Goal: Task Accomplishment & Management: Use online tool/utility

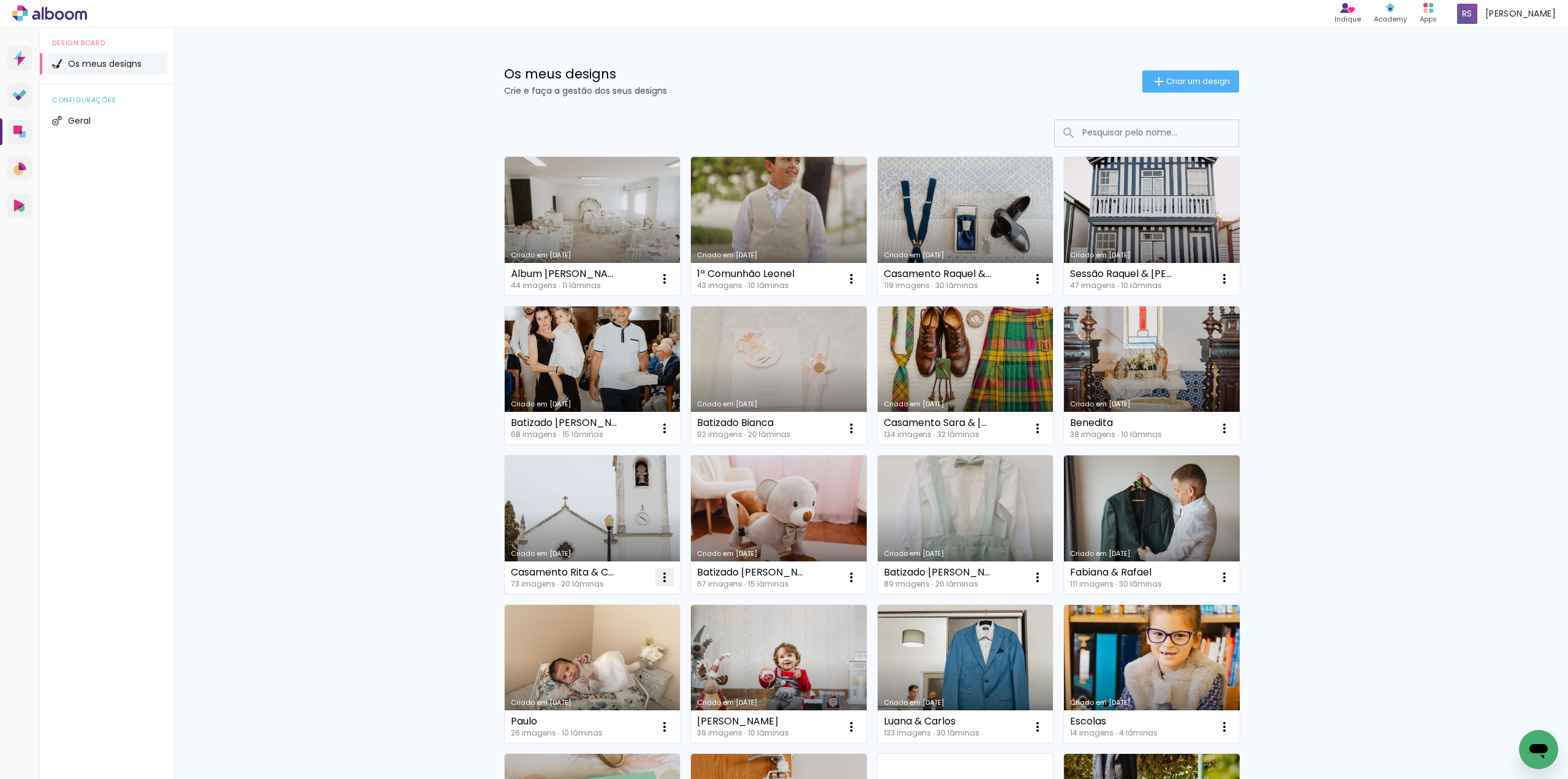
click at [662, 580] on iron-icon at bounding box center [665, 578] width 15 height 15
click at [614, 603] on paper-item "Abrir" at bounding box center [611, 606] width 122 height 24
click at [663, 578] on iron-icon at bounding box center [665, 578] width 15 height 15
click at [654, 626] on paper-item "Fazer uma cópia" at bounding box center [612, 630] width 120 height 24
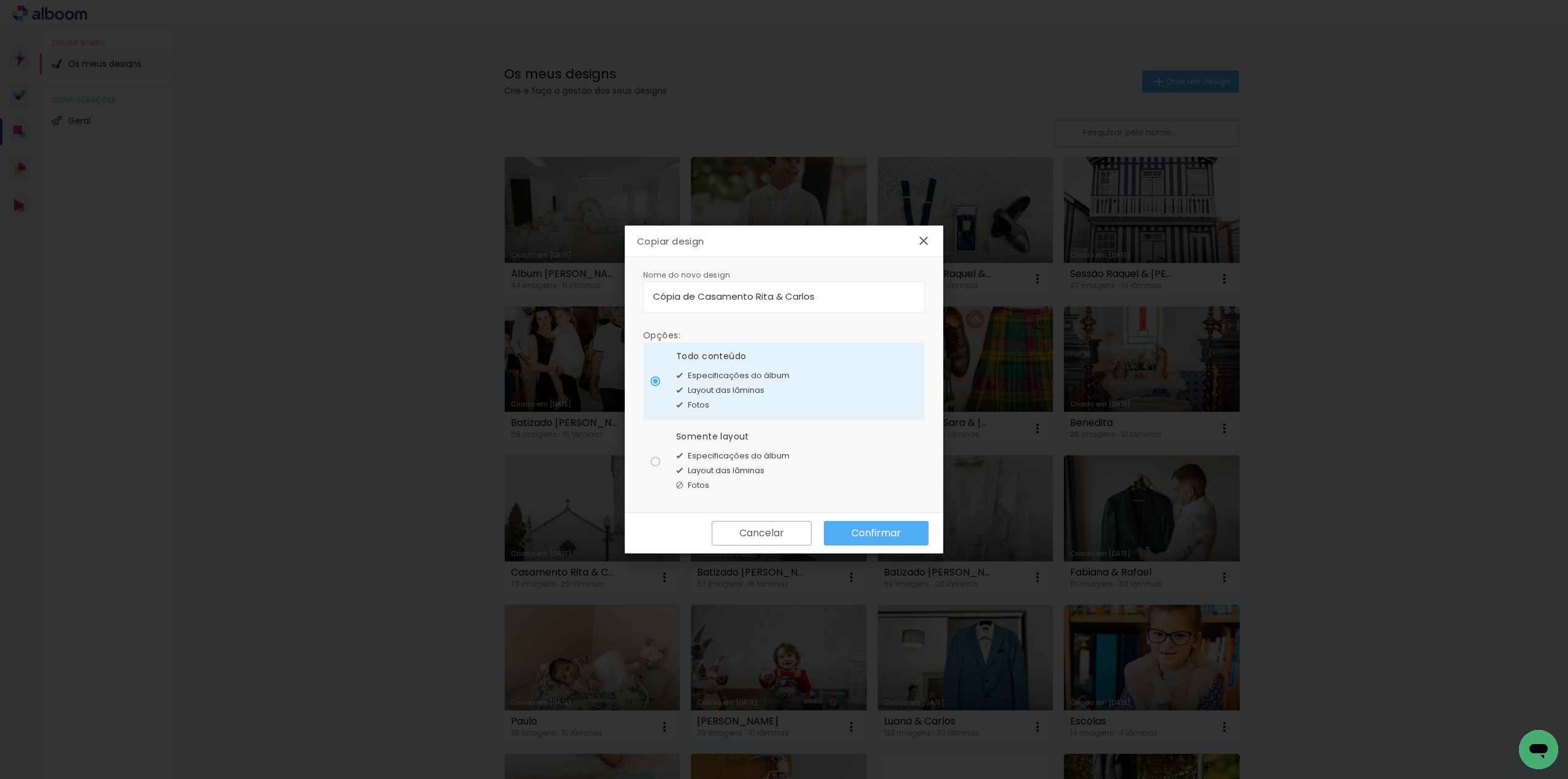
drag, startPoint x: 854, startPoint y: 296, endPoint x: 577, endPoint y: 274, distance: 277.9
click at [577, 274] on body "link( href="../../bower_components/polymer/polymer.html" rel="import" ) picture…" at bounding box center [784, 389] width 1568 height 779
type input "Nadine & Diogo"
type paper-input "Nadine & Diogo"
click at [659, 460] on div at bounding box center [655, 461] width 10 height 10
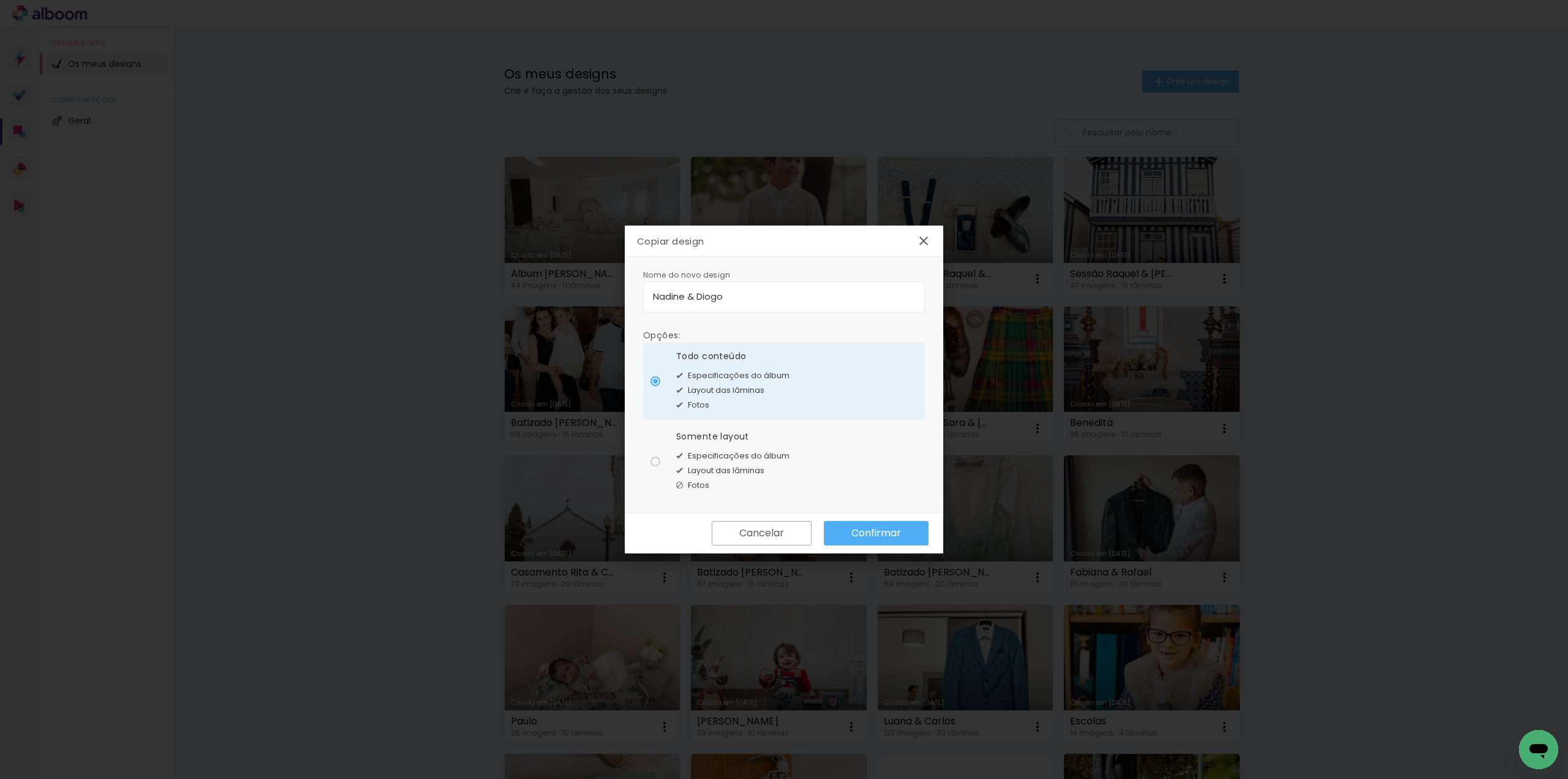
type paper-radio-button "on"
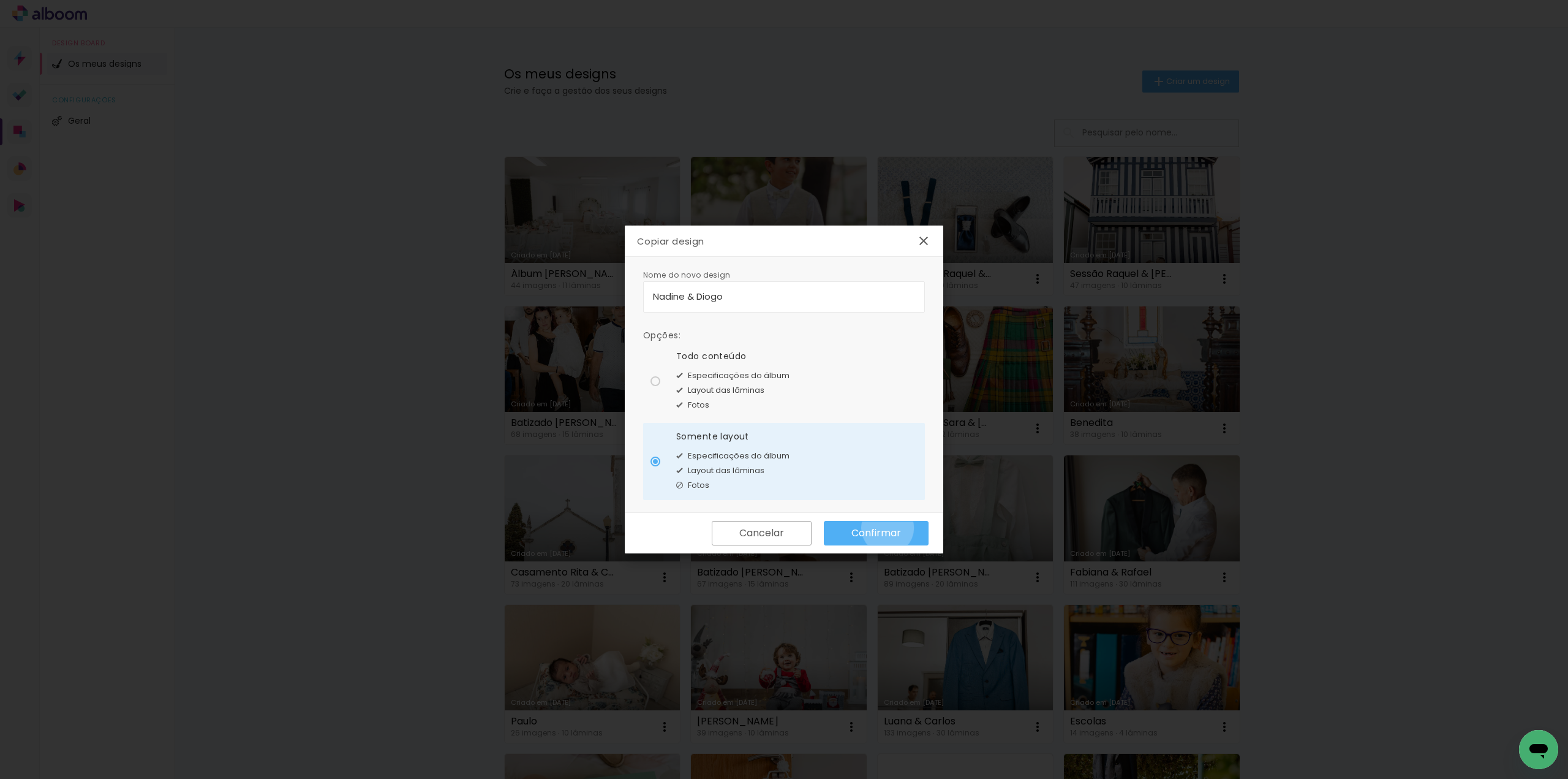
click at [0, 0] on slot "Confirmar" at bounding box center [0, 0] width 0 height 0
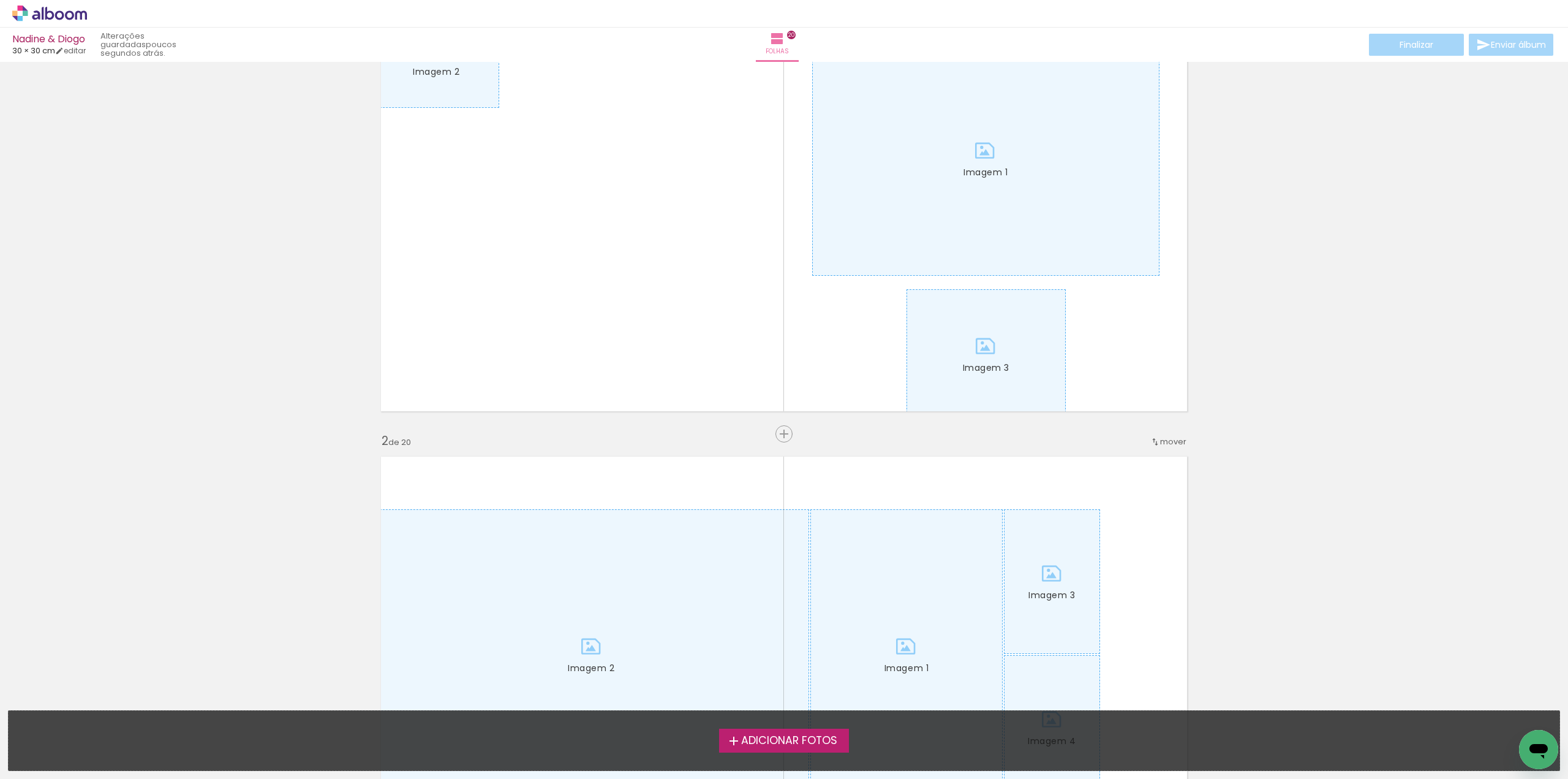
scroll to position [306, 0]
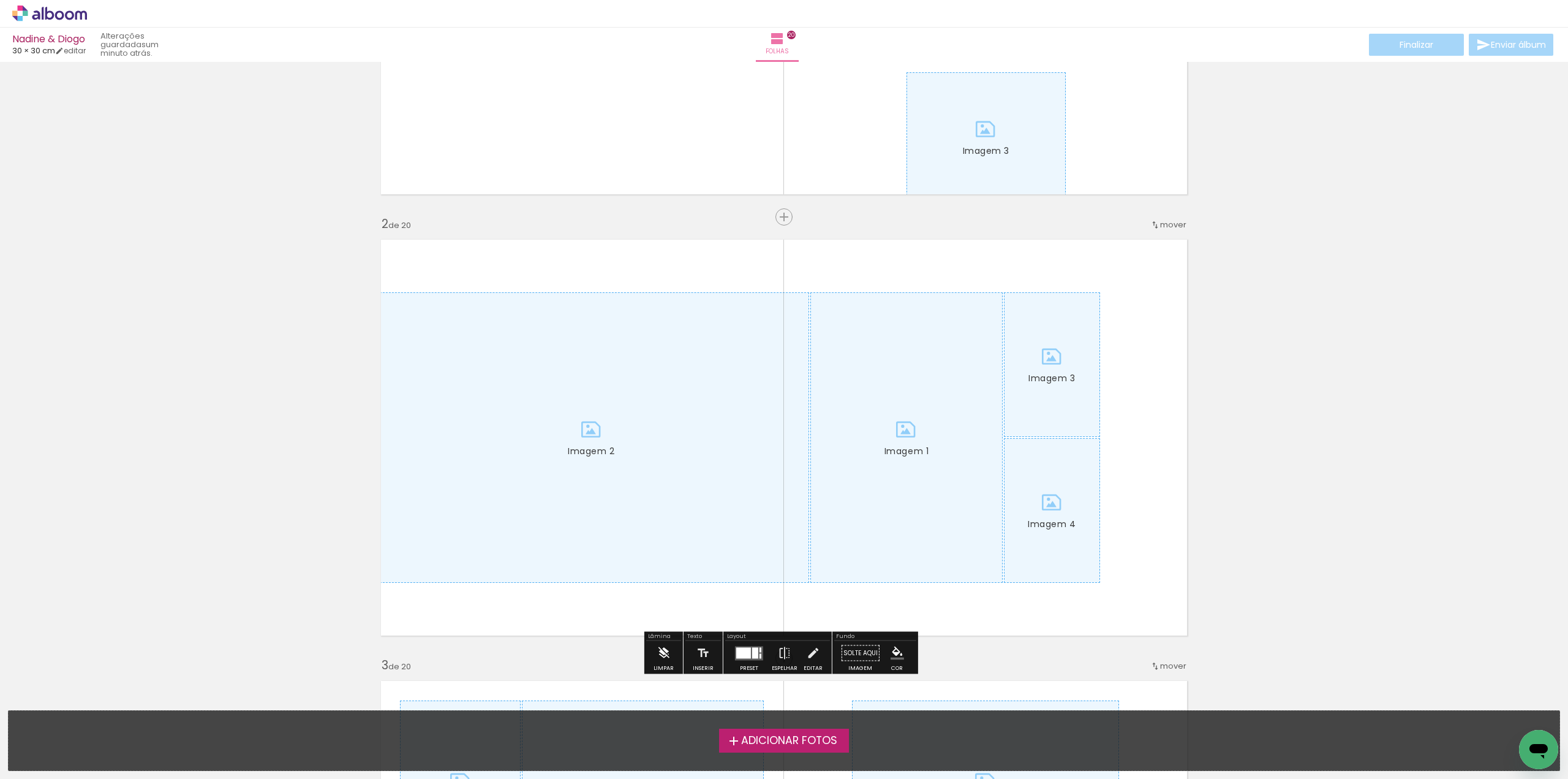
click at [663, 646] on iron-icon at bounding box center [663, 653] width 14 height 24
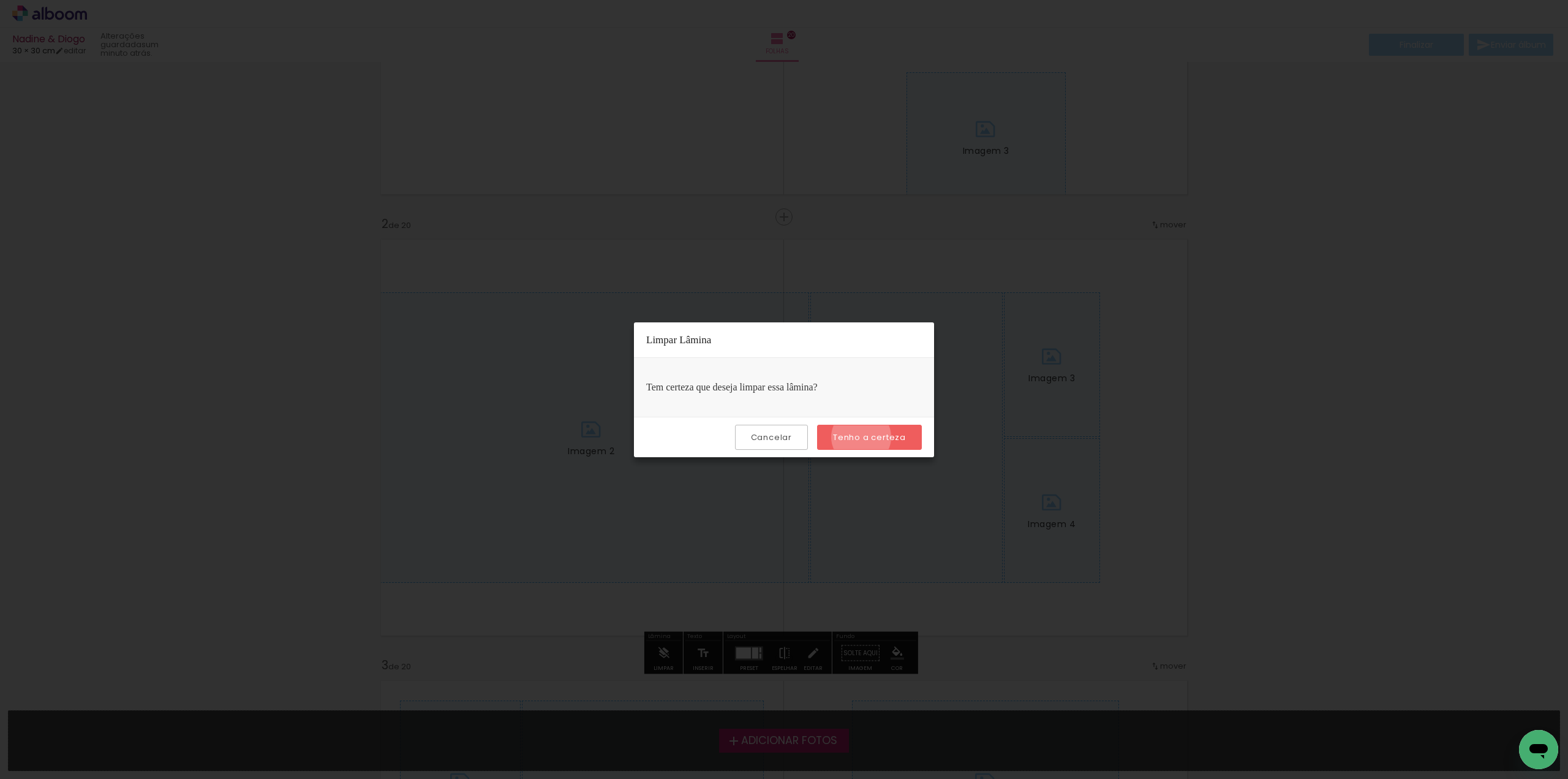
click at [0, 0] on slot "Tenho a certeza" at bounding box center [0, 0] width 0 height 0
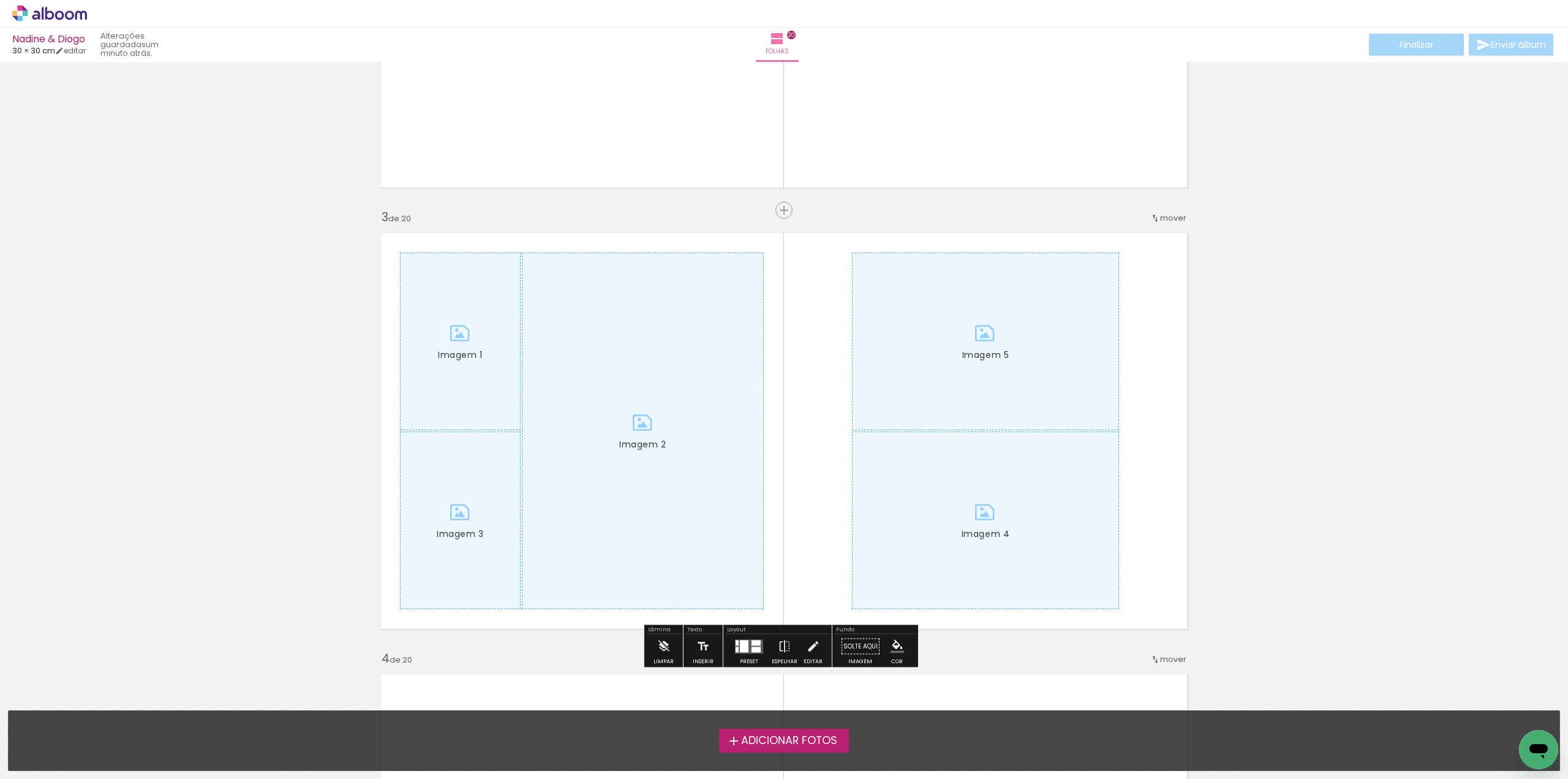
scroll to position [797, 0]
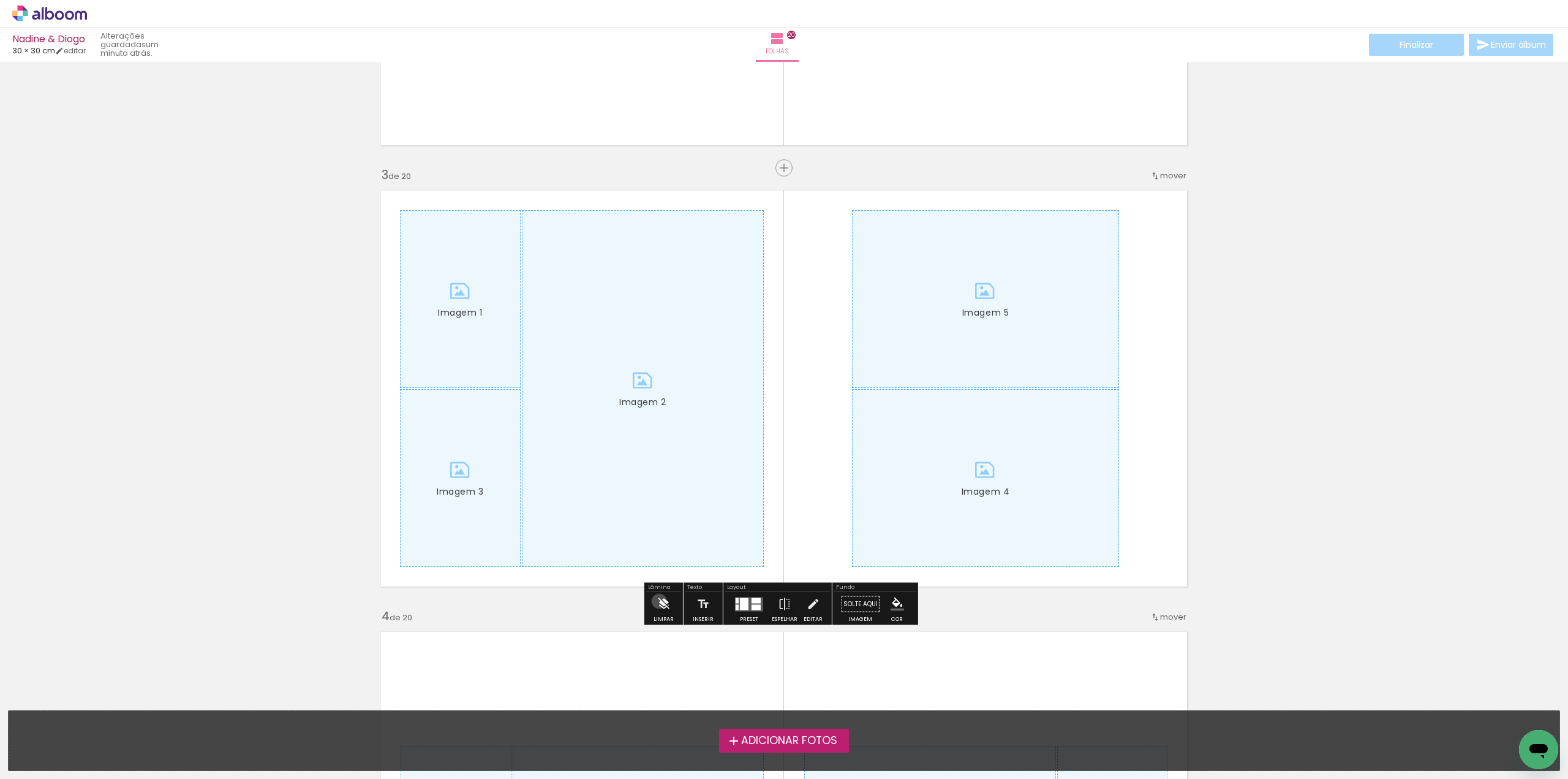
drag, startPoint x: 659, startPoint y: 601, endPoint x: 673, endPoint y: 597, distance: 14.6
click at [665, 601] on iron-icon at bounding box center [663, 604] width 14 height 24
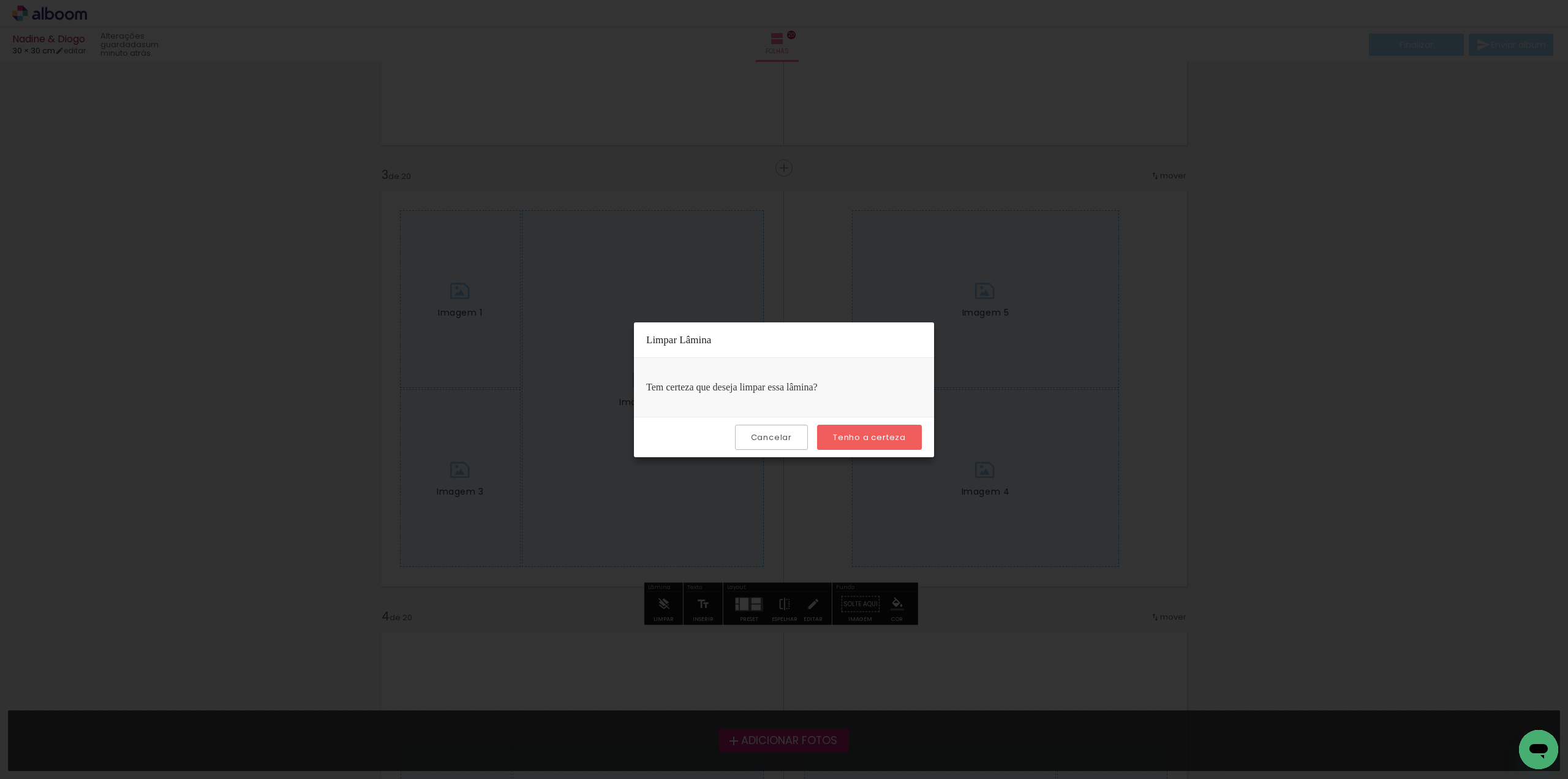
click at [0, 0] on slot "Tenho a certeza" at bounding box center [0, 0] width 0 height 0
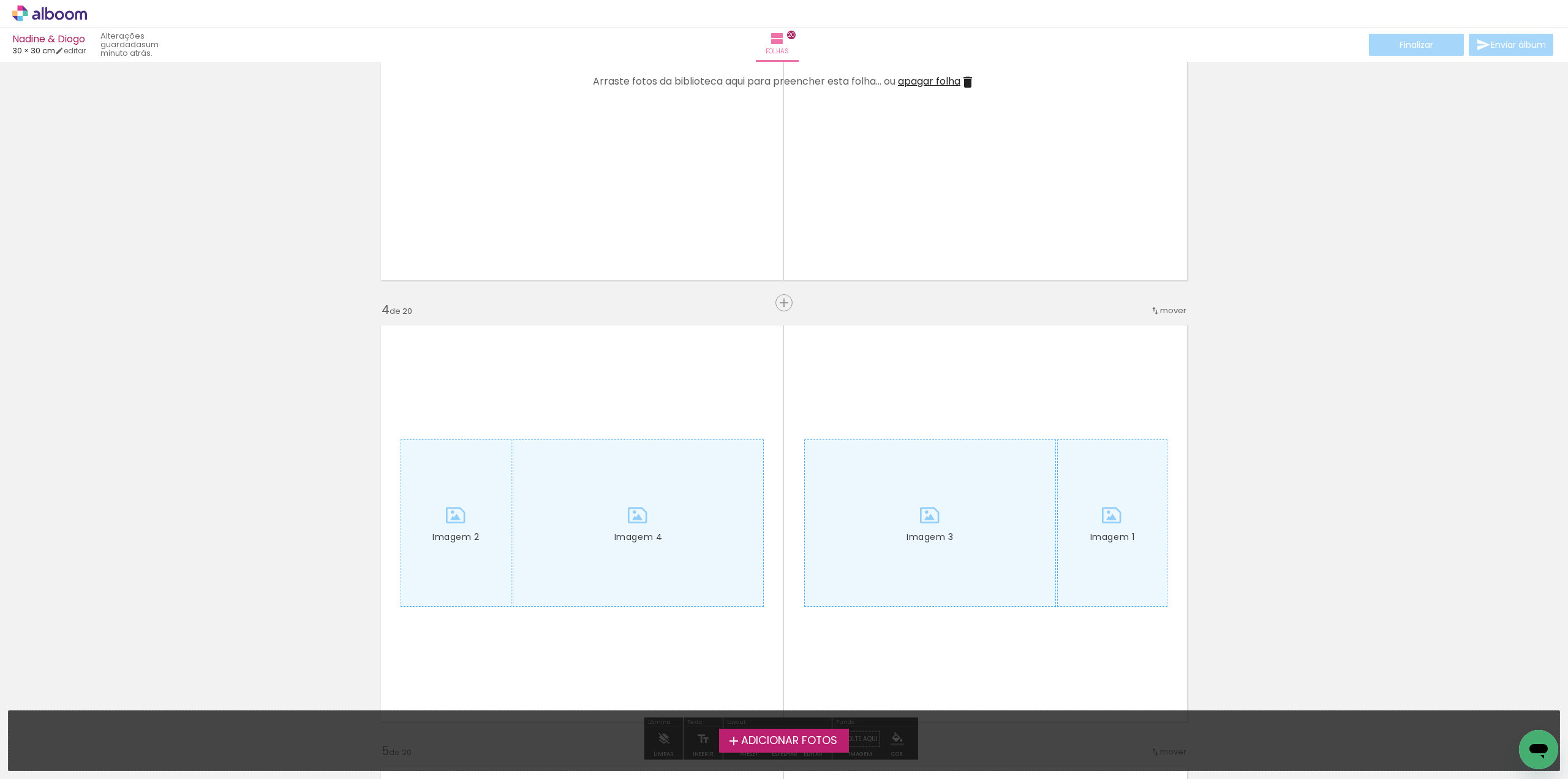
scroll to position [1348, 0]
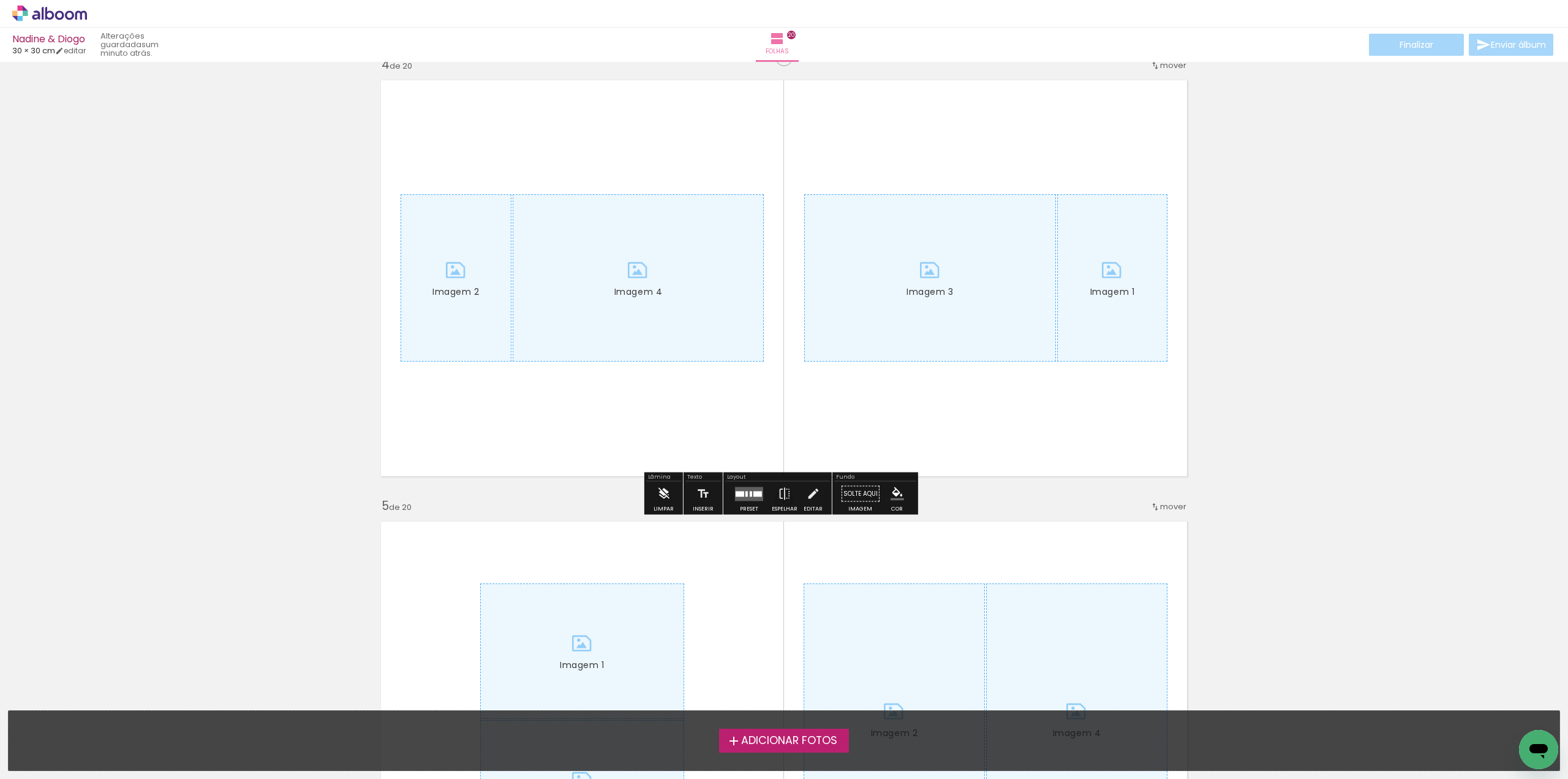
click at [662, 495] on iron-icon at bounding box center [663, 494] width 14 height 24
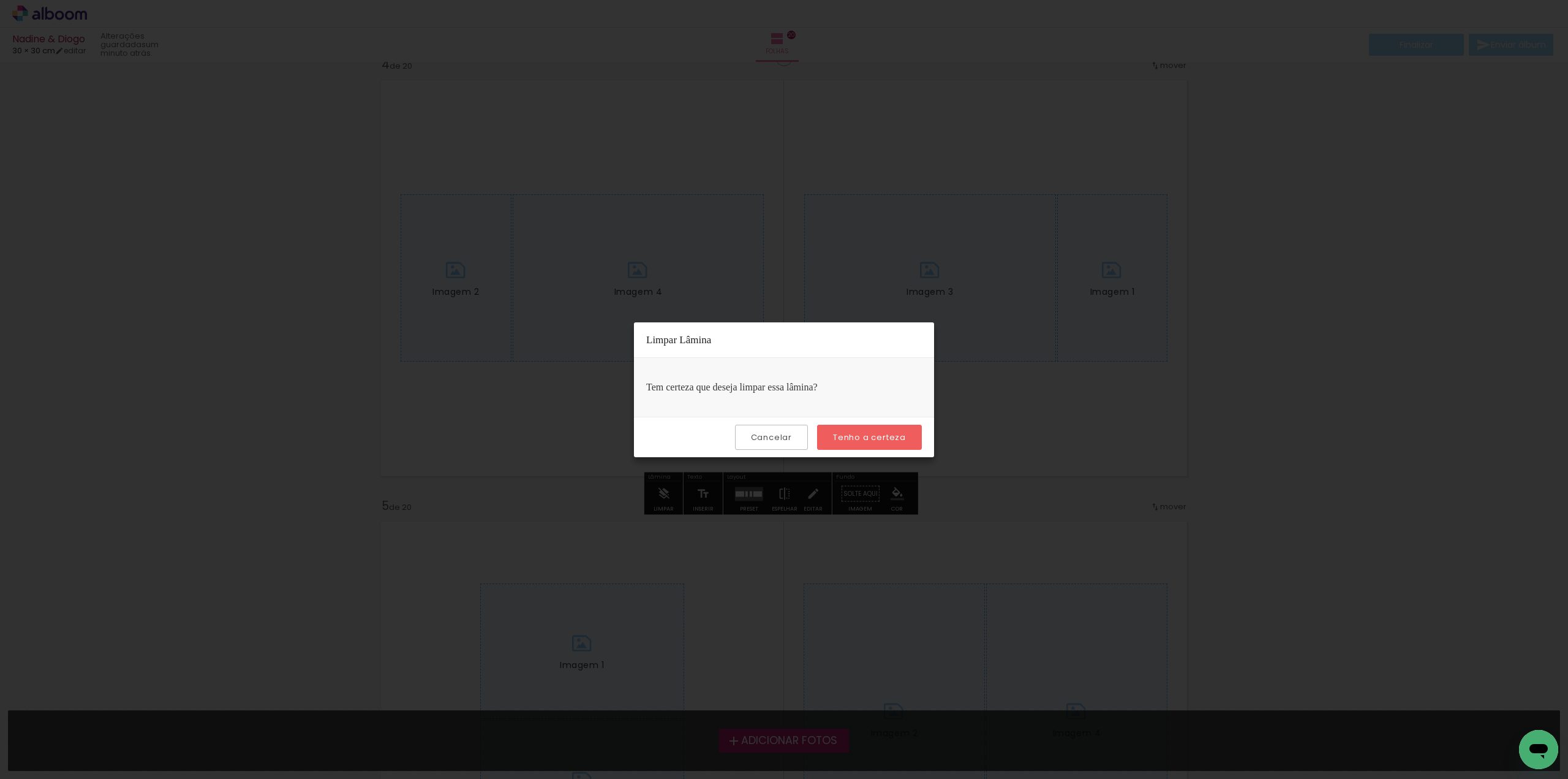
click at [0, 0] on slot "Tenho a certeza" at bounding box center [0, 0] width 0 height 0
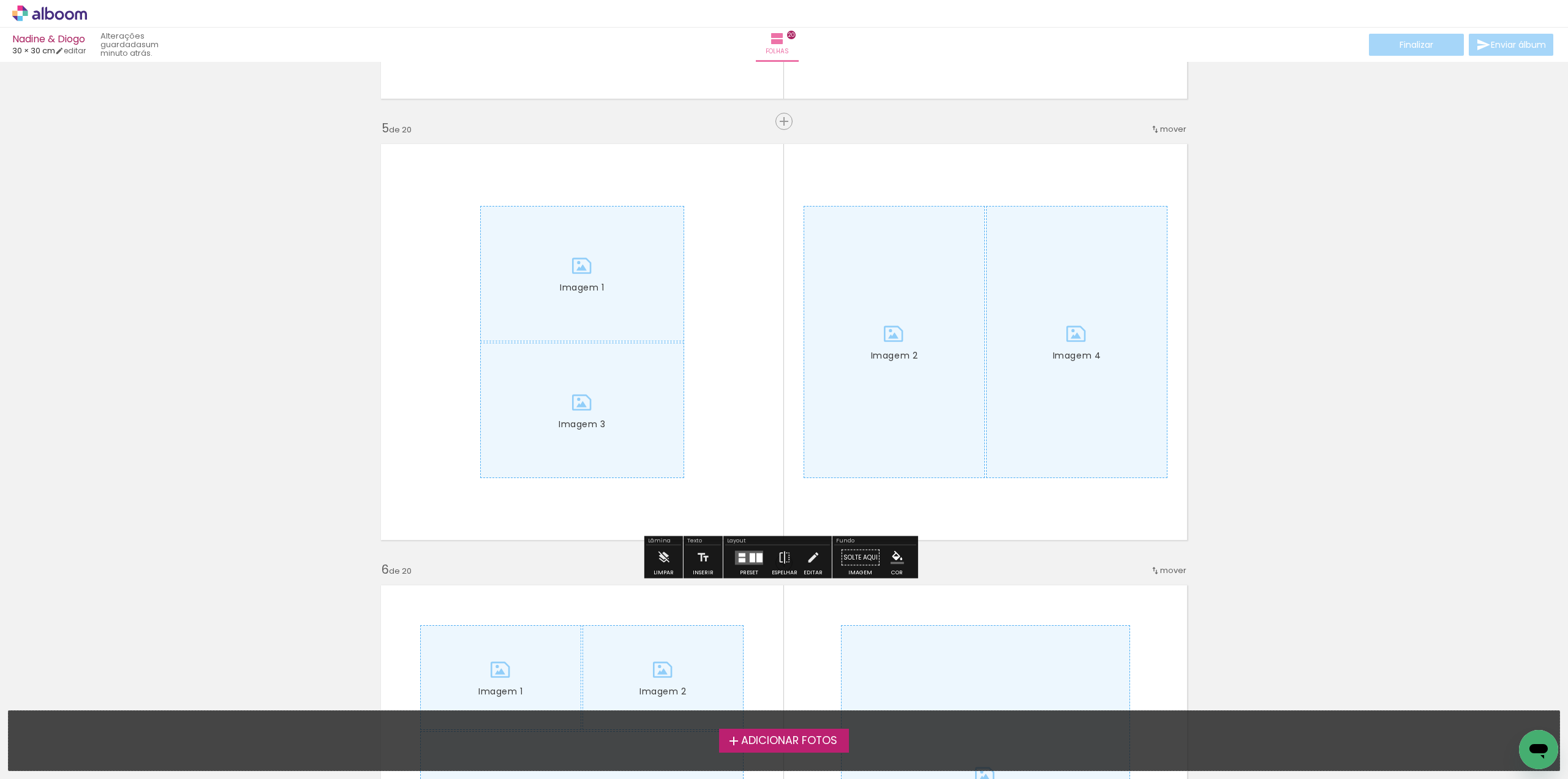
scroll to position [1838, 0]
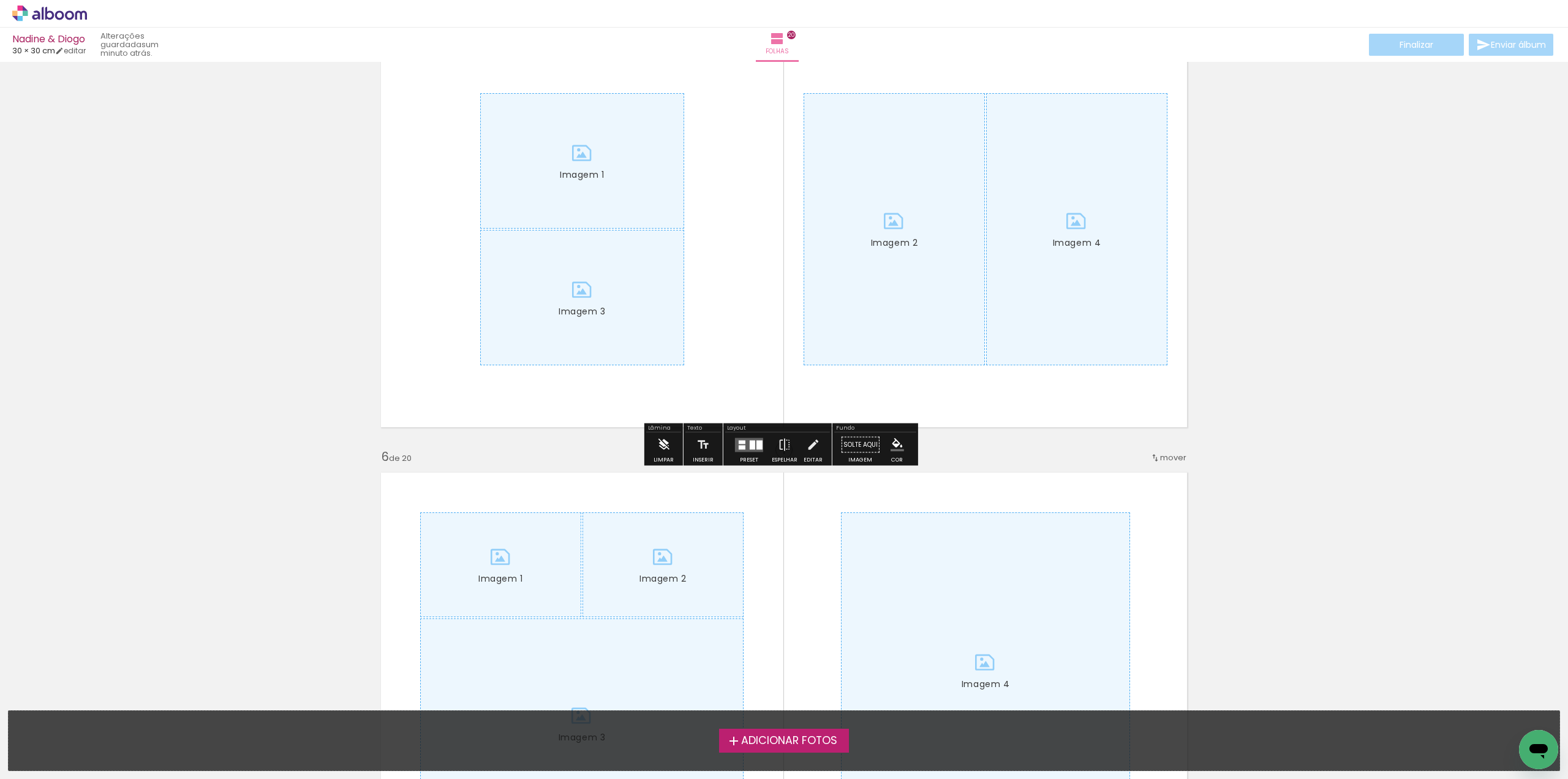
drag, startPoint x: 663, startPoint y: 442, endPoint x: 719, endPoint y: 428, distance: 57.7
click at [663, 442] on iron-icon at bounding box center [663, 445] width 14 height 24
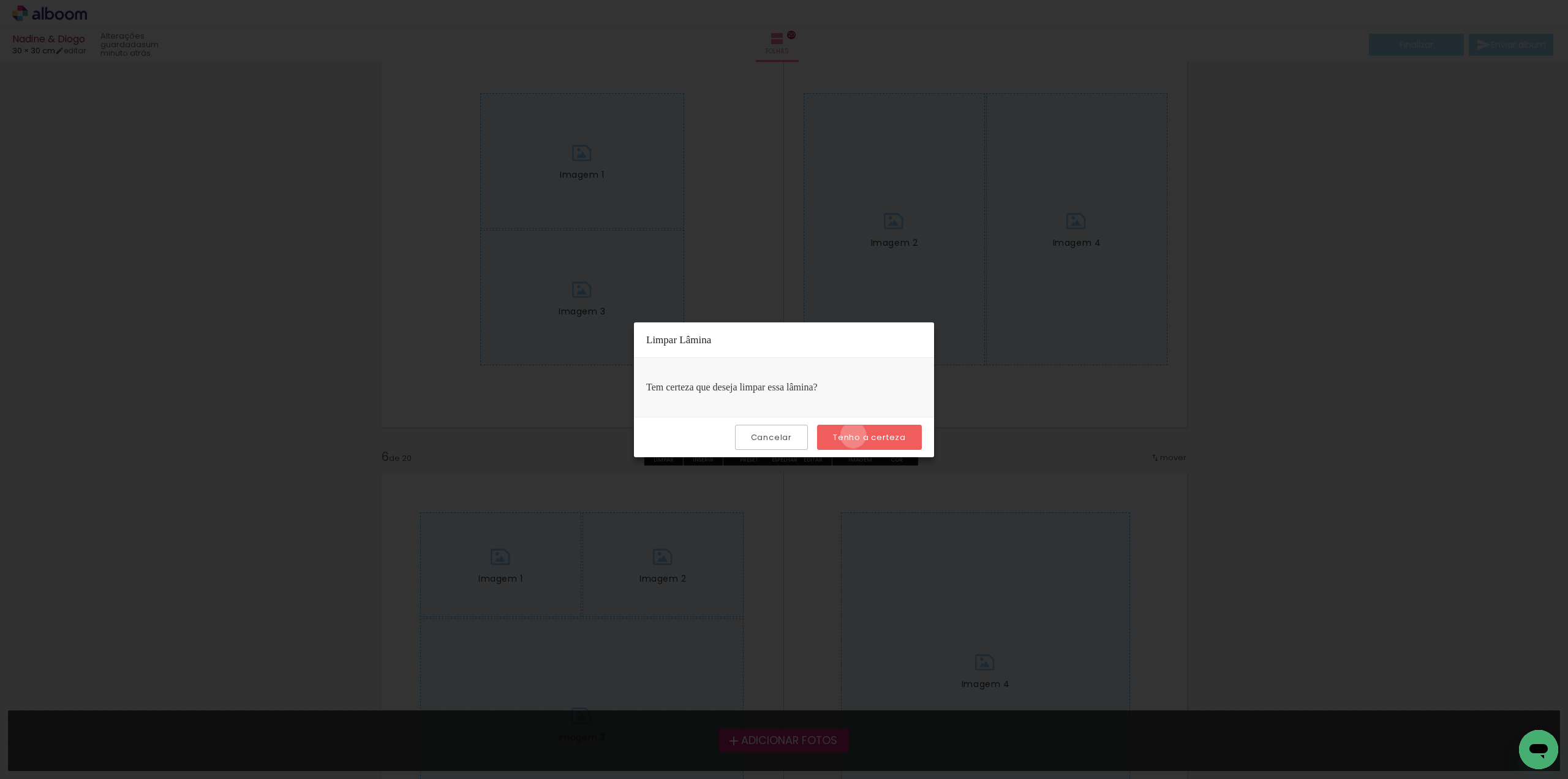
click at [0, 0] on slot "Tenho a certeza" at bounding box center [0, 0] width 0 height 0
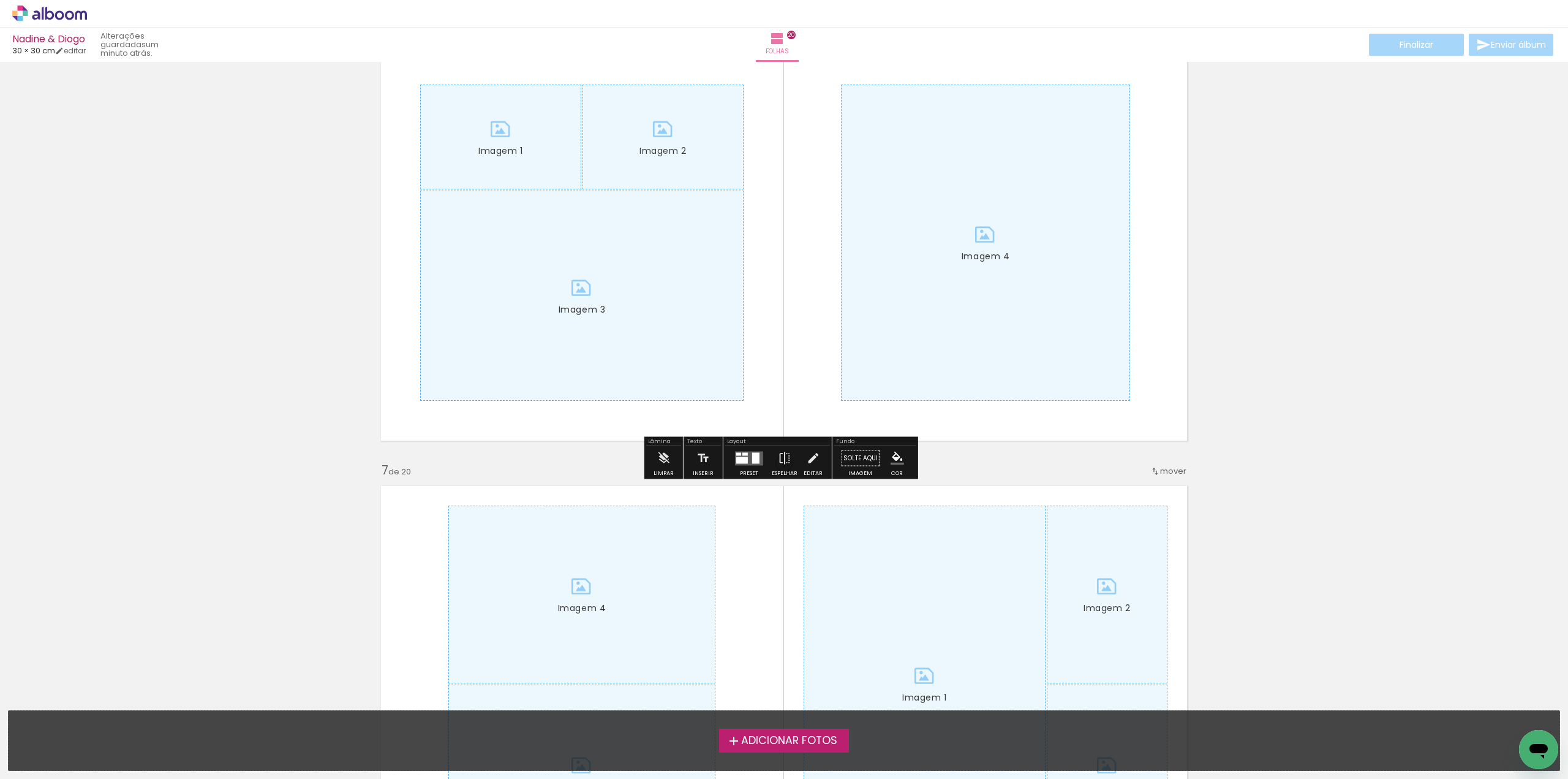
scroll to position [2267, 0]
click at [664, 457] on iron-icon at bounding box center [663, 457] width 14 height 24
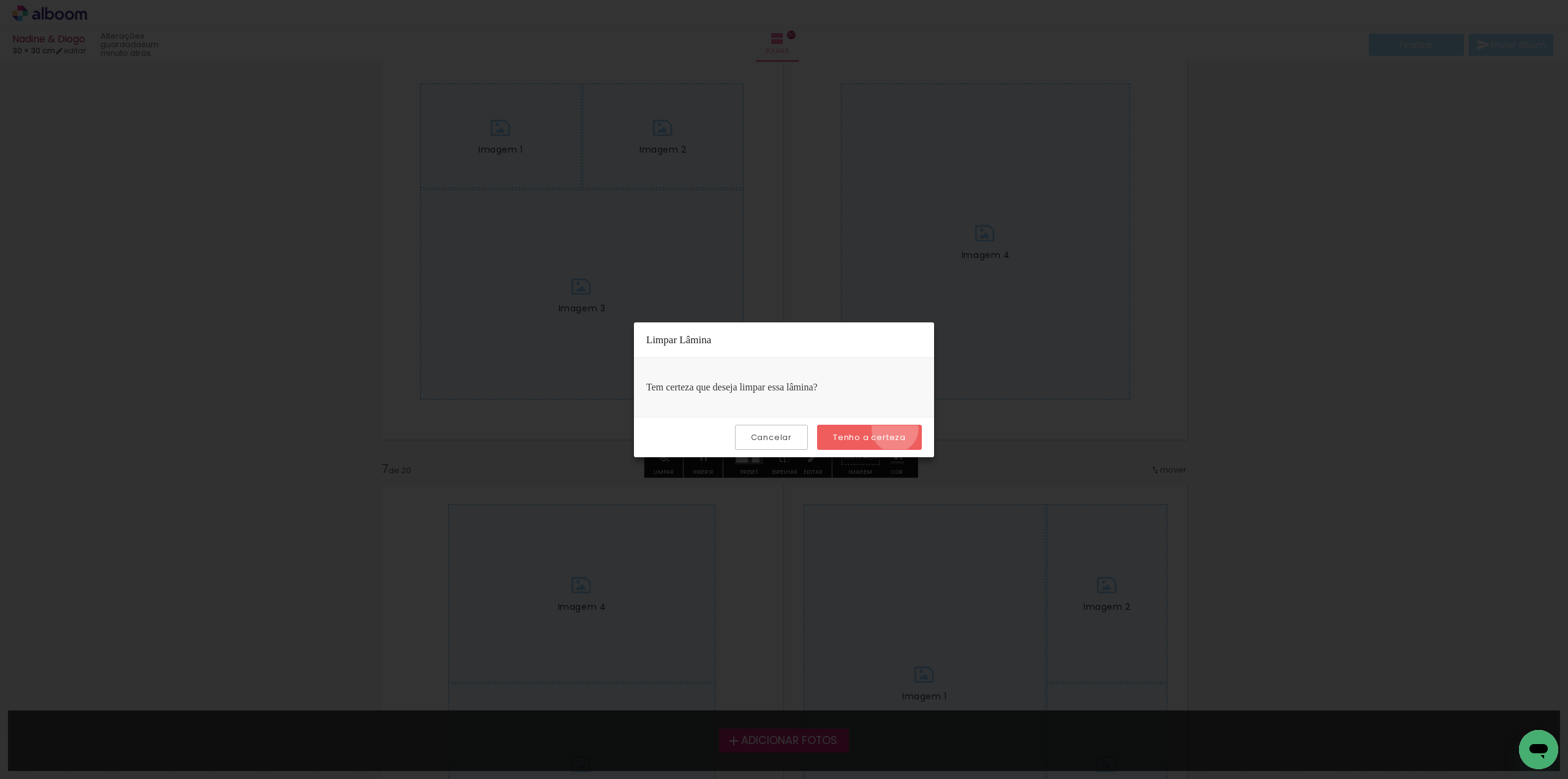
click at [897, 429] on paper-button "Tenho a certeza" at bounding box center [869, 437] width 105 height 25
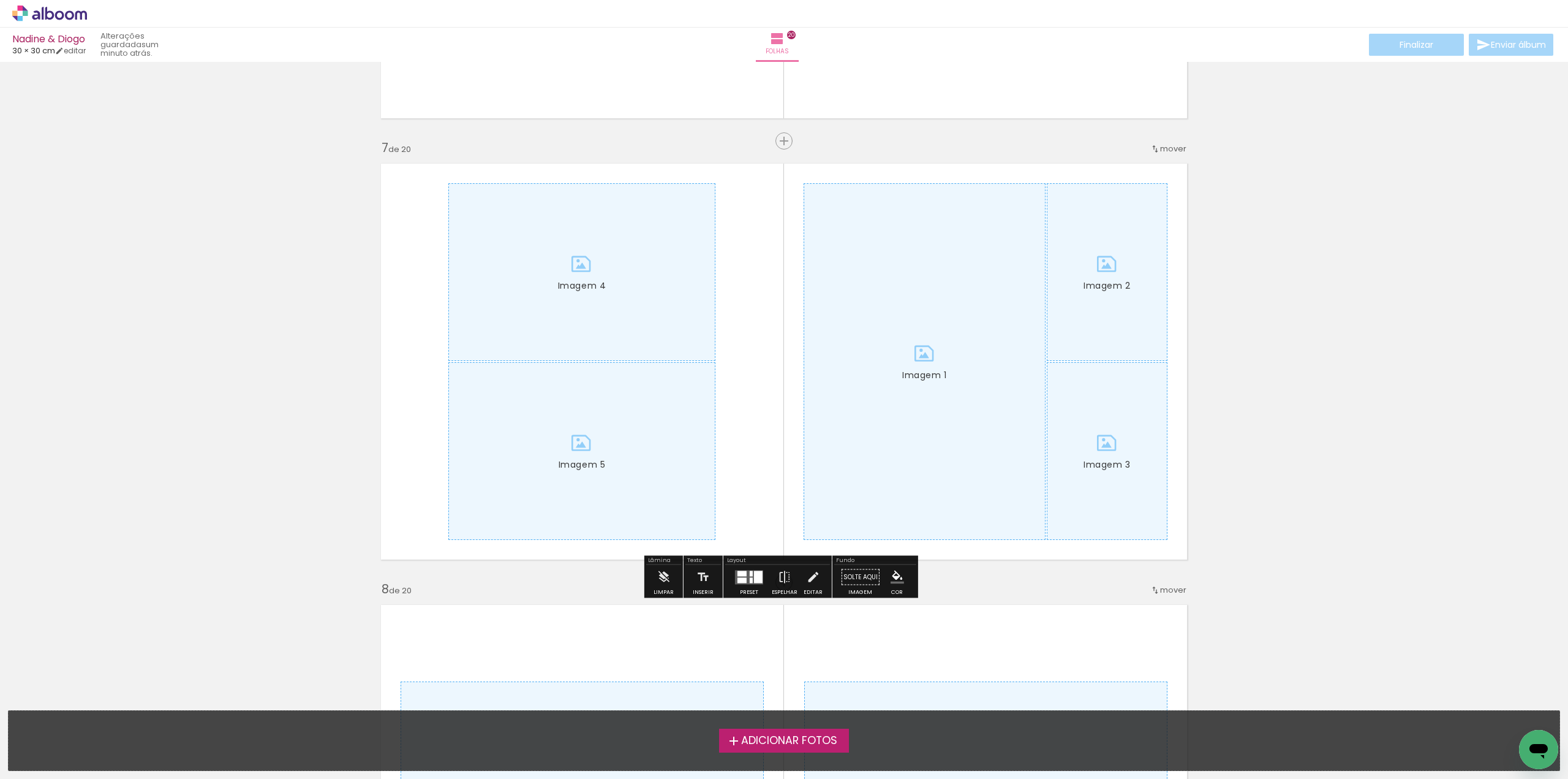
scroll to position [2696, 0]
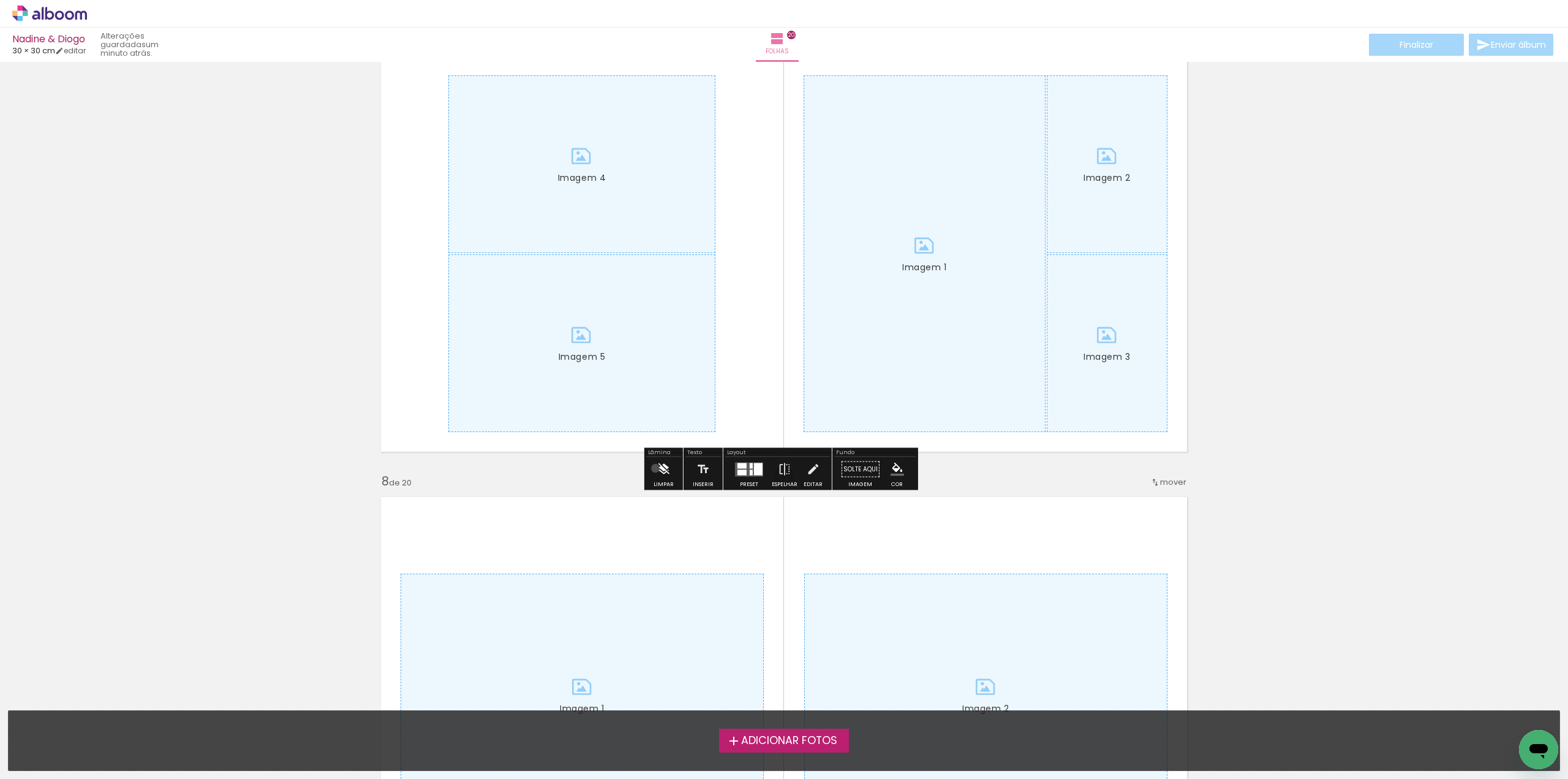
click at [656, 468] on paper-button "Limpar" at bounding box center [663, 473] width 27 height 31
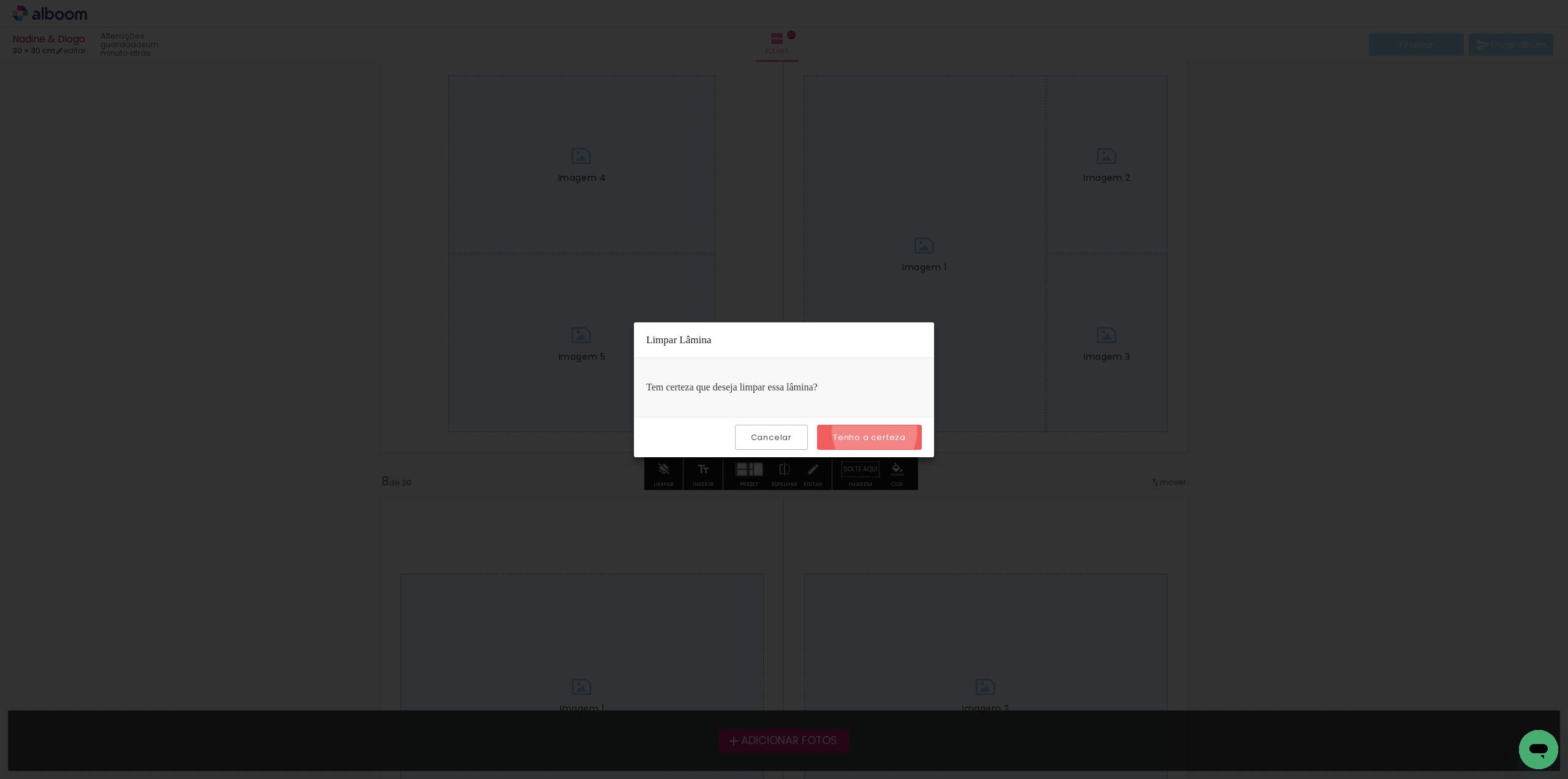
click at [0, 0] on slot "Tenho a certeza" at bounding box center [0, 0] width 0 height 0
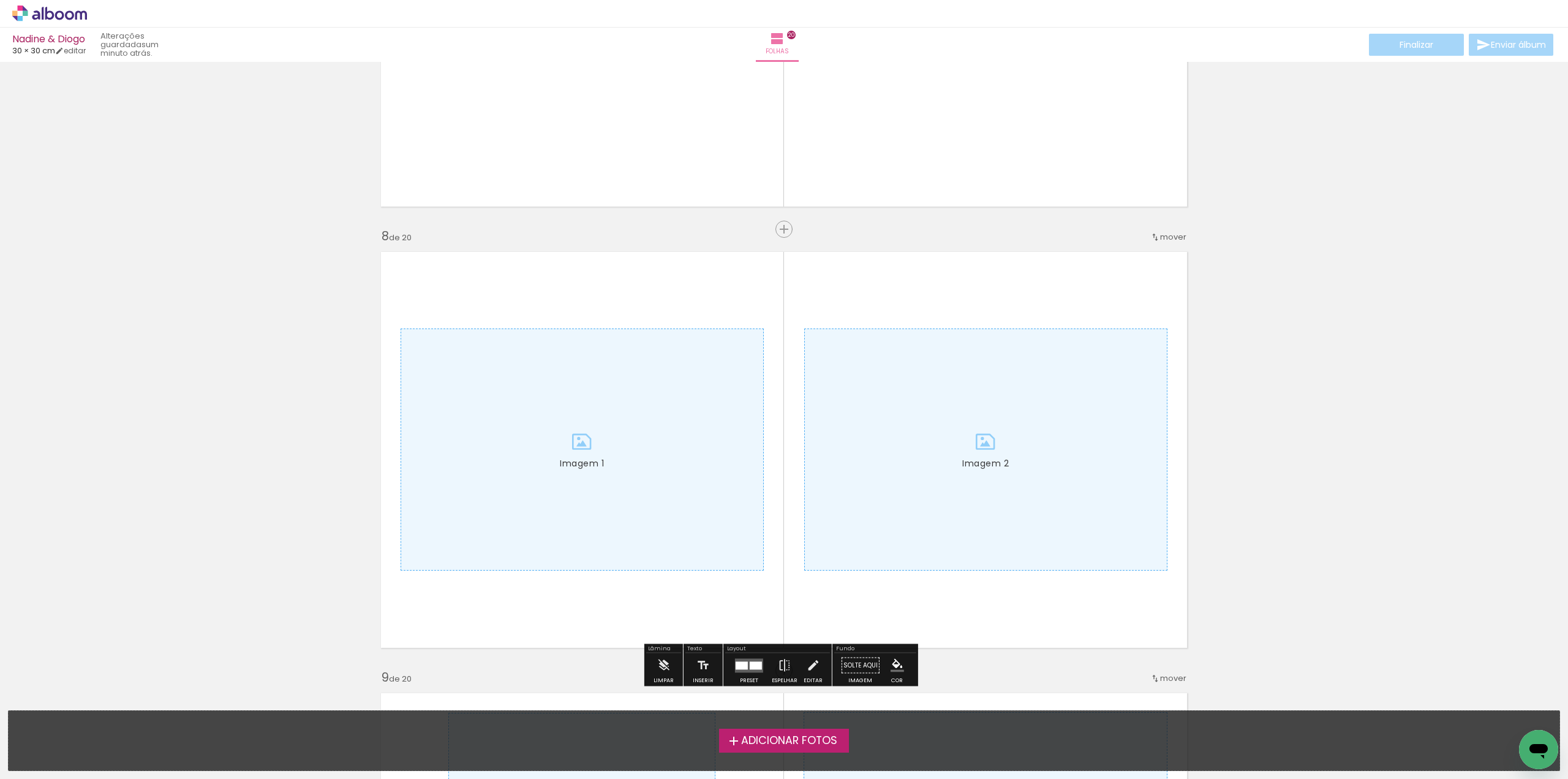
scroll to position [3186, 0]
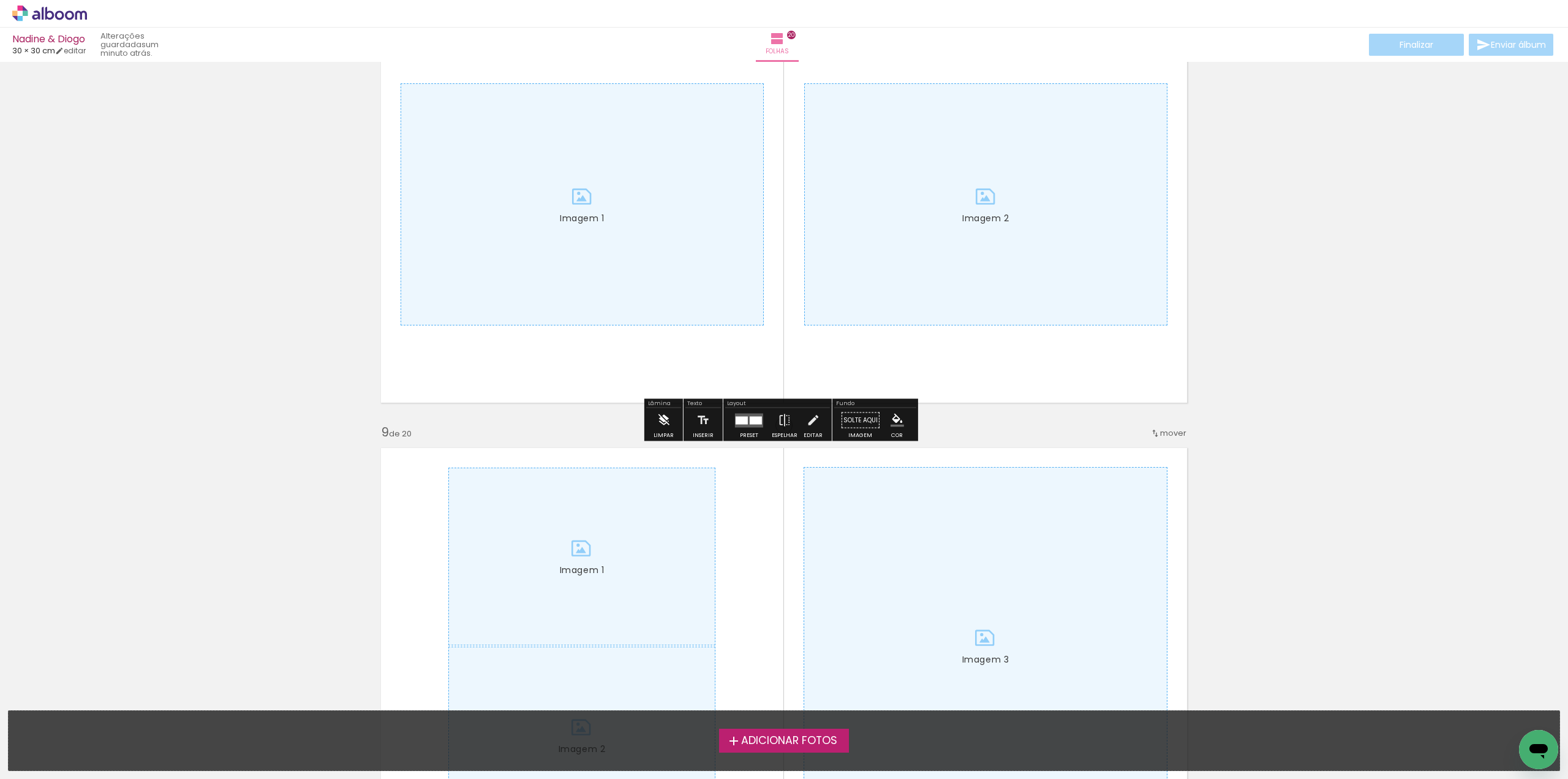
click at [663, 416] on iron-icon at bounding box center [663, 420] width 14 height 24
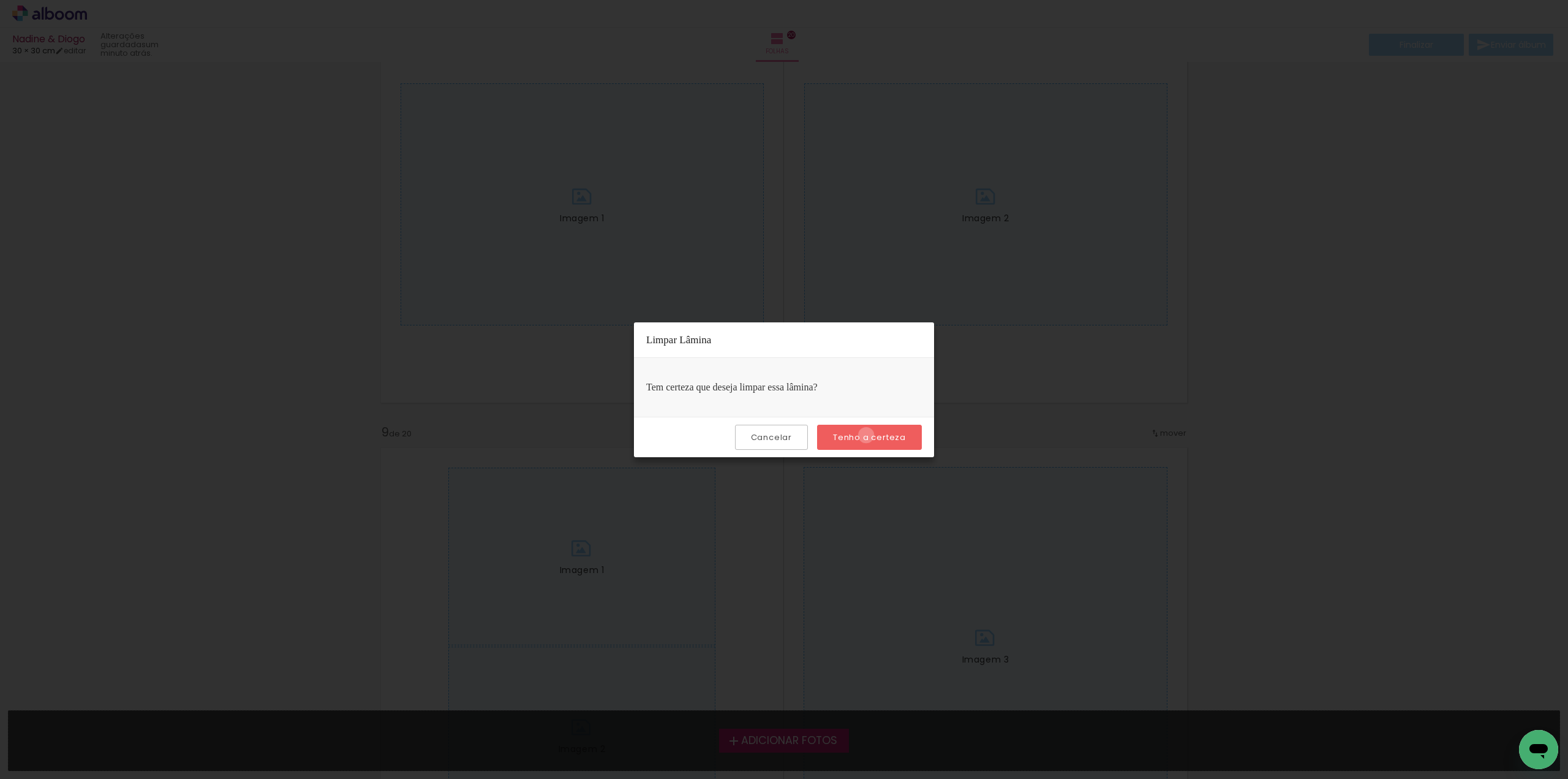
click at [0, 0] on slot "Tenho a certeza" at bounding box center [0, 0] width 0 height 0
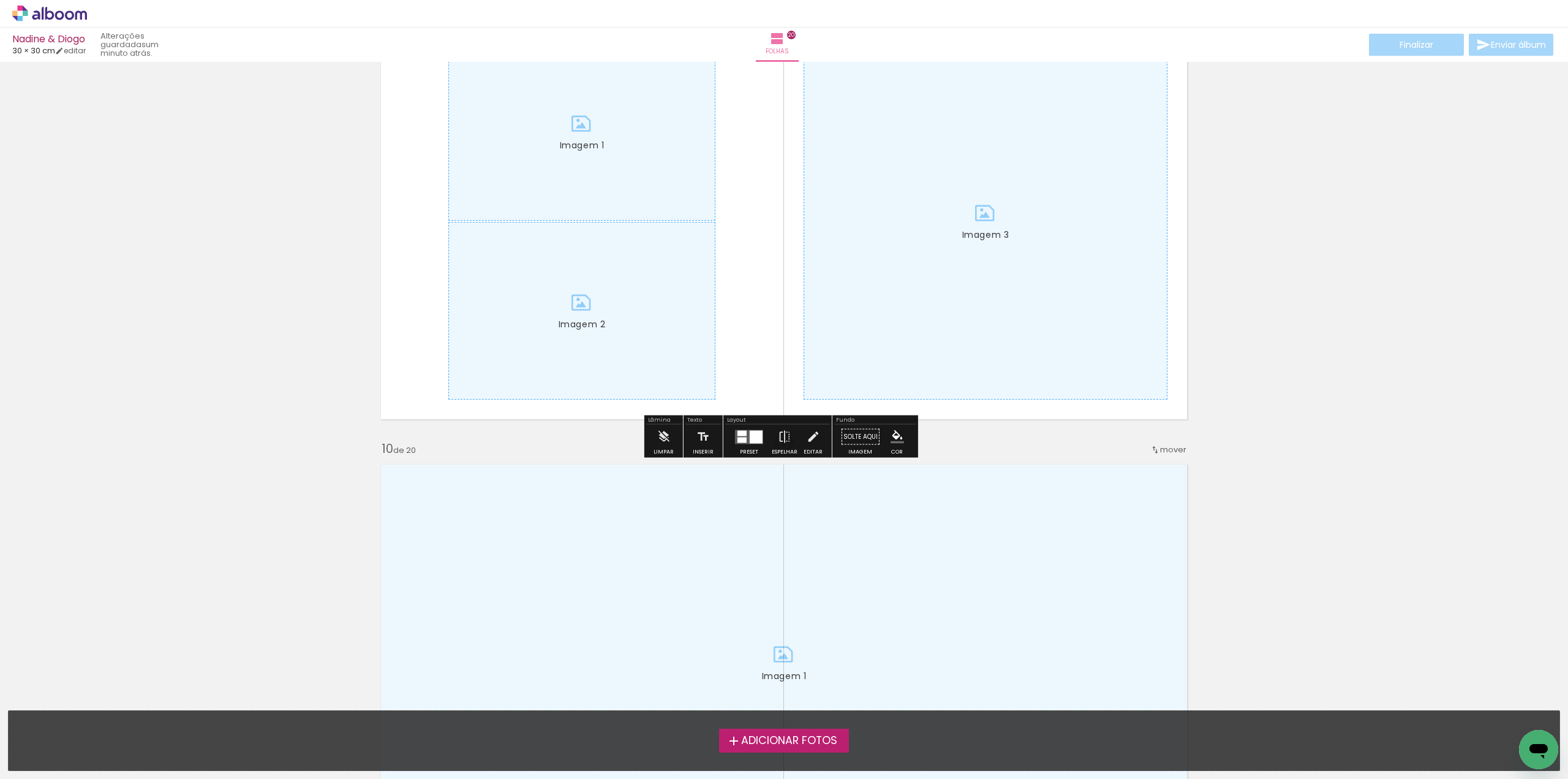
scroll to position [3615, 0]
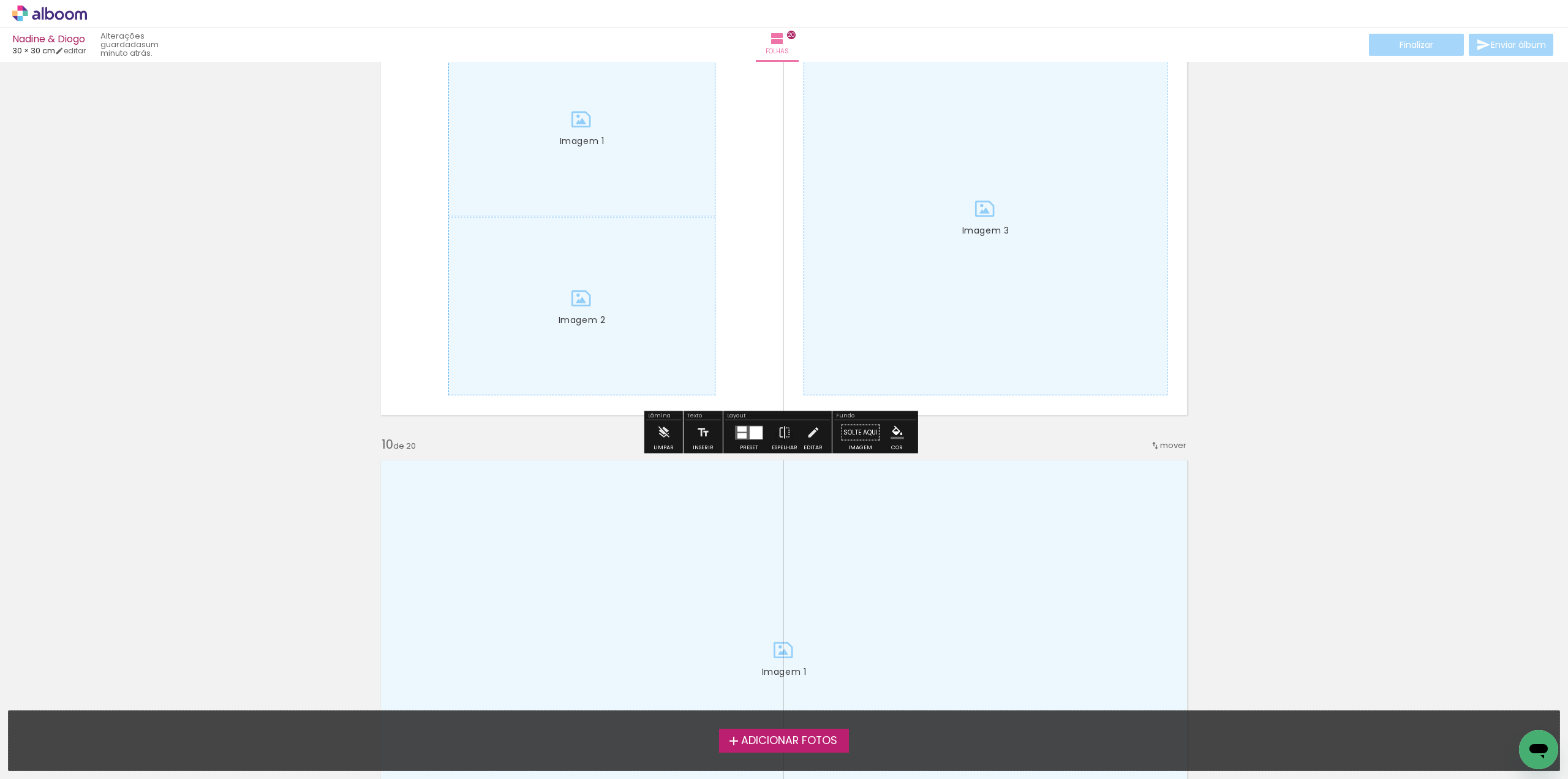
drag, startPoint x: 663, startPoint y: 433, endPoint x: 701, endPoint y: 429, distance: 38.2
click at [666, 431] on iron-icon at bounding box center [663, 433] width 14 height 24
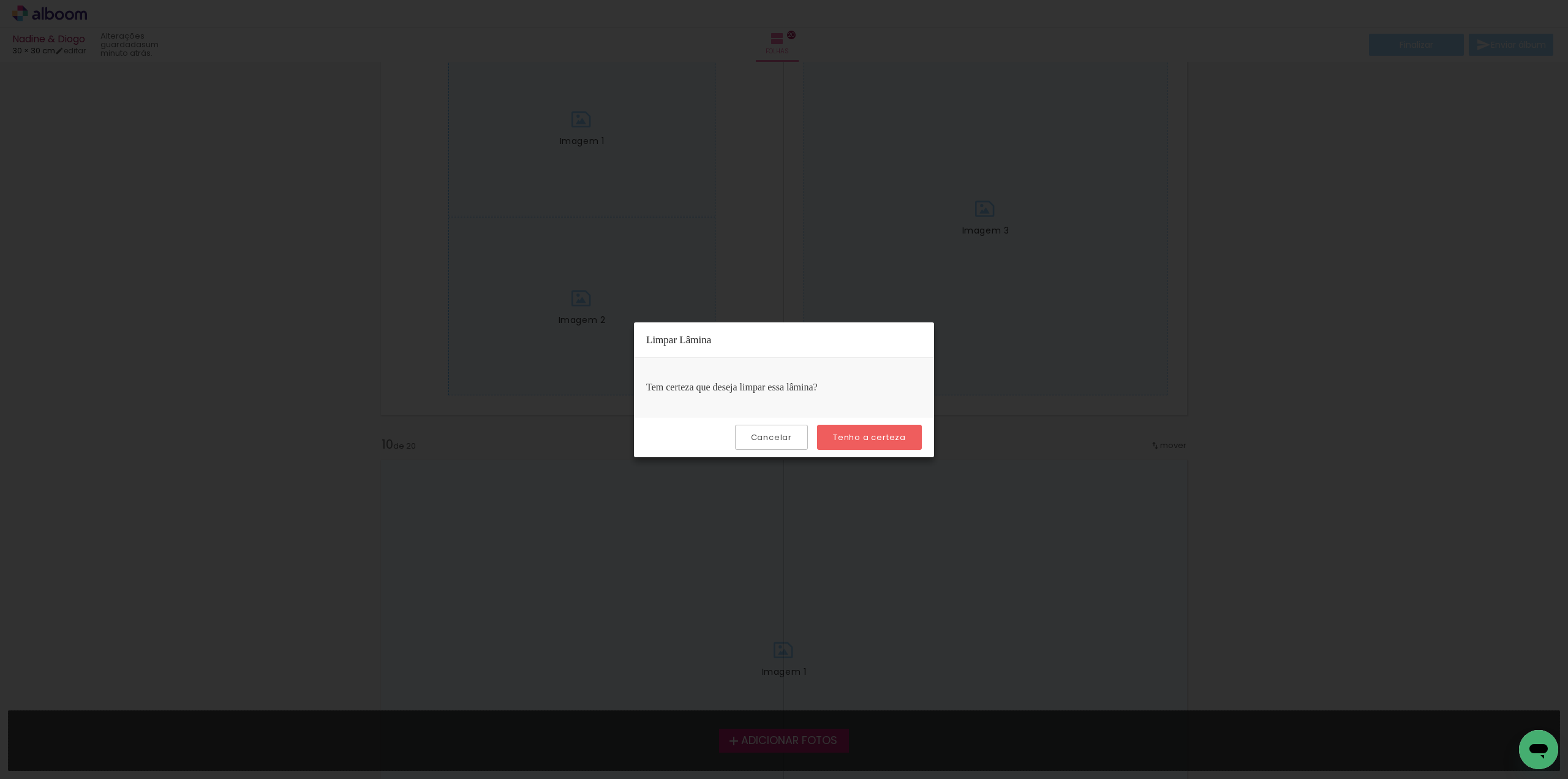
click at [0, 0] on slot "Tenho a certeza" at bounding box center [0, 0] width 0 height 0
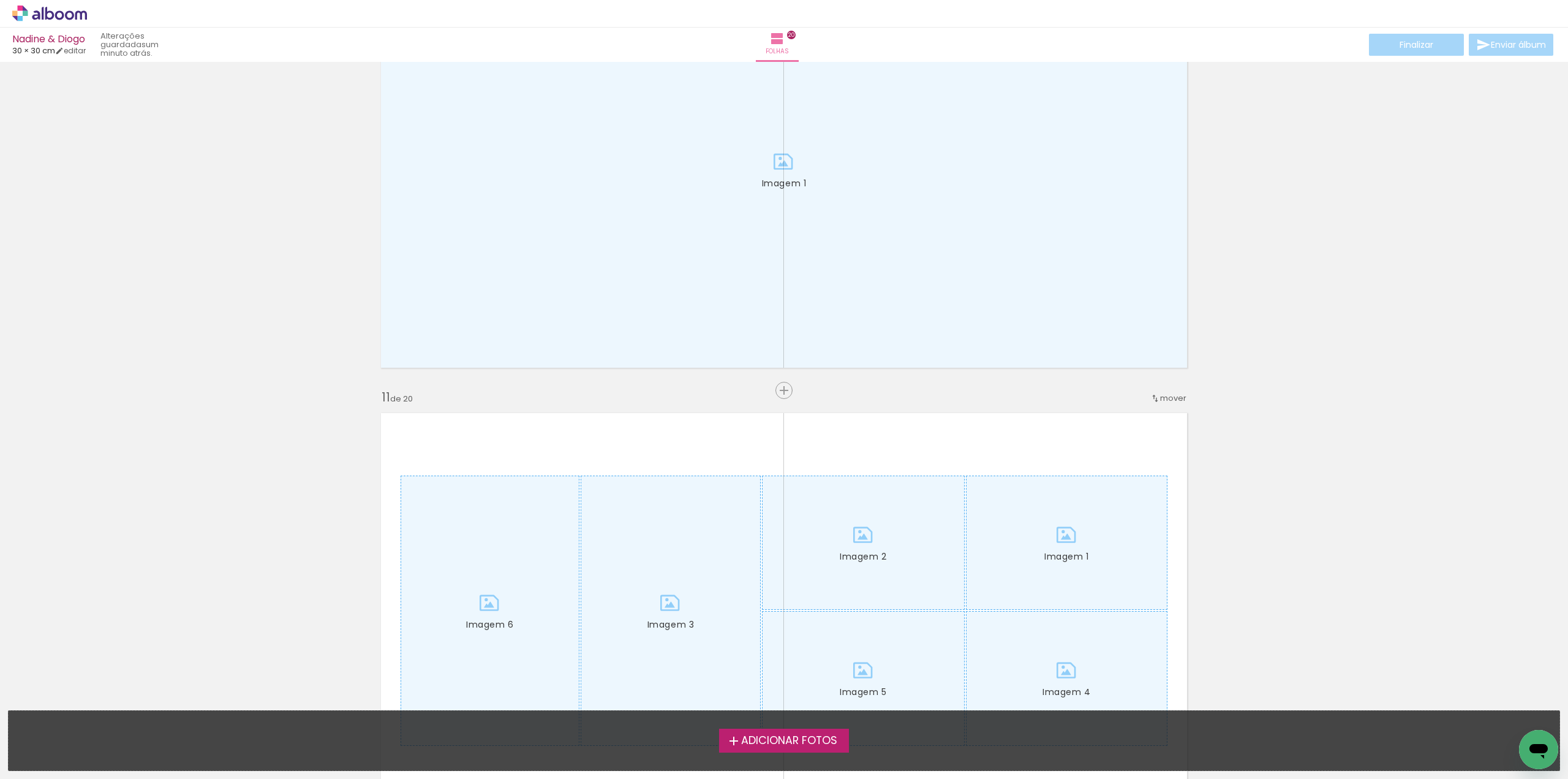
scroll to position [4105, 0]
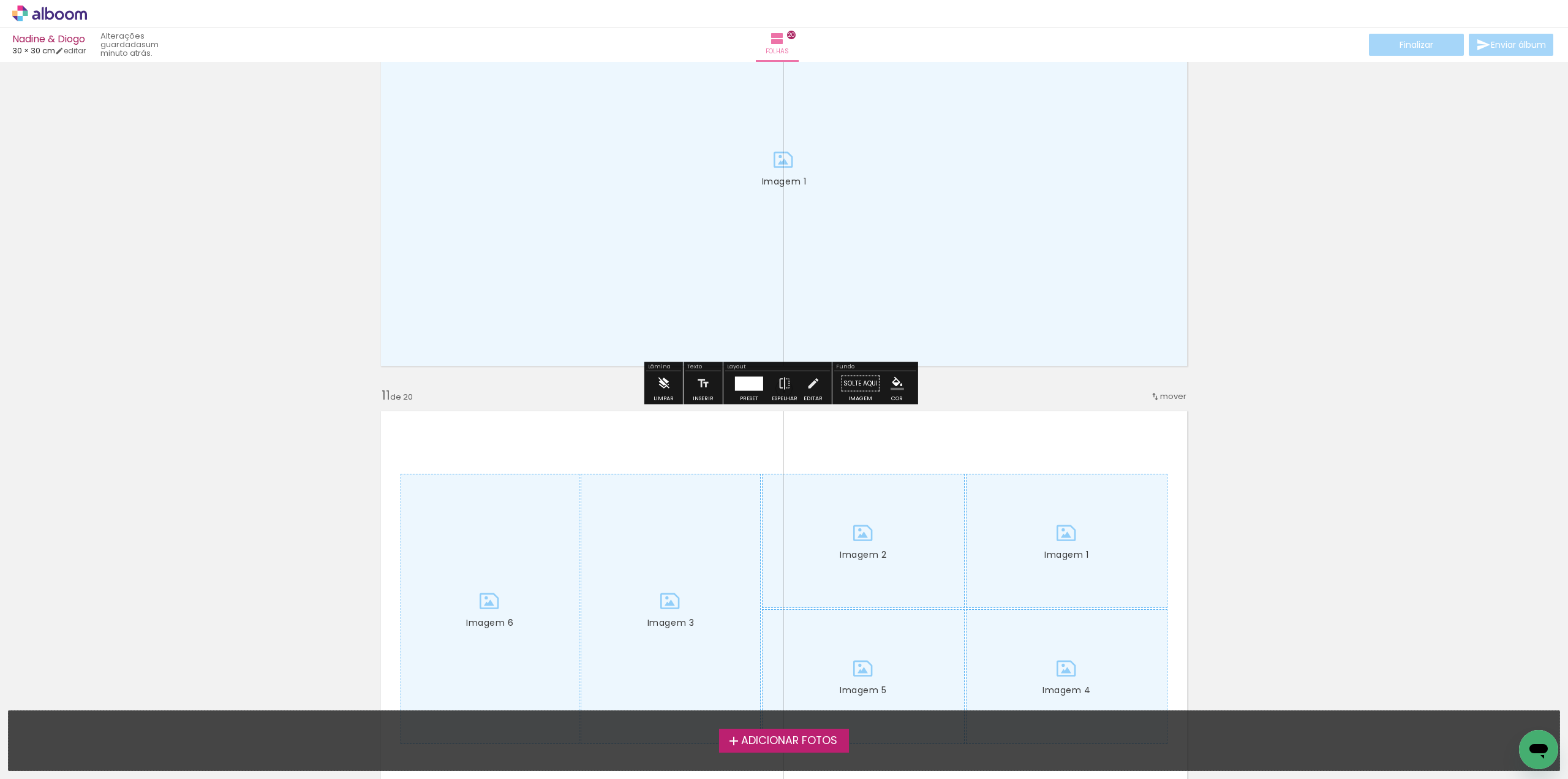
click at [667, 384] on iron-icon at bounding box center [663, 384] width 14 height 24
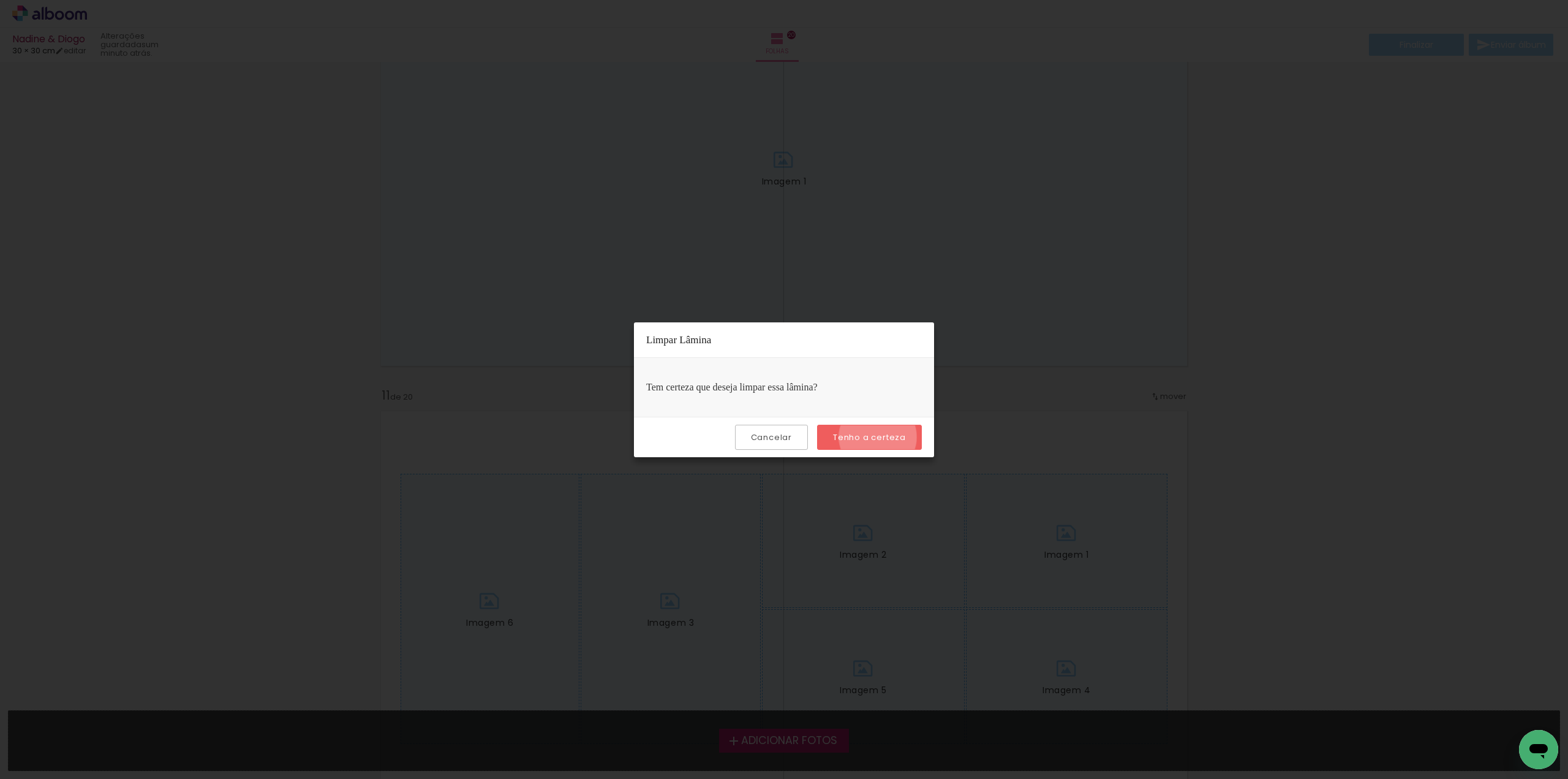
click at [0, 0] on slot "Tenho a certeza" at bounding box center [0, 0] width 0 height 0
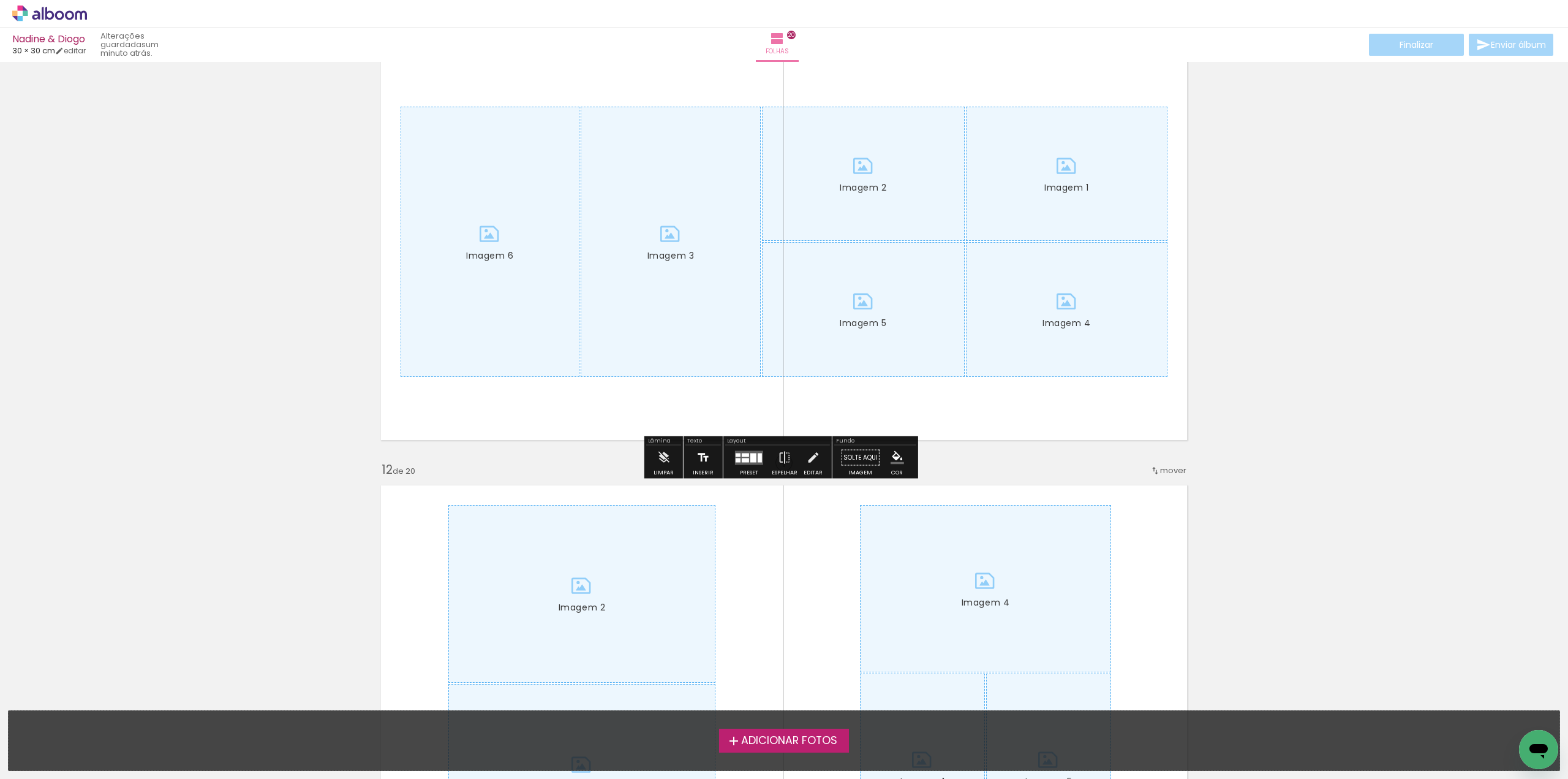
scroll to position [4473, 0]
drag, startPoint x: 667, startPoint y: 453, endPoint x: 740, endPoint y: 441, distance: 74.0
click at [669, 450] on iron-icon at bounding box center [663, 457] width 14 height 24
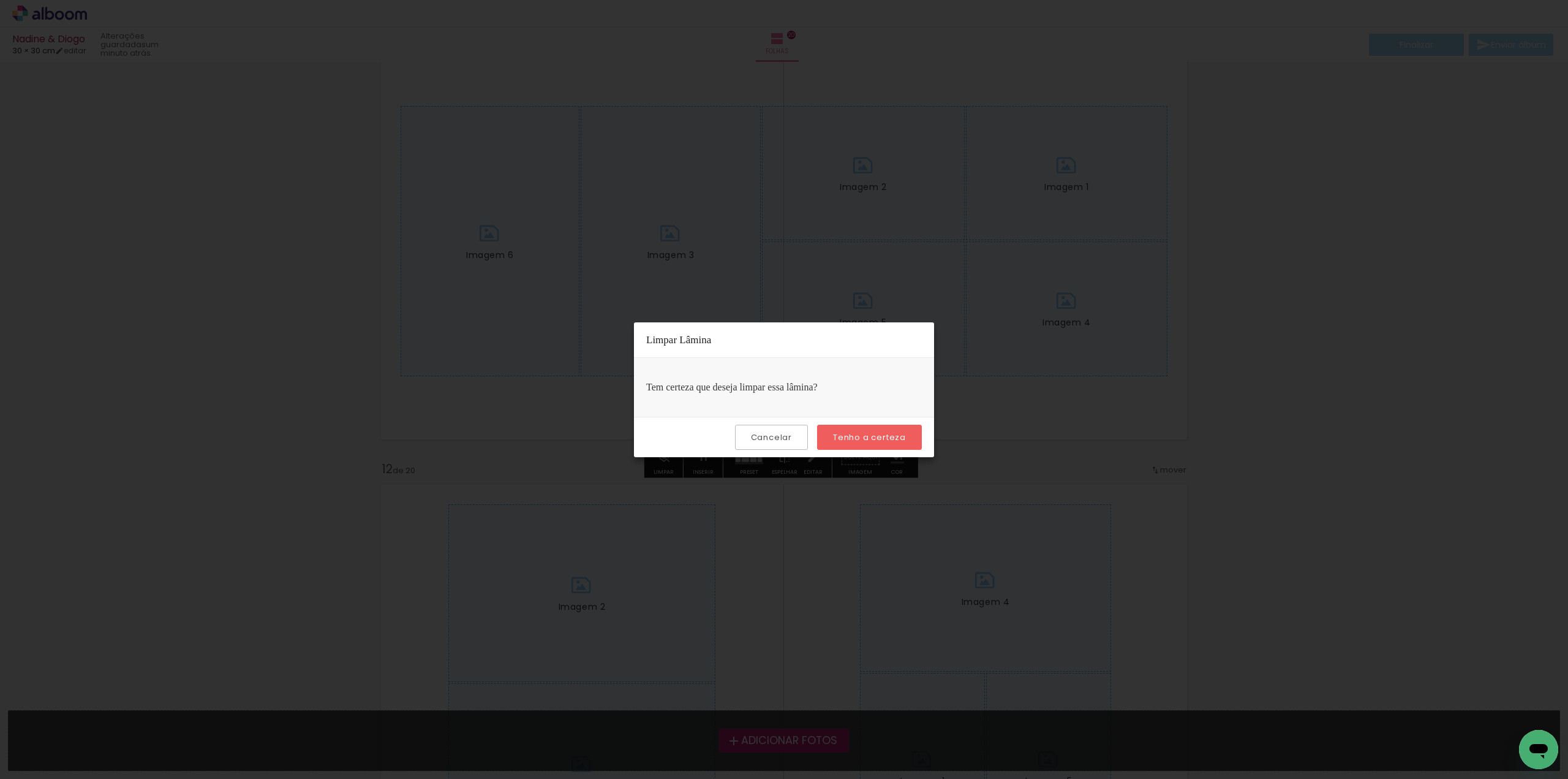
click at [0, 0] on slot "Tenho a certeza" at bounding box center [0, 0] width 0 height 0
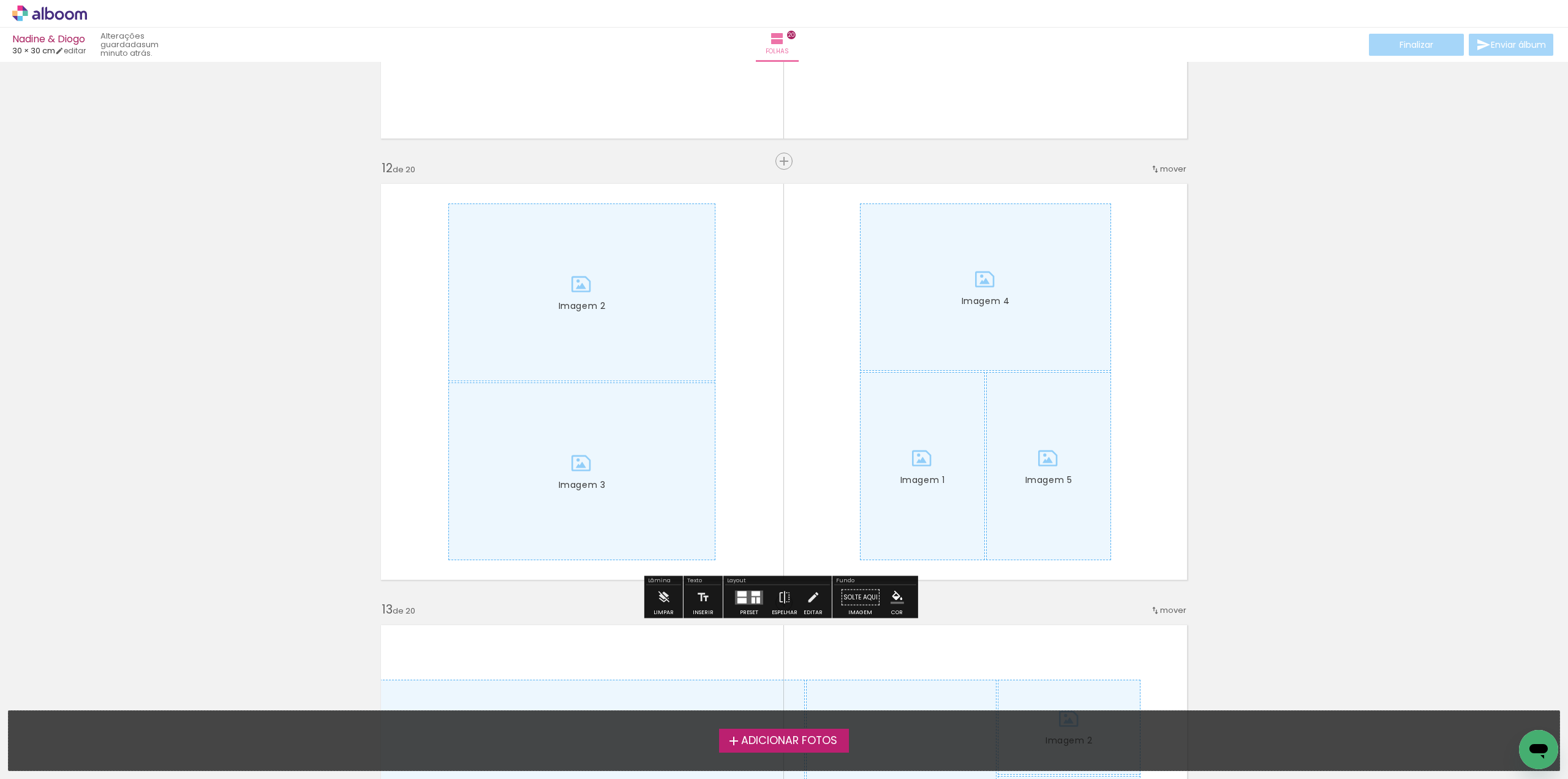
scroll to position [4841, 0]
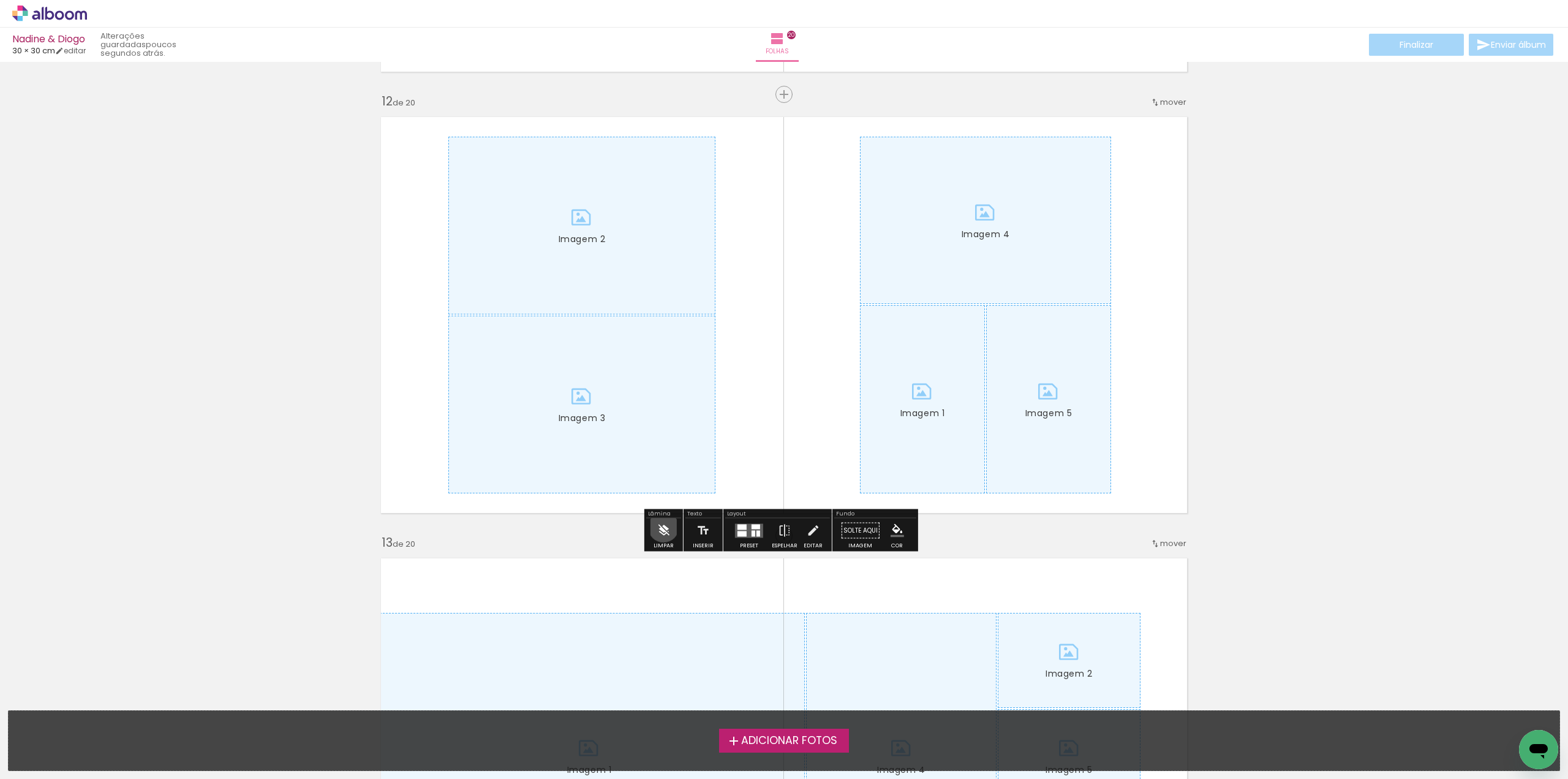
click at [663, 527] on iron-icon at bounding box center [663, 531] width 14 height 24
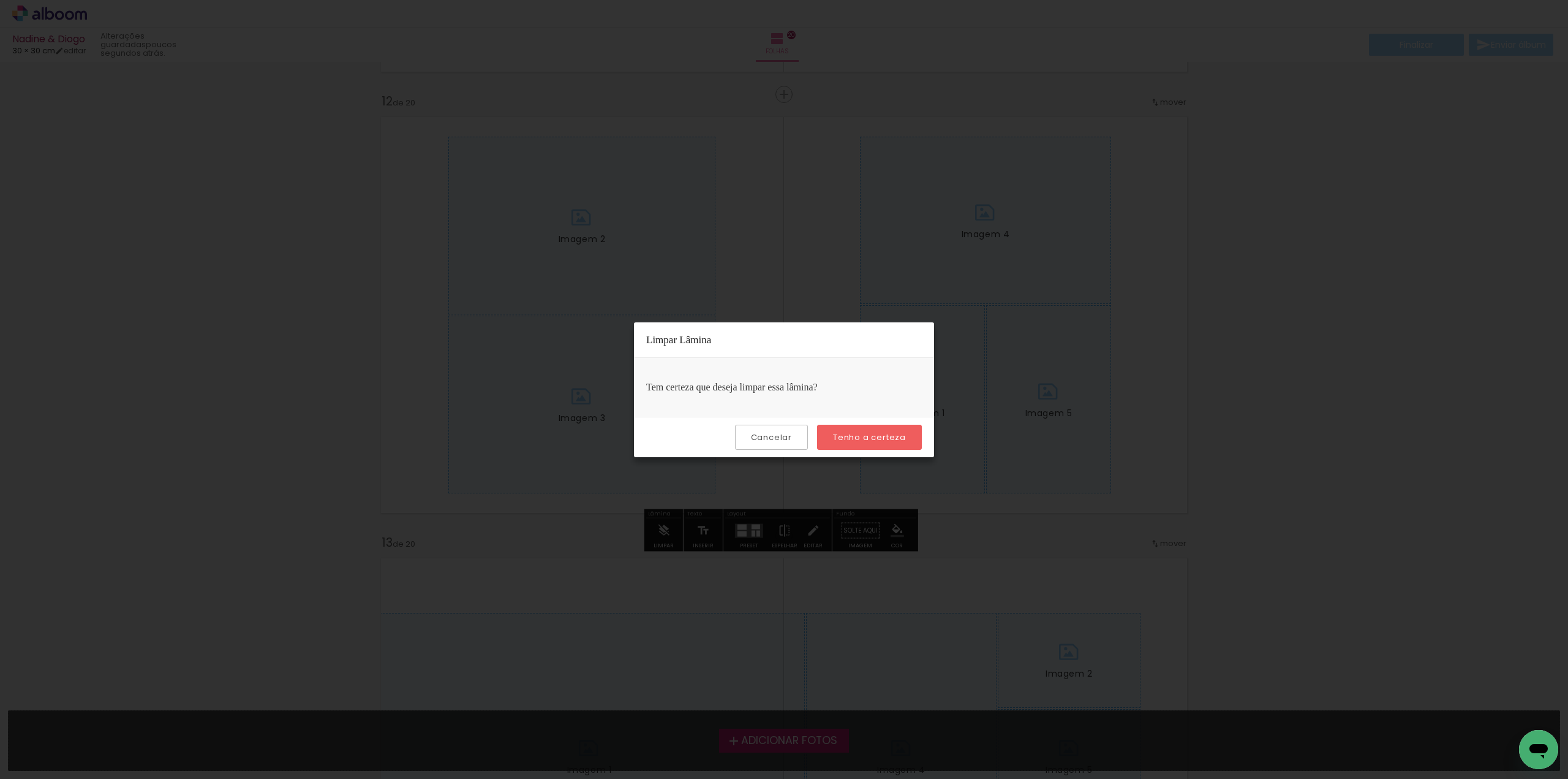
click at [0, 0] on slot "Tenho a certeza" at bounding box center [0, 0] width 0 height 0
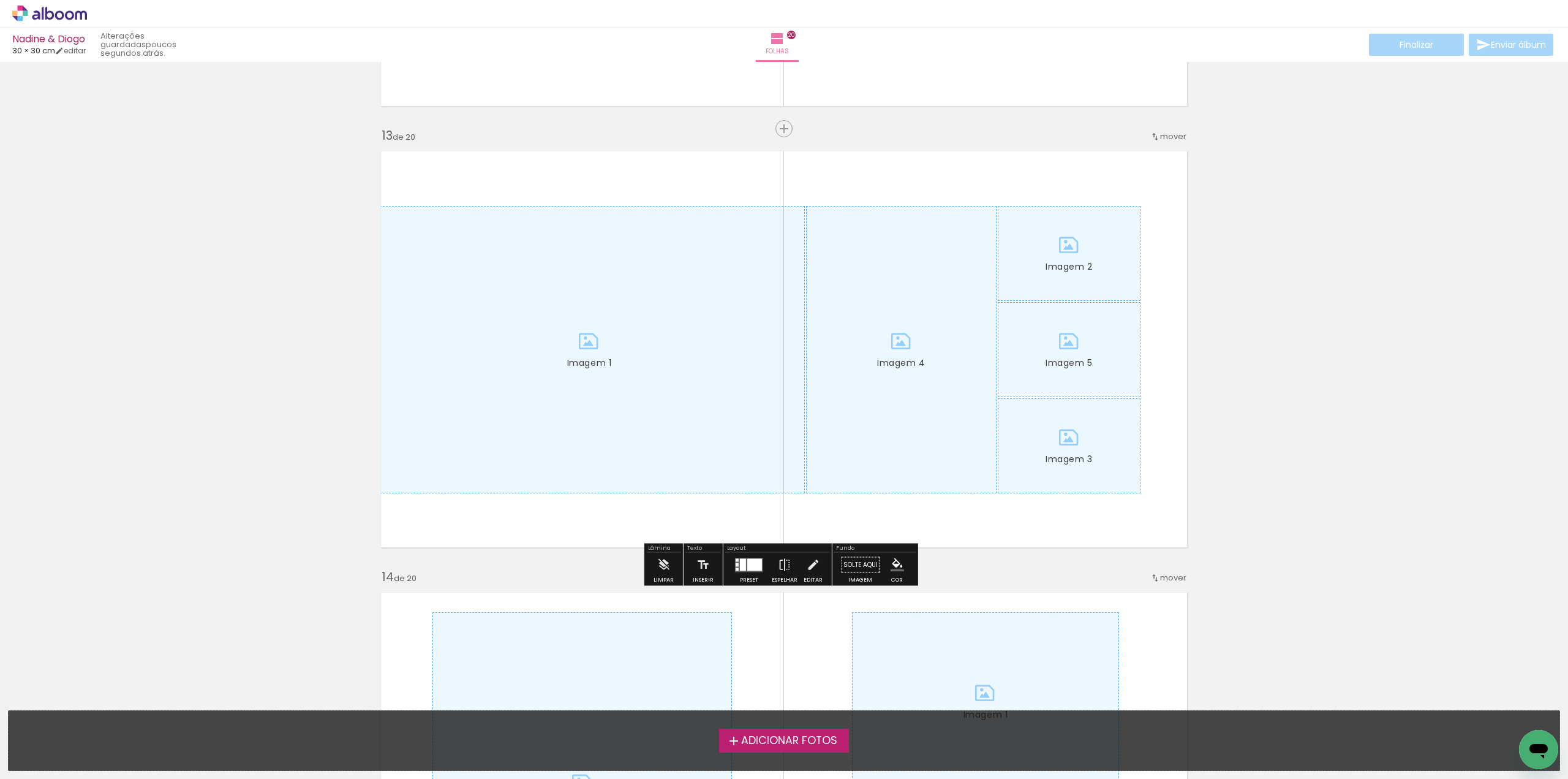
scroll to position [5269, 0]
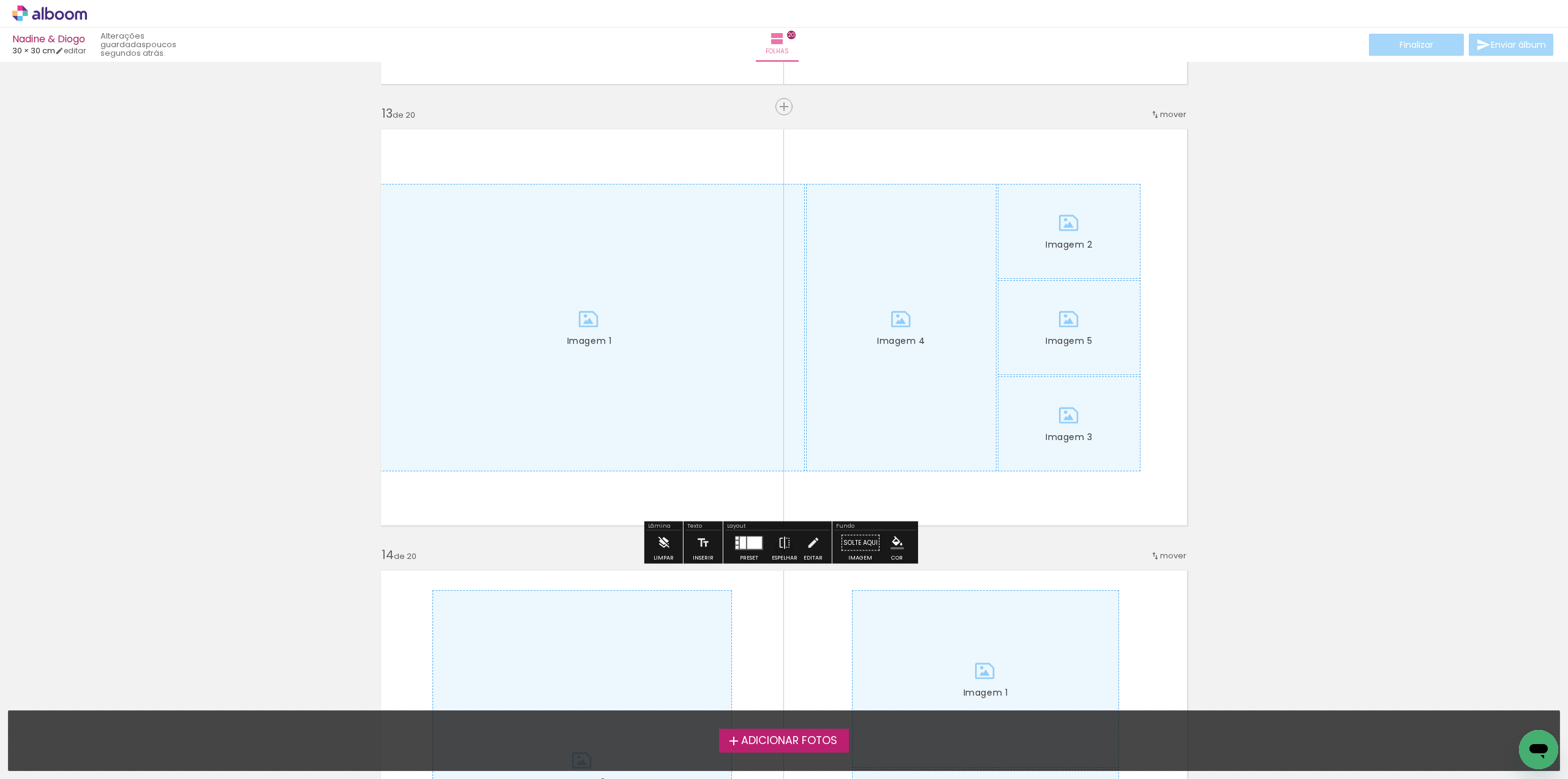
click at [665, 537] on iron-icon at bounding box center [663, 543] width 14 height 24
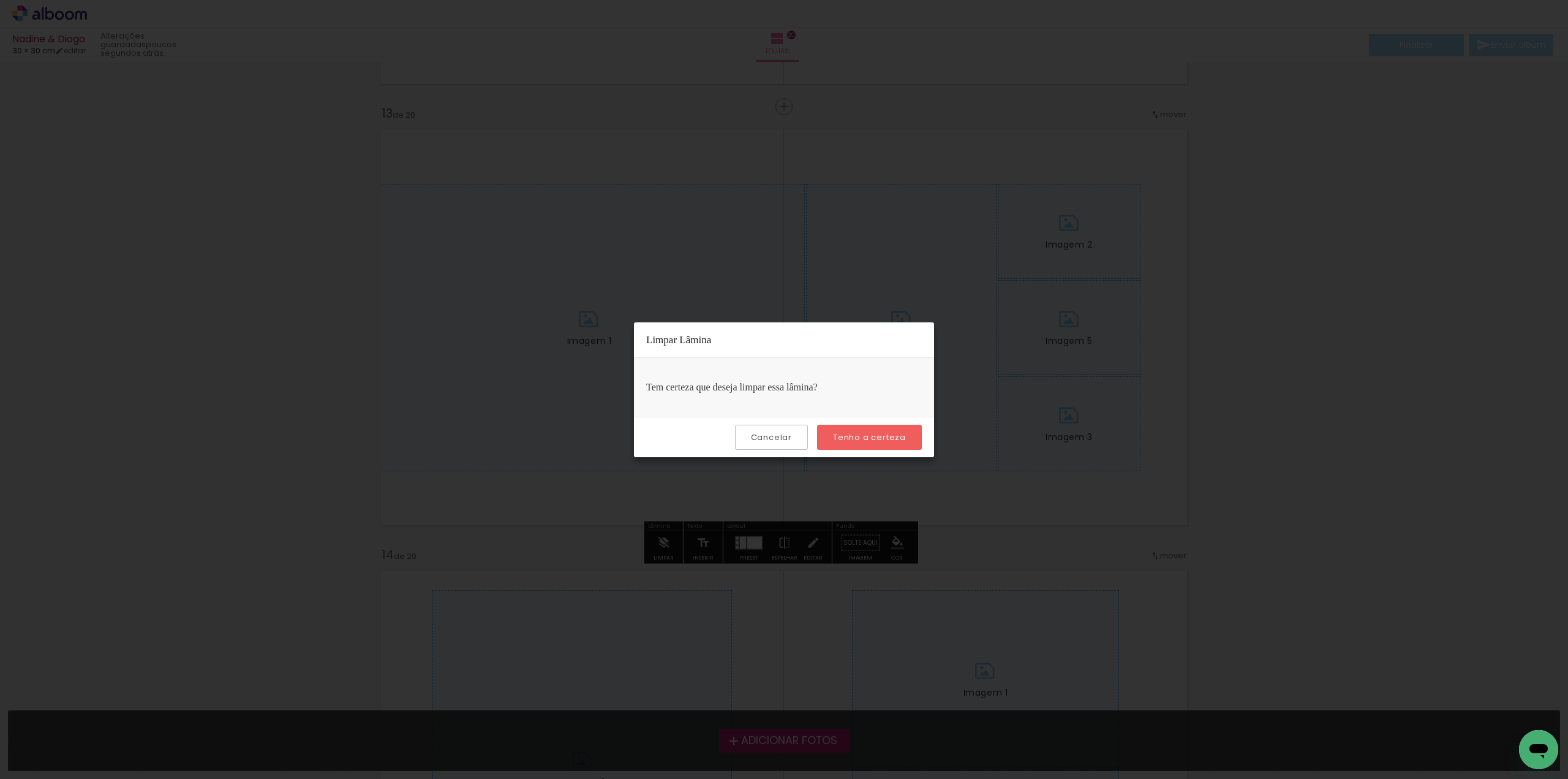
click at [0, 0] on slot "Tenho a certeza" at bounding box center [0, 0] width 0 height 0
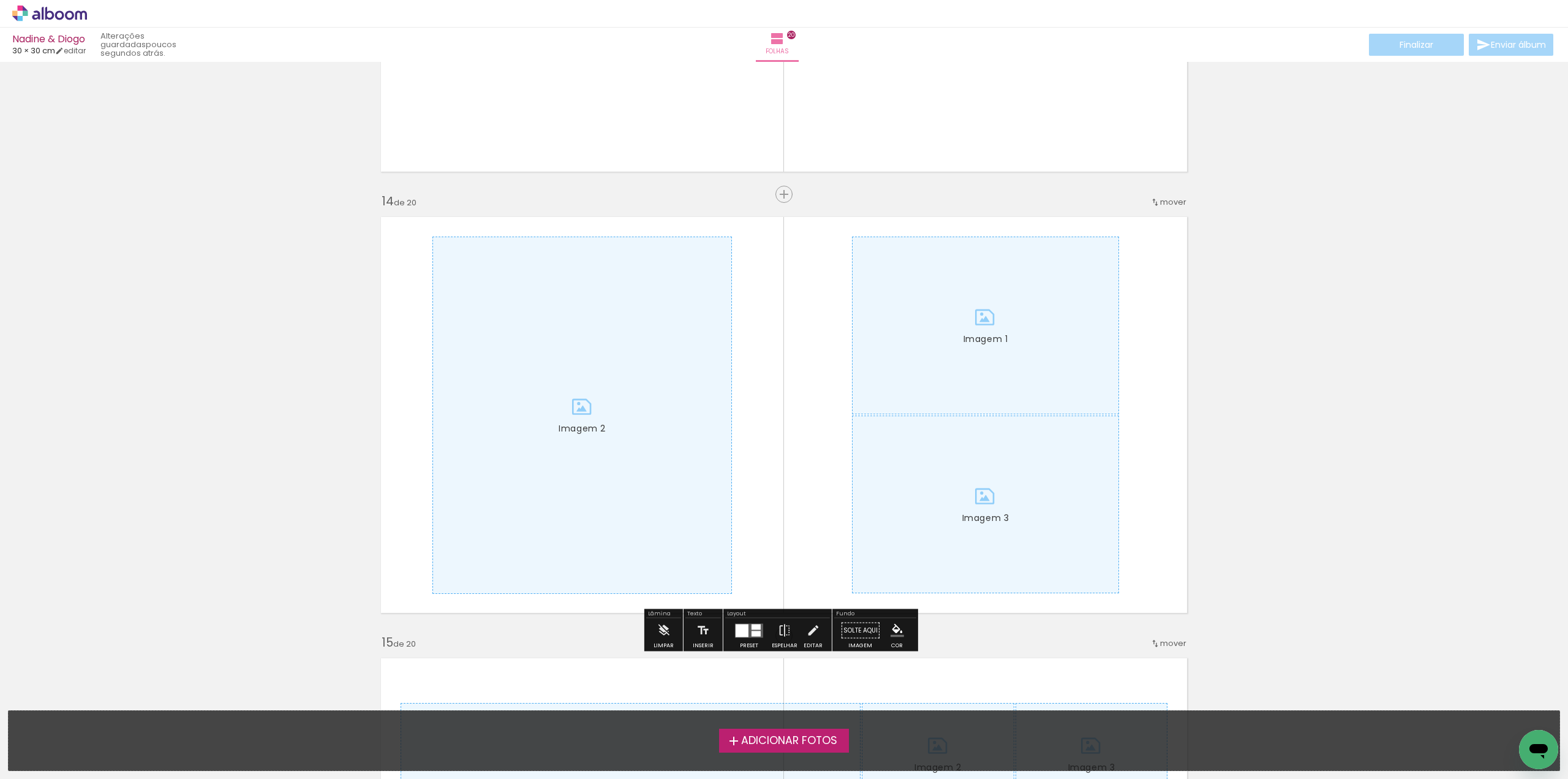
scroll to position [5637, 0]
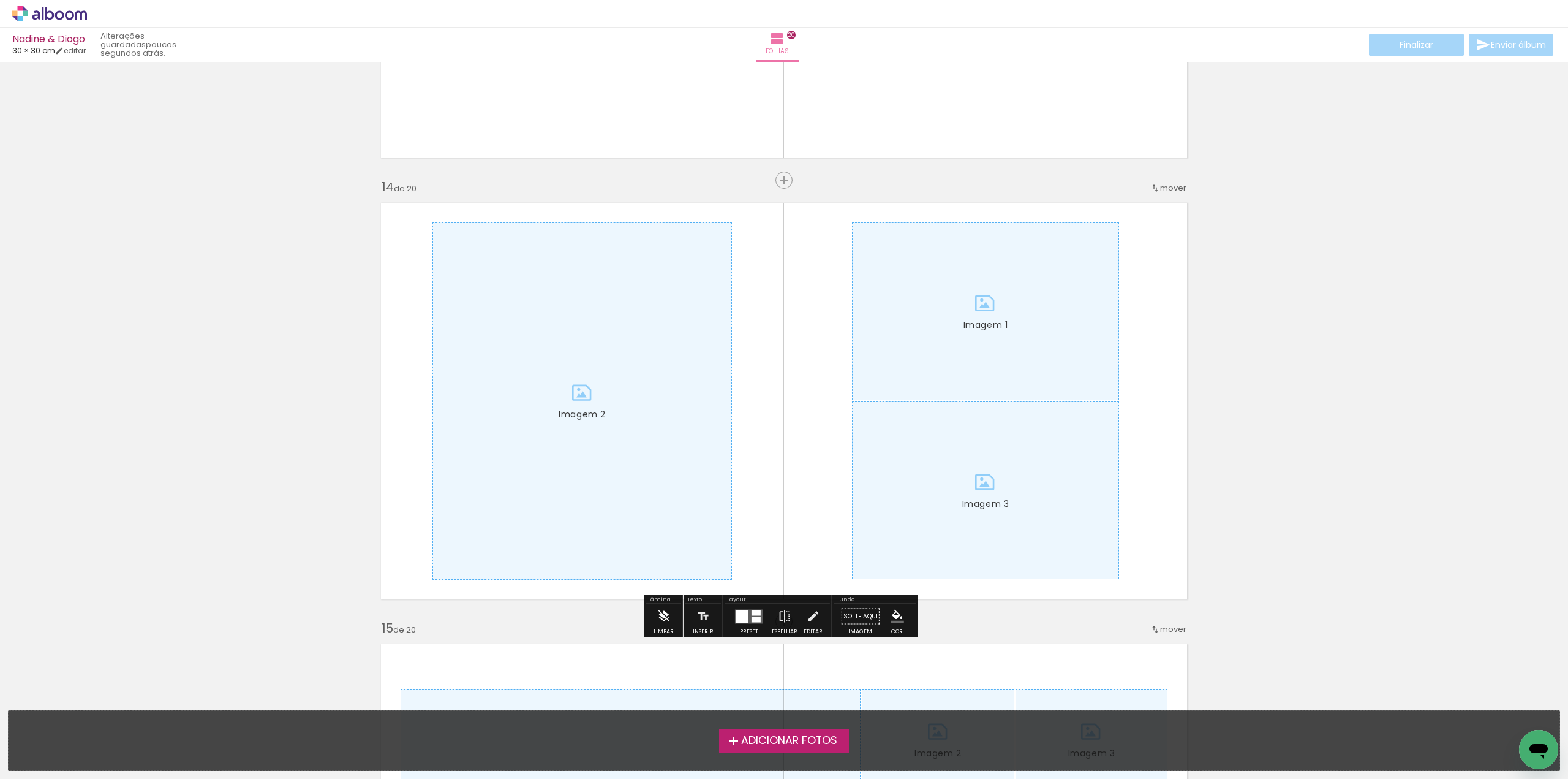
click at [667, 622] on iron-icon at bounding box center [663, 616] width 14 height 24
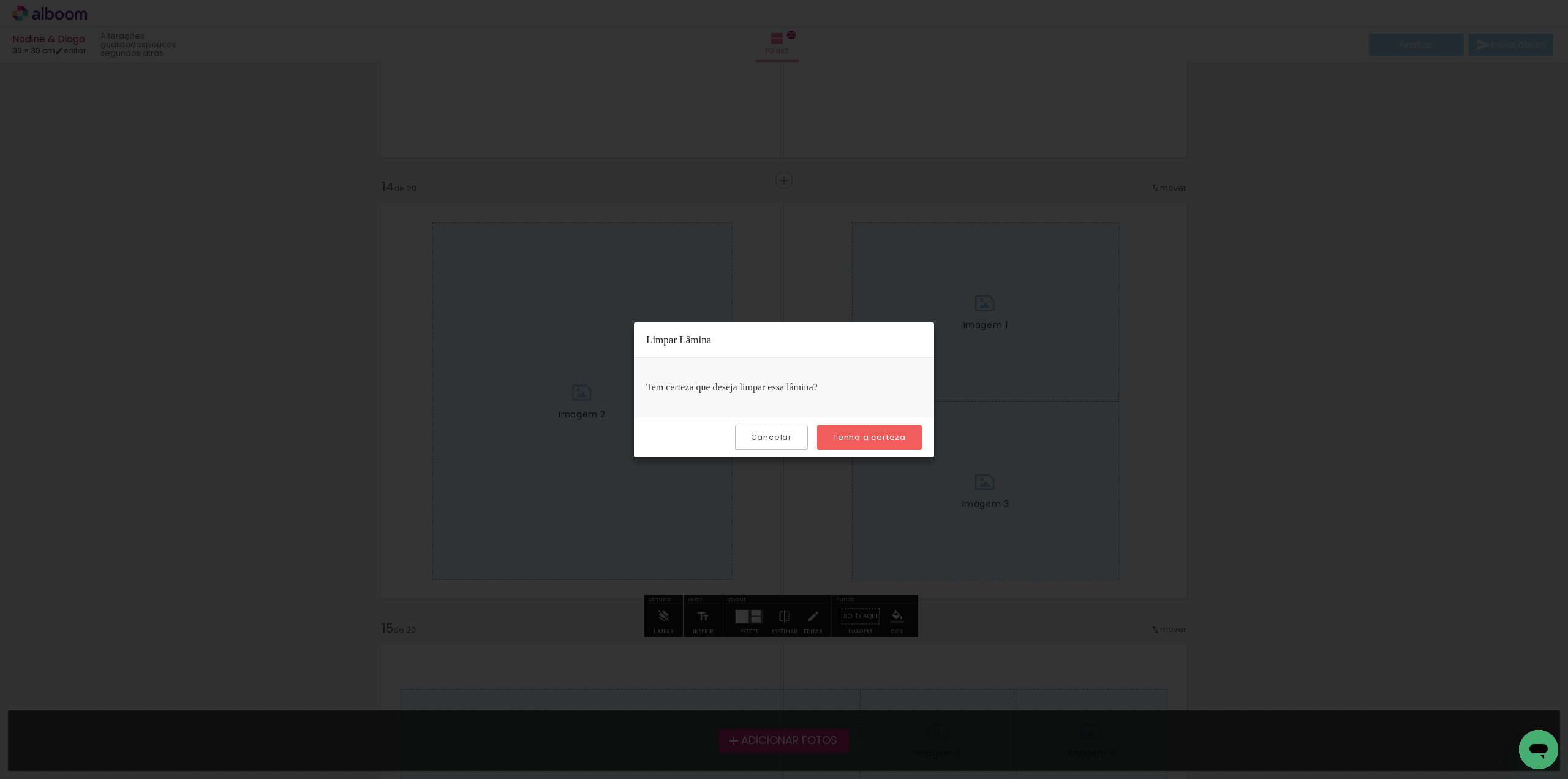
click at [0, 0] on slot "Tenho a certeza" at bounding box center [0, 0] width 0 height 0
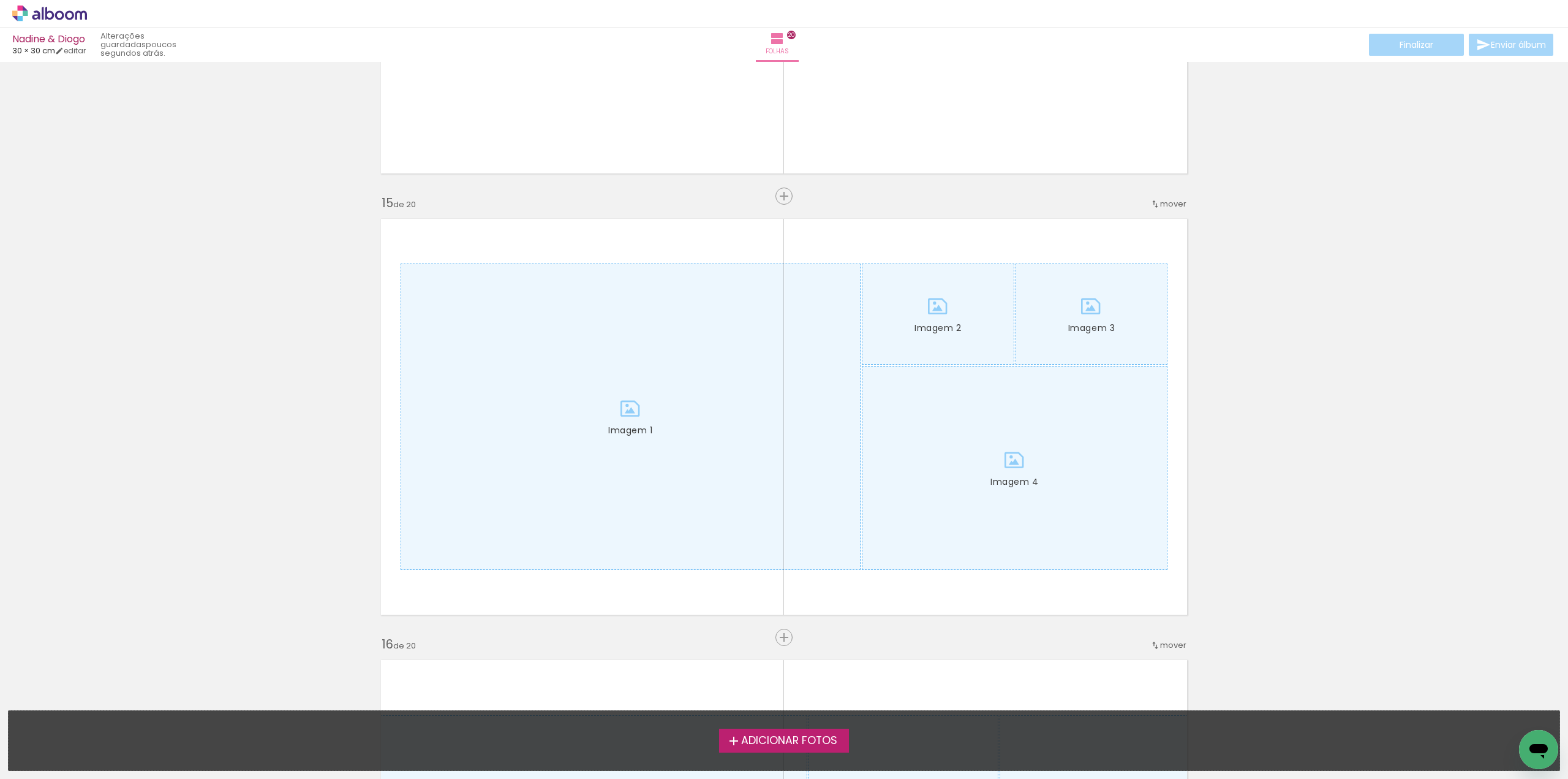
scroll to position [6127, 0]
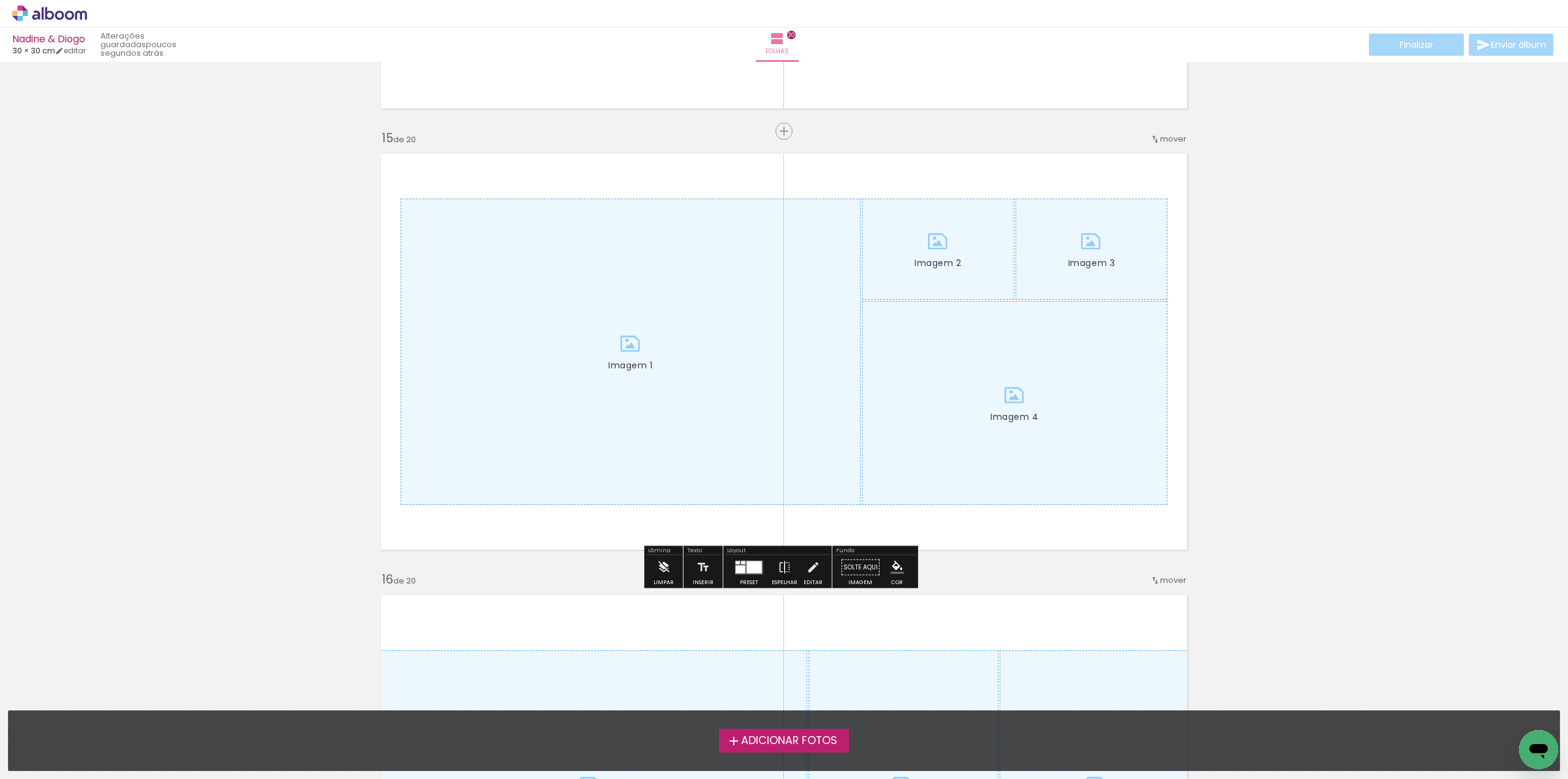
click at [661, 566] on iron-icon at bounding box center [663, 567] width 14 height 24
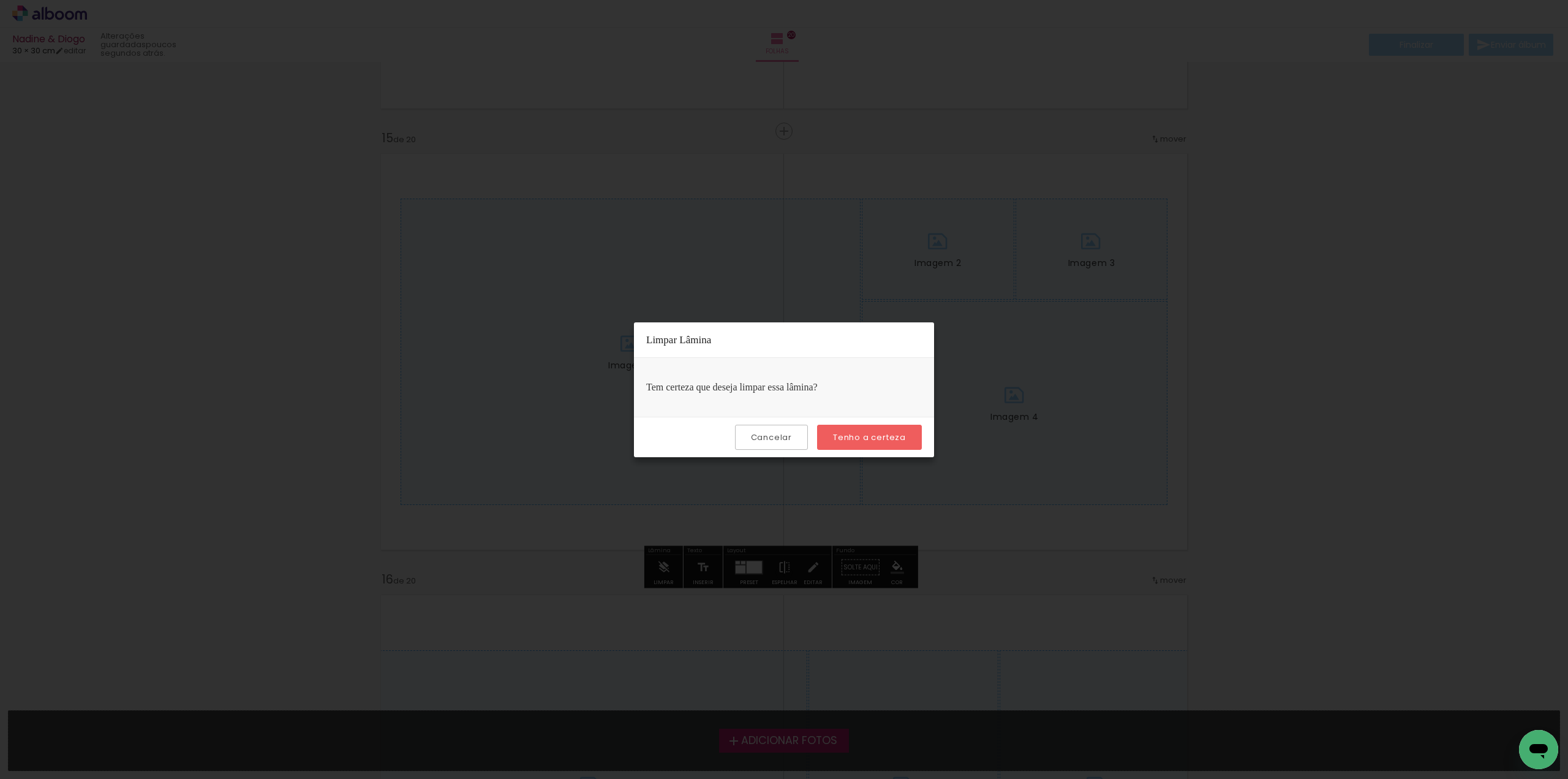
click at [0, 0] on slot "Tenho a certeza" at bounding box center [0, 0] width 0 height 0
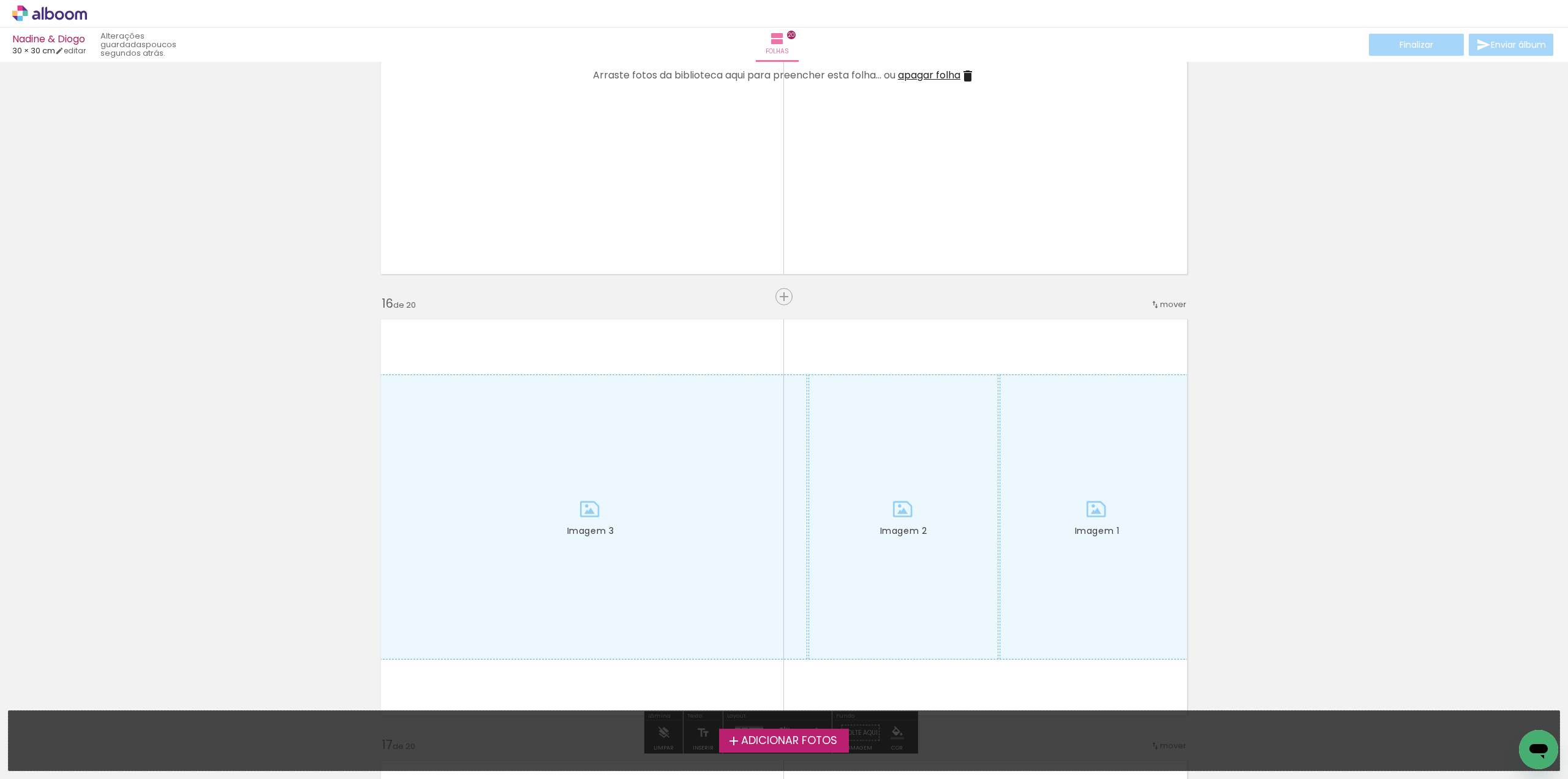
scroll to position [6556, 0]
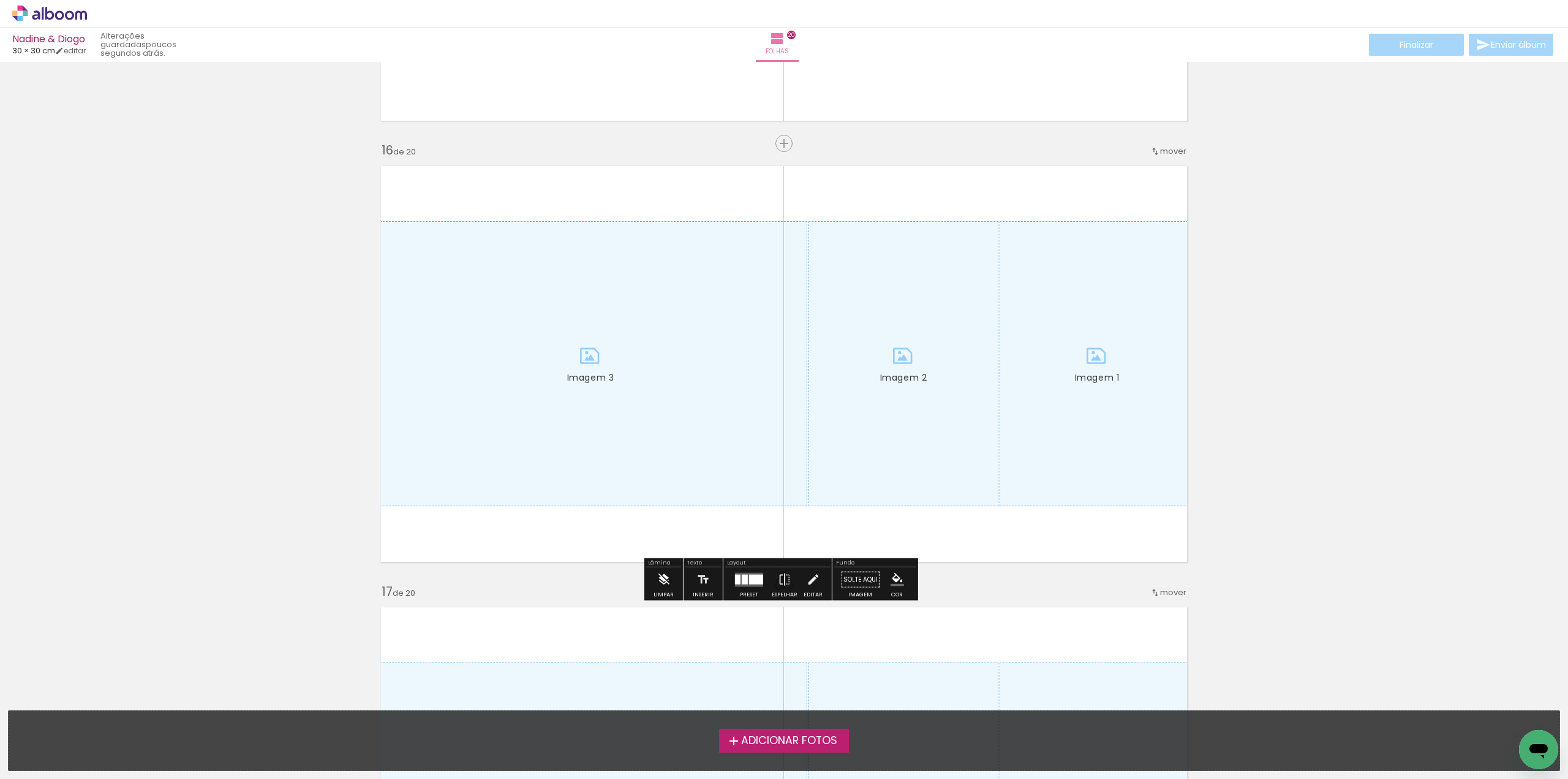
click at [669, 580] on iron-icon at bounding box center [663, 580] width 14 height 24
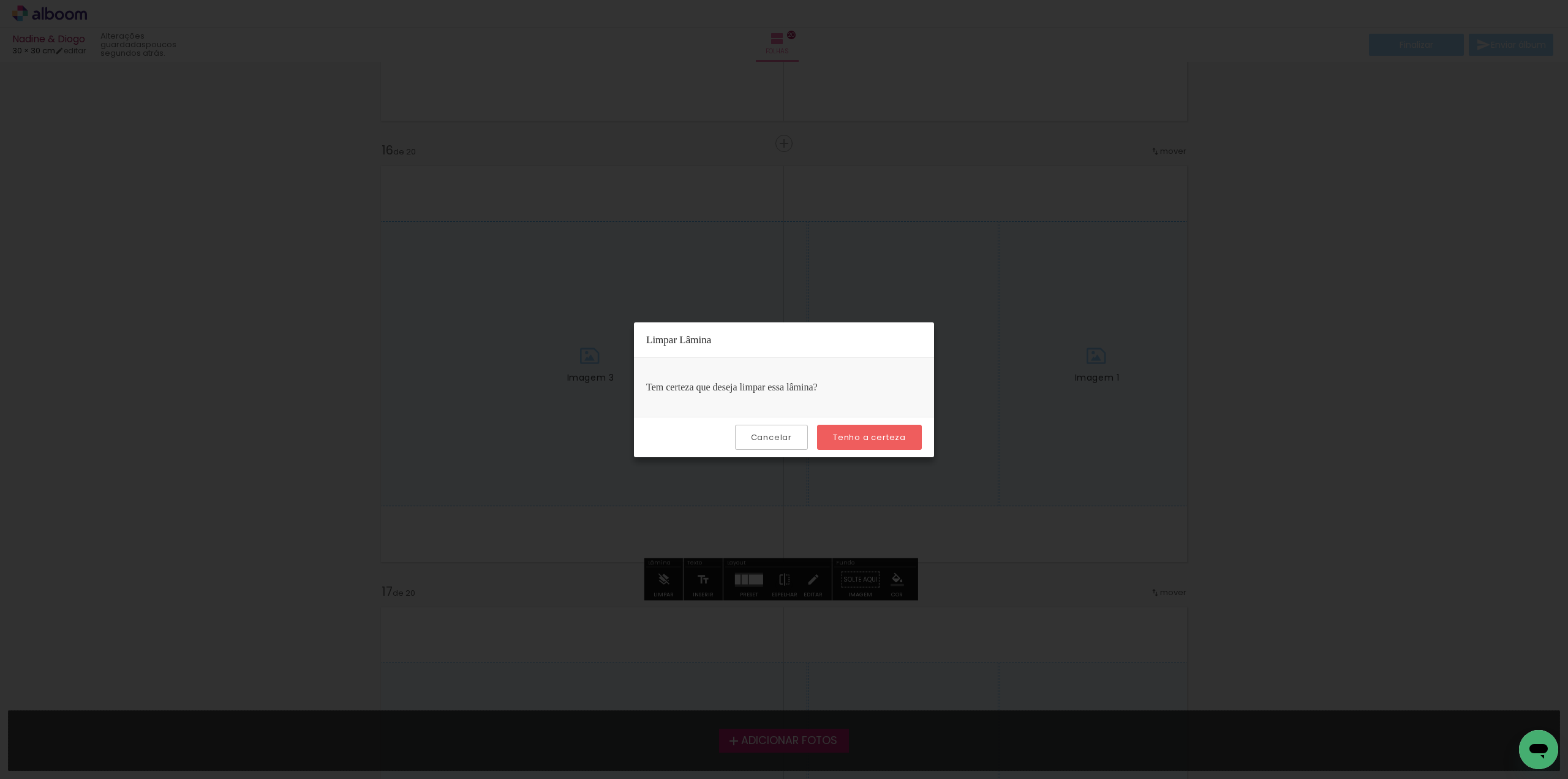
click at [0, 0] on slot "Tenho a certeza" at bounding box center [0, 0] width 0 height 0
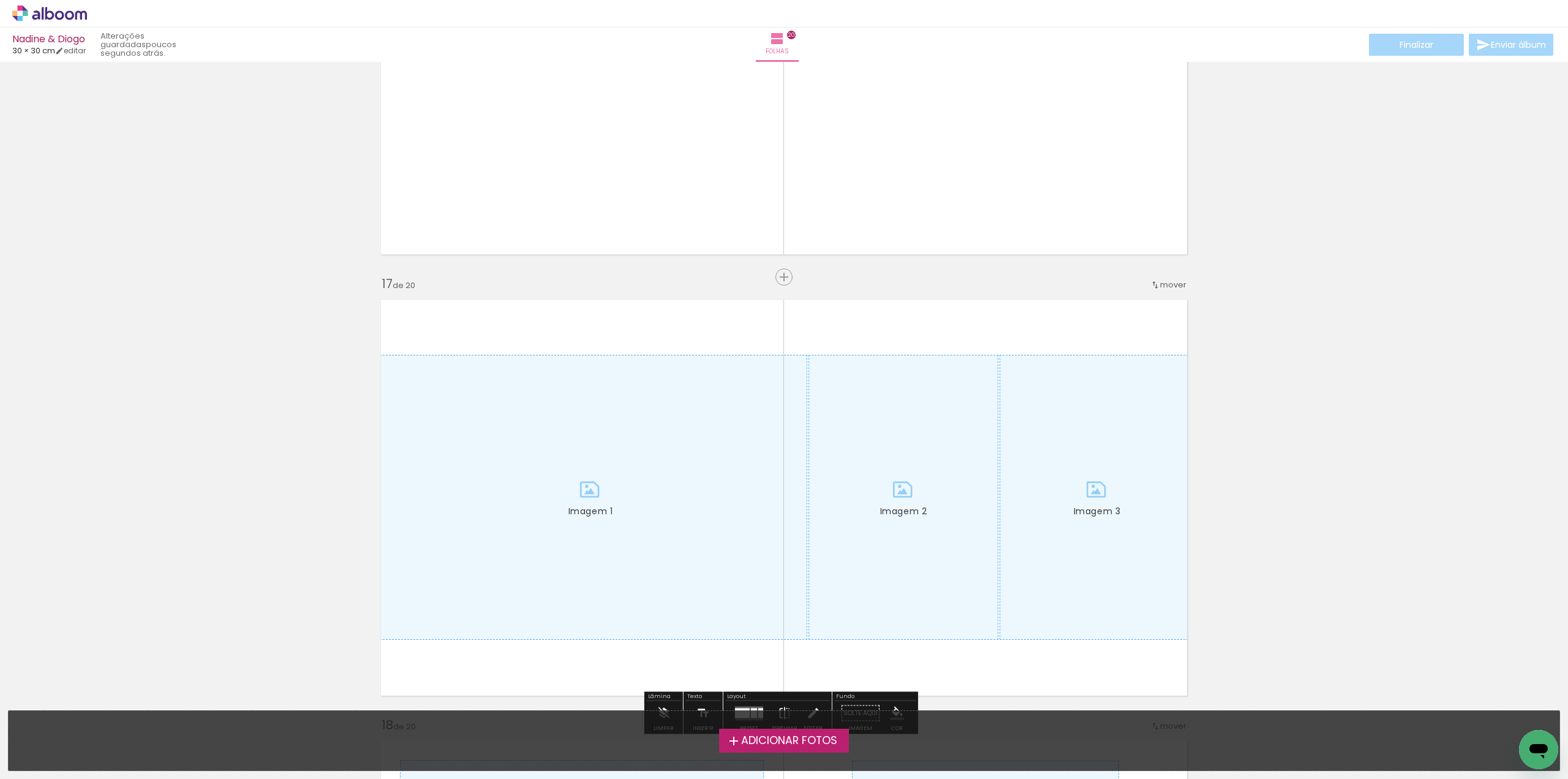
scroll to position [6985, 0]
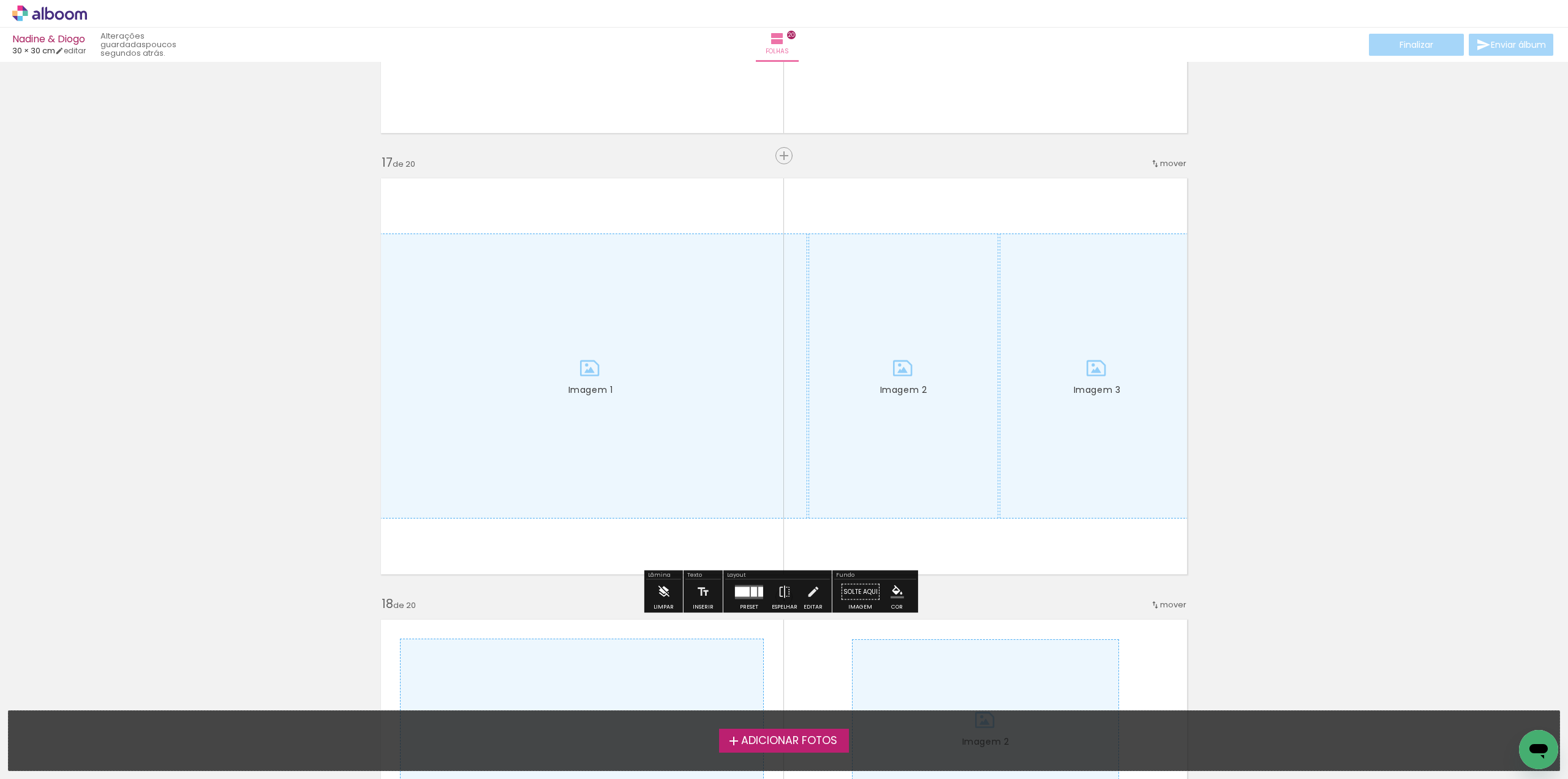
drag, startPoint x: 663, startPoint y: 590, endPoint x: 668, endPoint y: 586, distance: 6.4
click at [665, 589] on iron-icon at bounding box center [663, 592] width 14 height 24
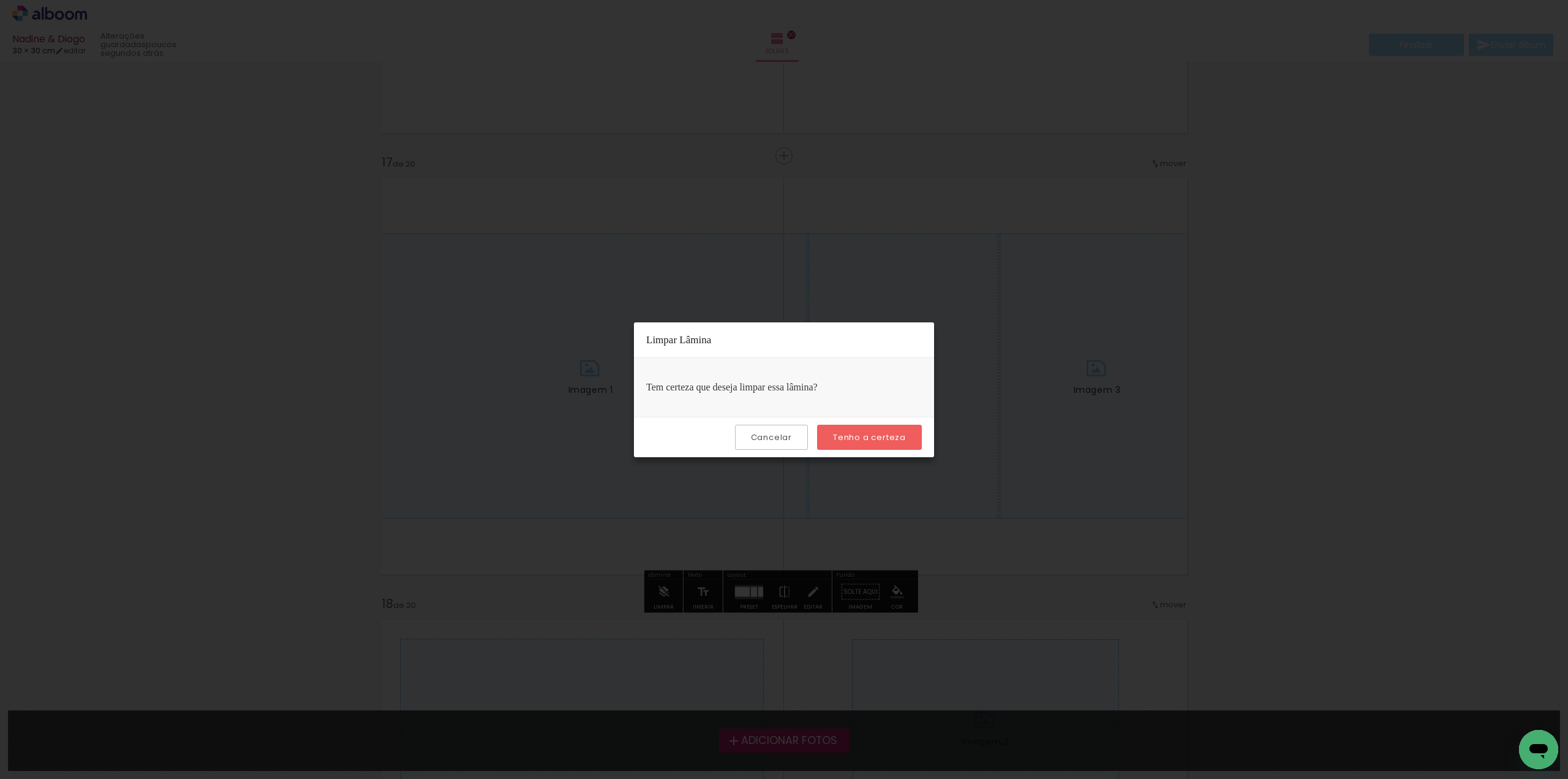
click at [0, 0] on slot "Tenho a certeza" at bounding box center [0, 0] width 0 height 0
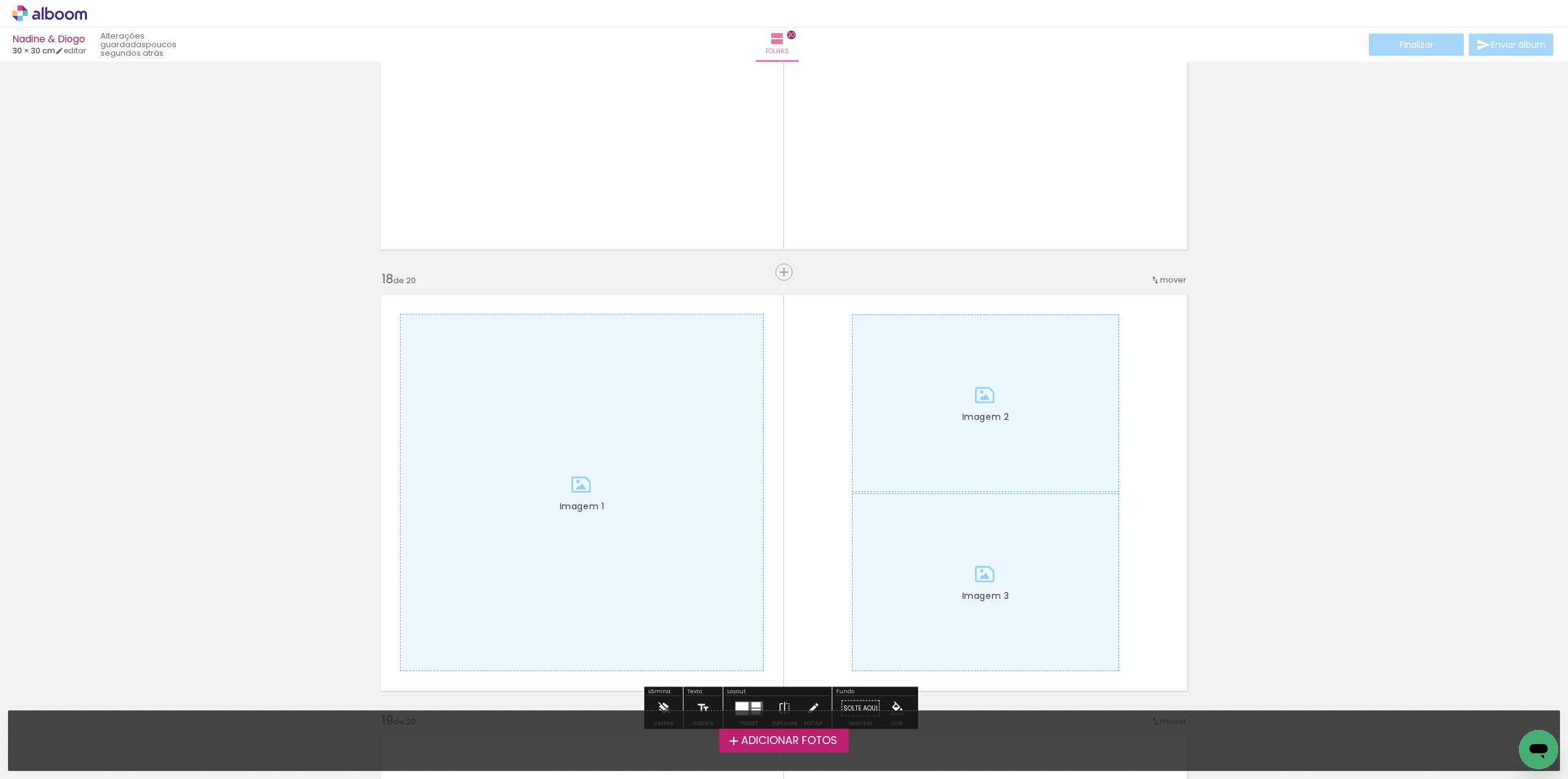
scroll to position [7475, 0]
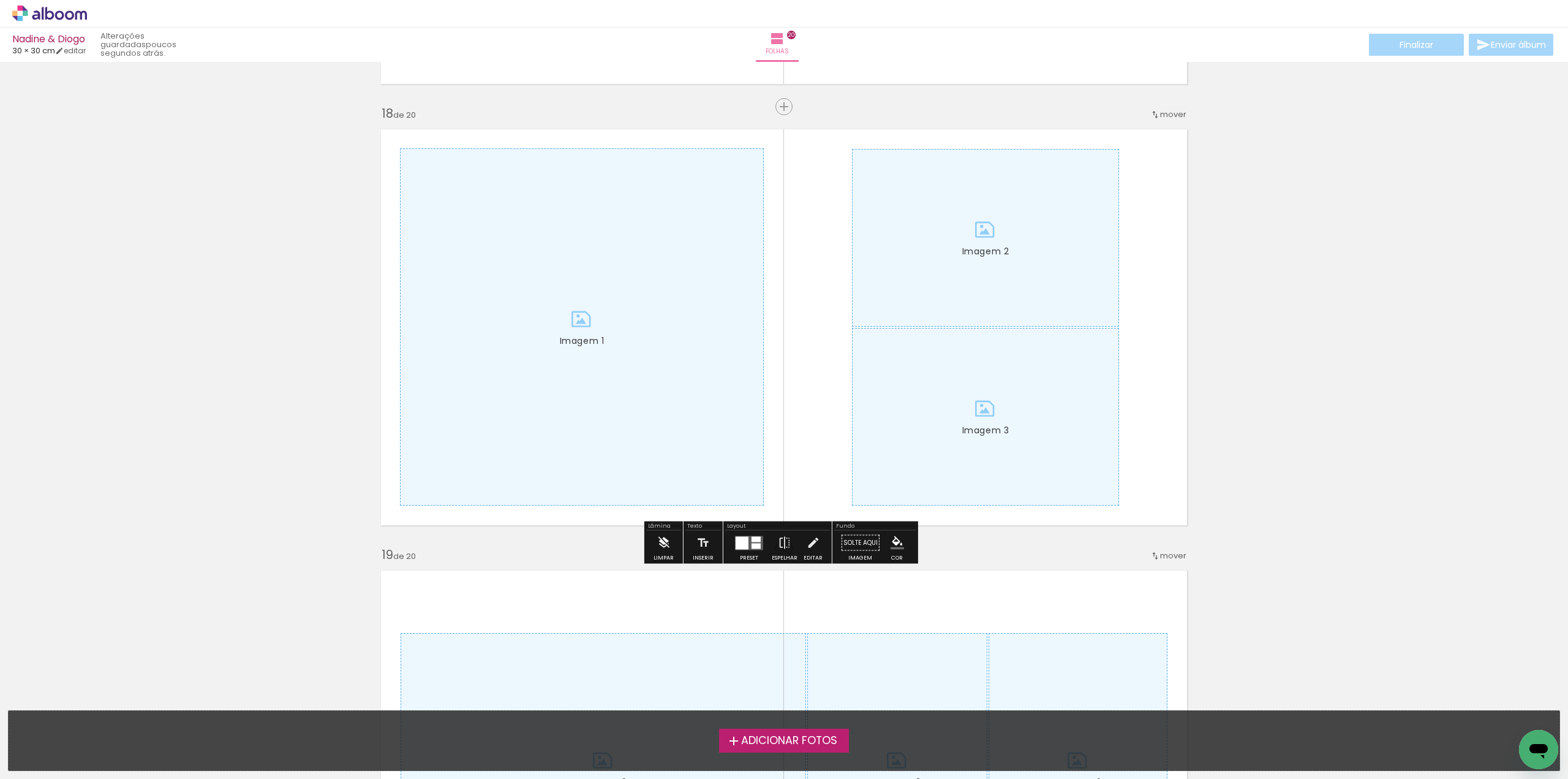
click at [664, 544] on iron-icon at bounding box center [663, 543] width 14 height 24
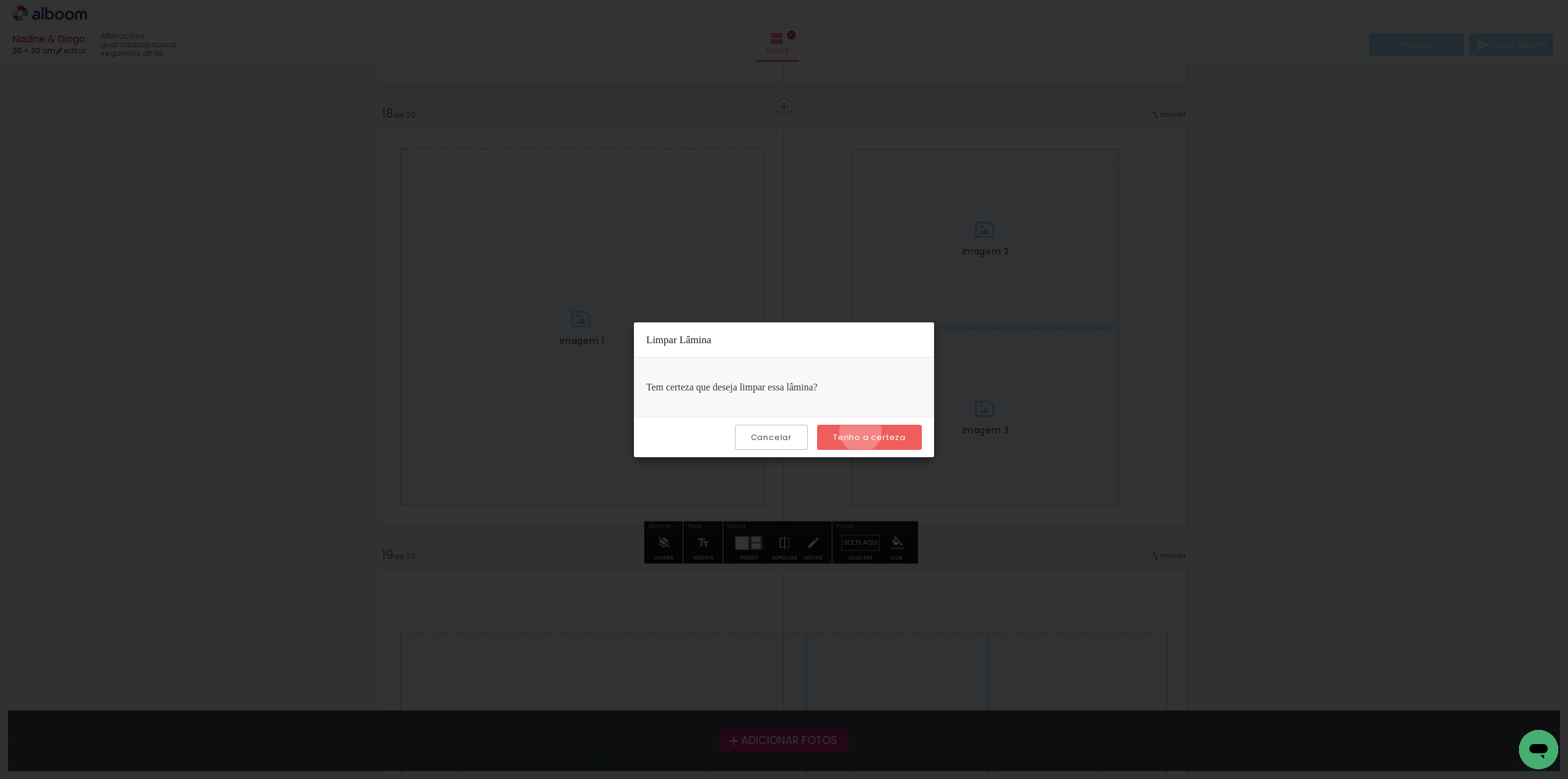
click at [0, 0] on slot "Tenho a certeza" at bounding box center [0, 0] width 0 height 0
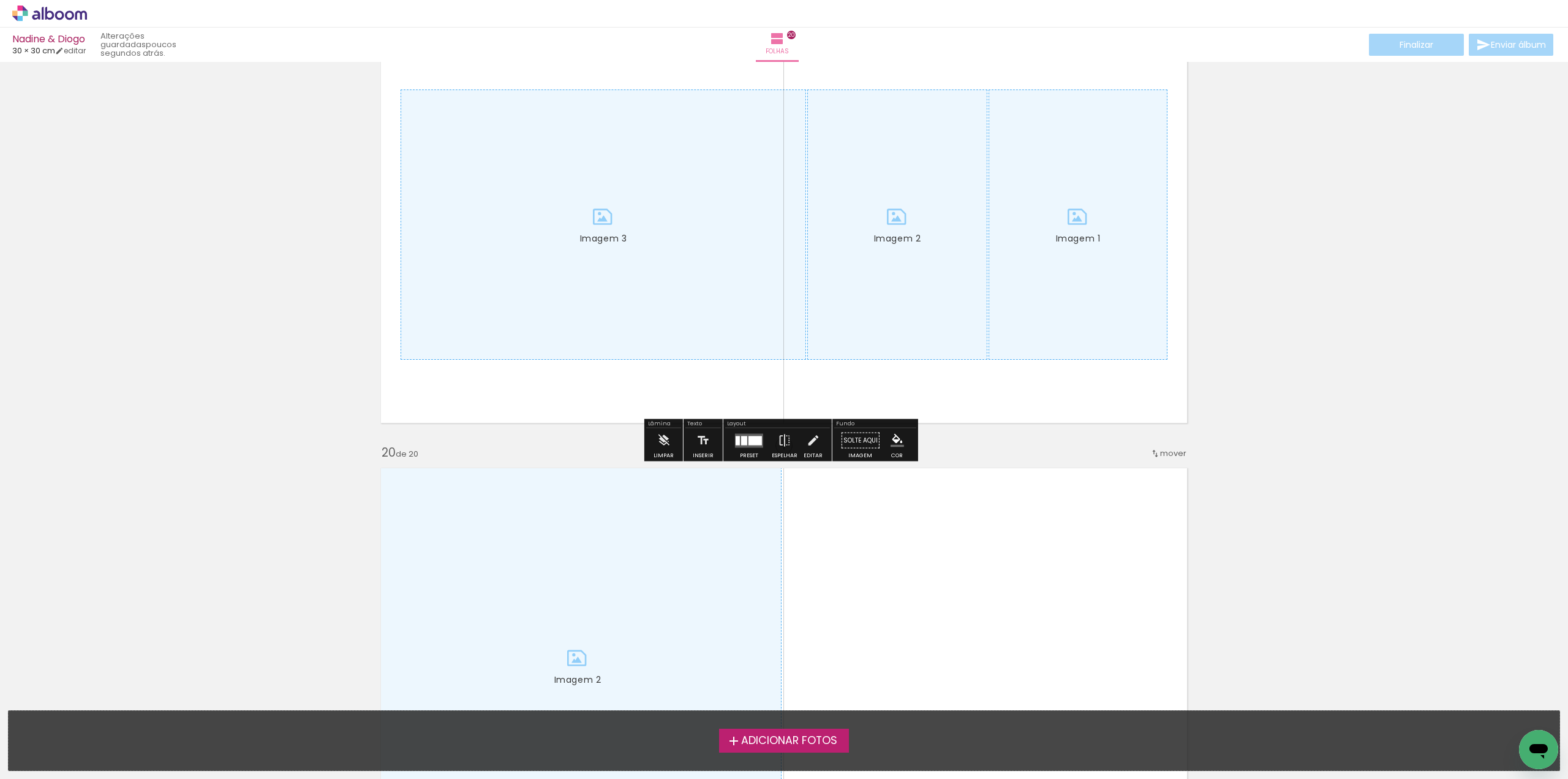
scroll to position [8027, 0]
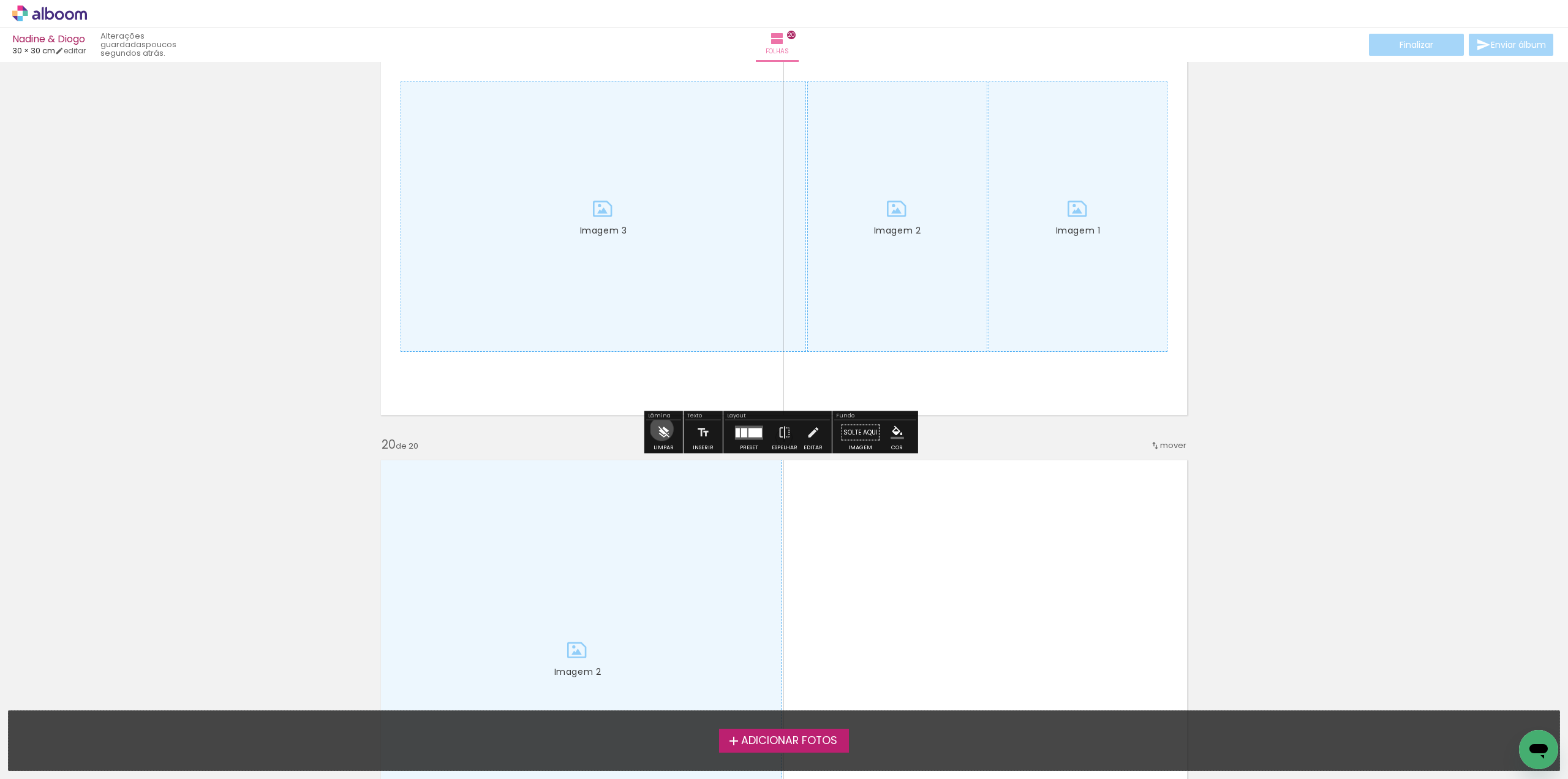
drag, startPoint x: 662, startPoint y: 429, endPoint x: 786, endPoint y: 410, distance: 125.4
click at [663, 429] on iron-icon at bounding box center [663, 433] width 14 height 24
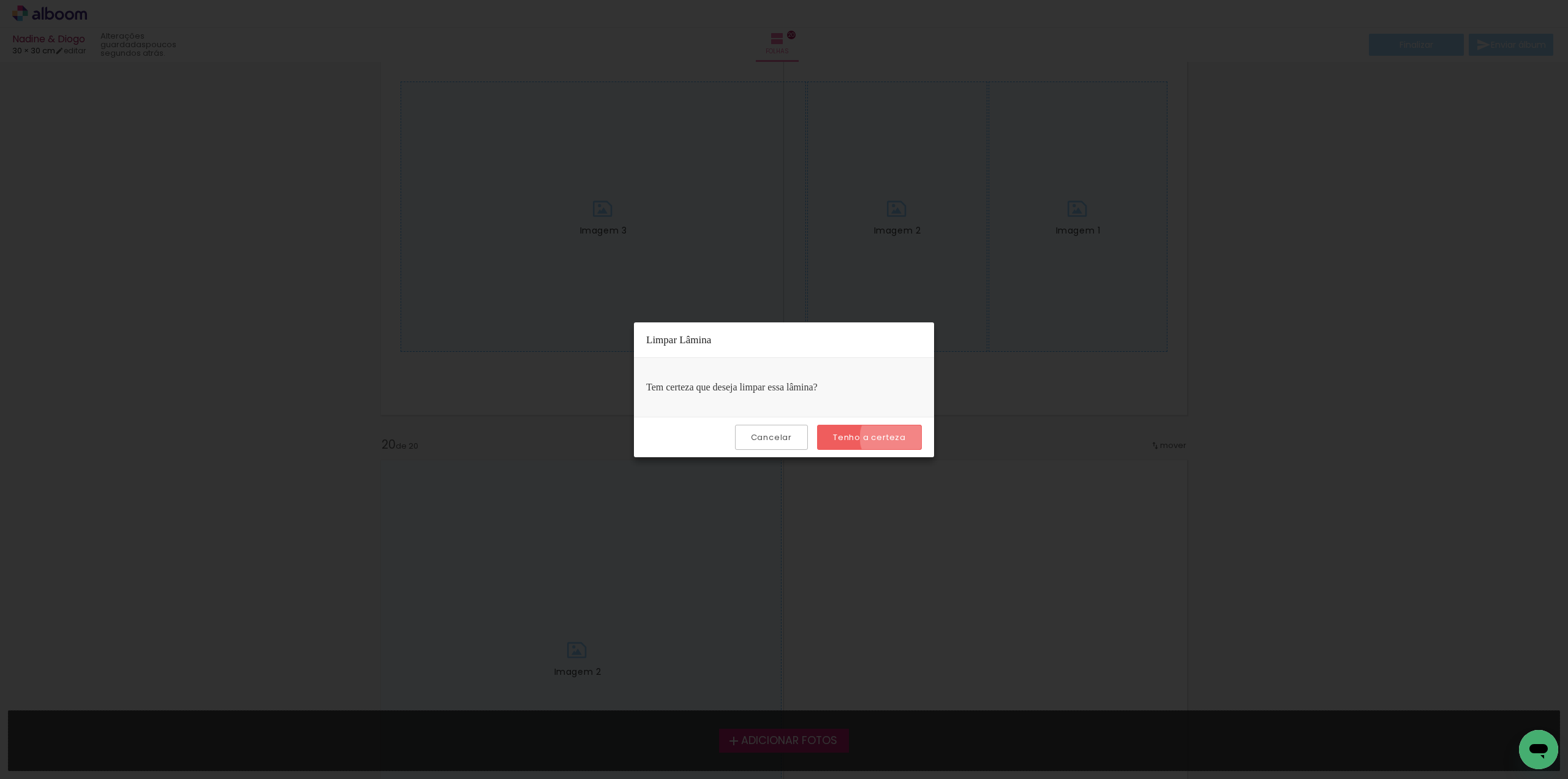
click at [0, 0] on slot "Tenho a certeza" at bounding box center [0, 0] width 0 height 0
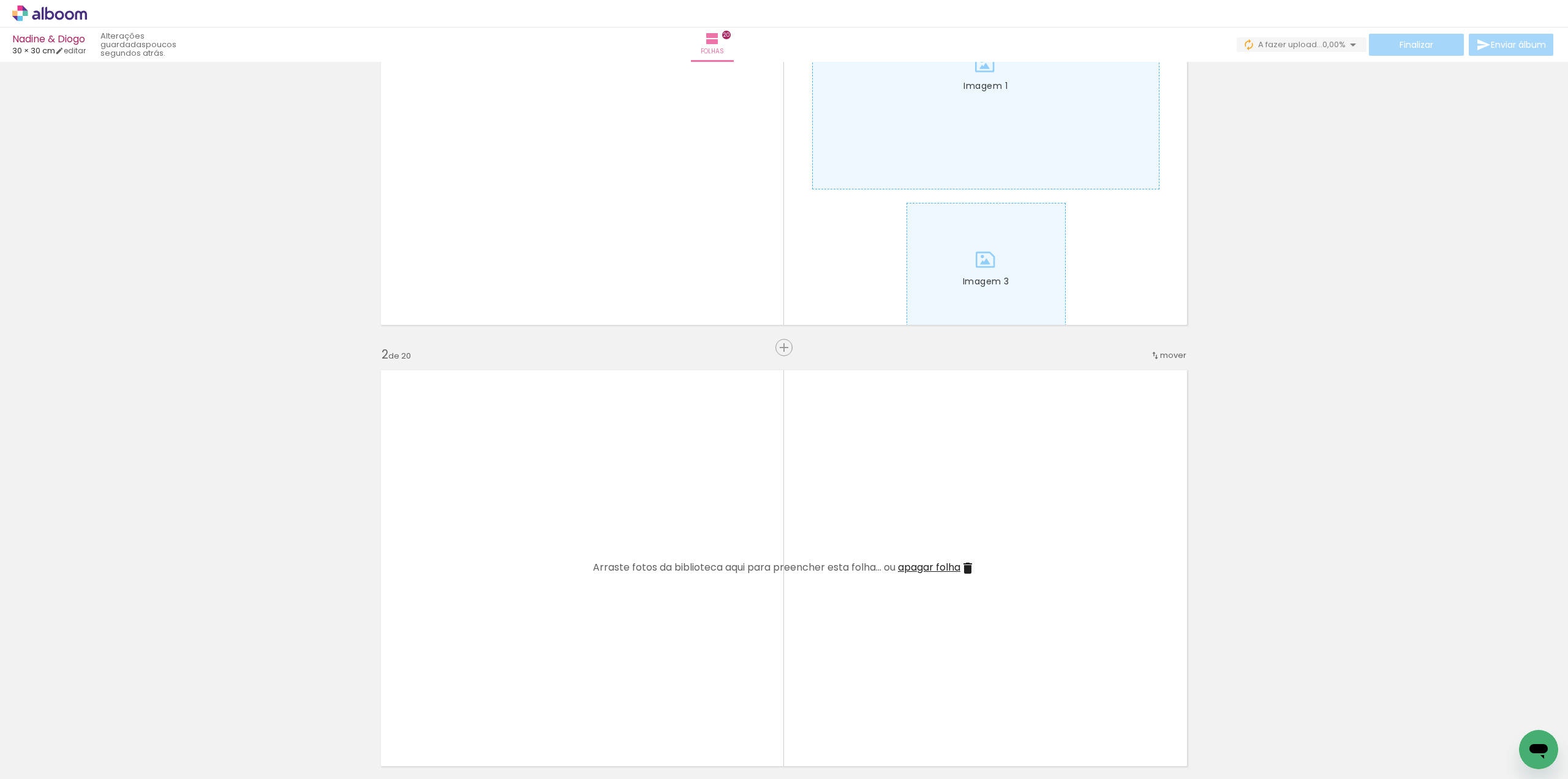
scroll to position [245, 0]
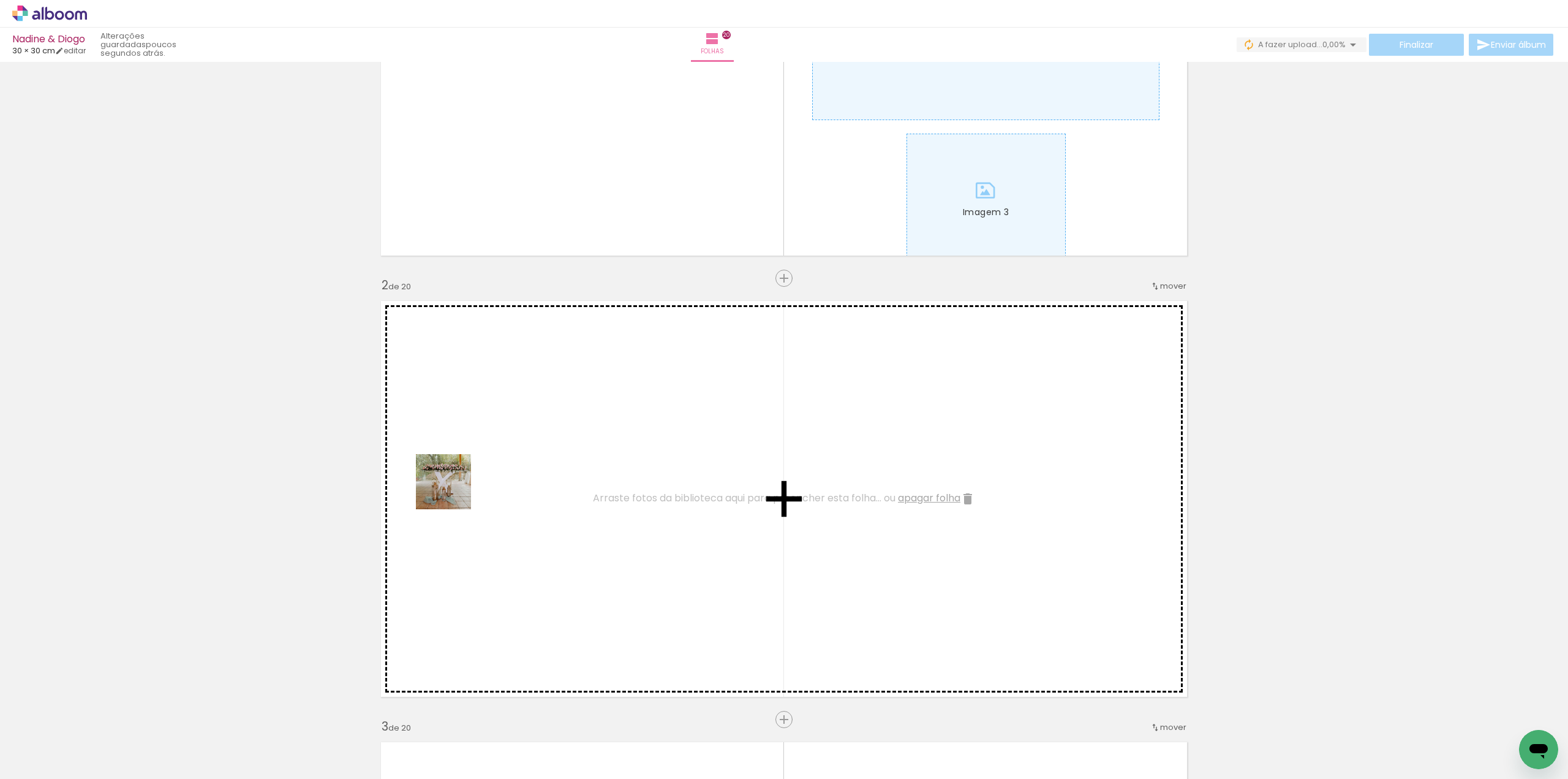
drag, startPoint x: 367, startPoint y: 554, endPoint x: 465, endPoint y: 486, distance: 119.3
click at [465, 486] on quentale-workspace at bounding box center [784, 389] width 1568 height 779
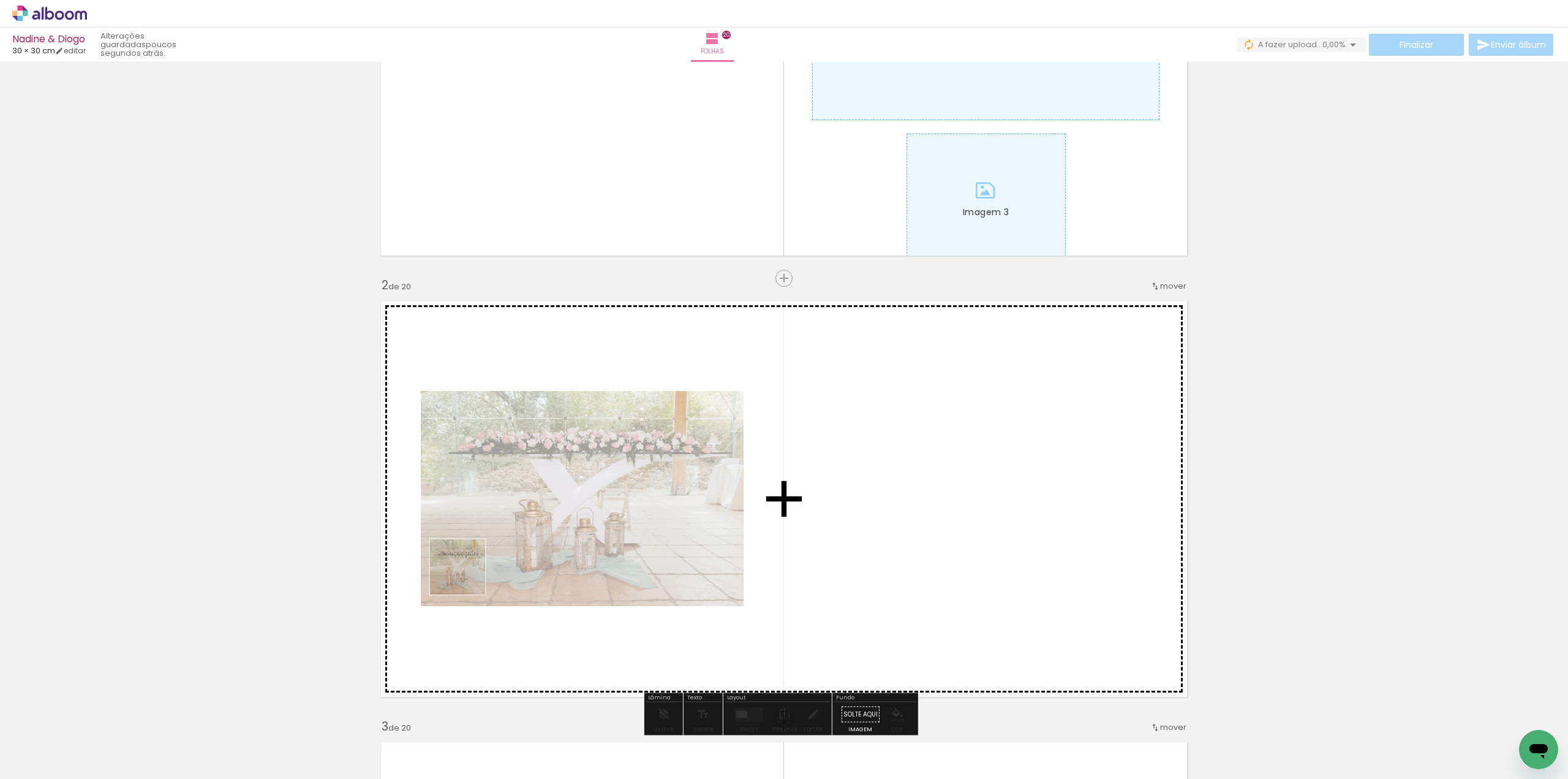
drag, startPoint x: 129, startPoint y: 735, endPoint x: 520, endPoint y: 563, distance: 427.2
click at [520, 563] on quentale-workspace at bounding box center [784, 389] width 1568 height 779
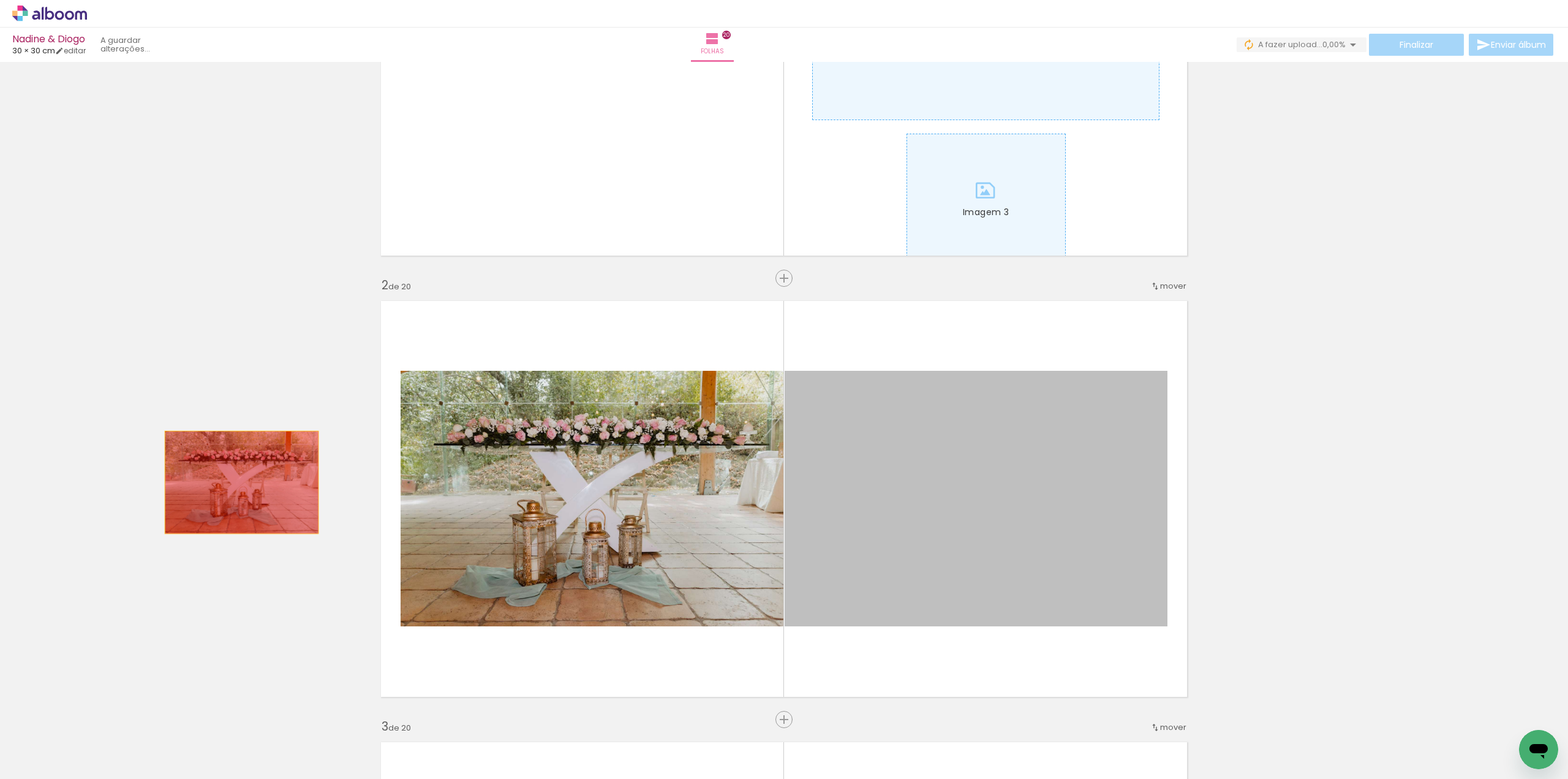
drag, startPoint x: 968, startPoint y: 552, endPoint x: 237, endPoint y: 482, distance: 734.3
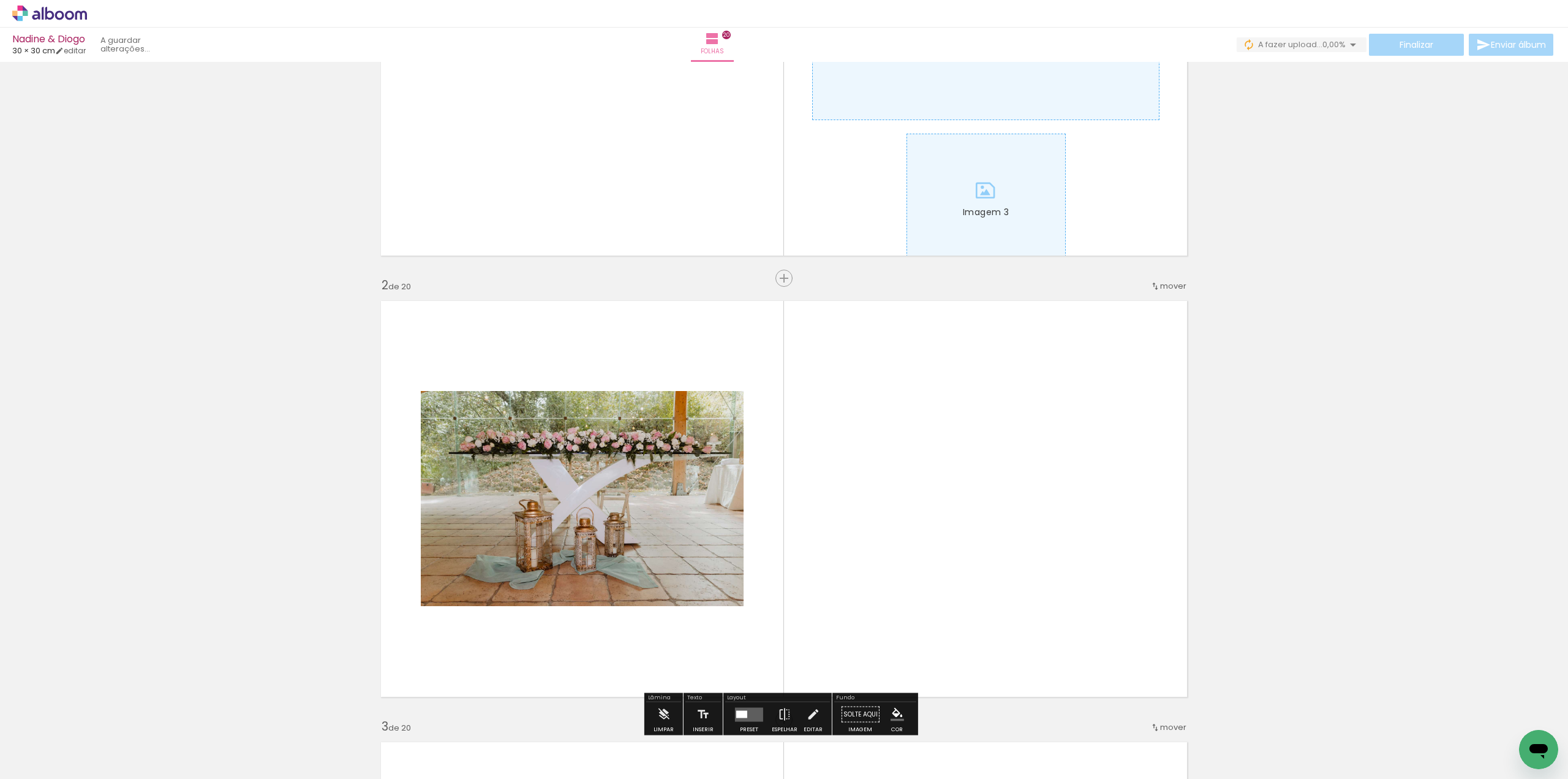
click at [56, 740] on input "Todas as fotos" at bounding box center [34, 741] width 46 height 10
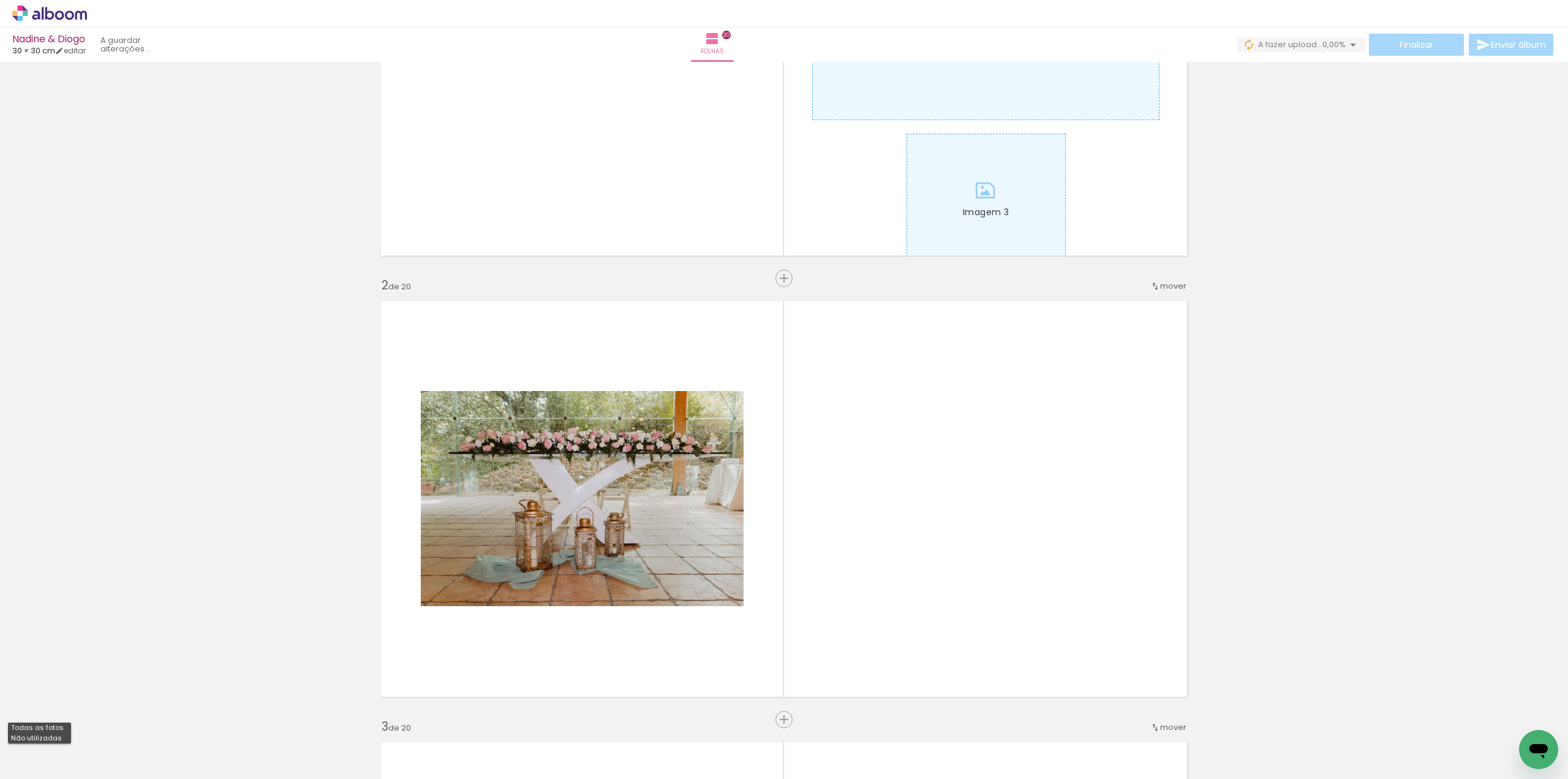
drag, startPoint x: 53, startPoint y: 735, endPoint x: 93, endPoint y: 733, distance: 40.0
click at [0, 0] on slot "Não utilizadas" at bounding box center [0, 0] width 0 height 0
type input "Não utilizadas"
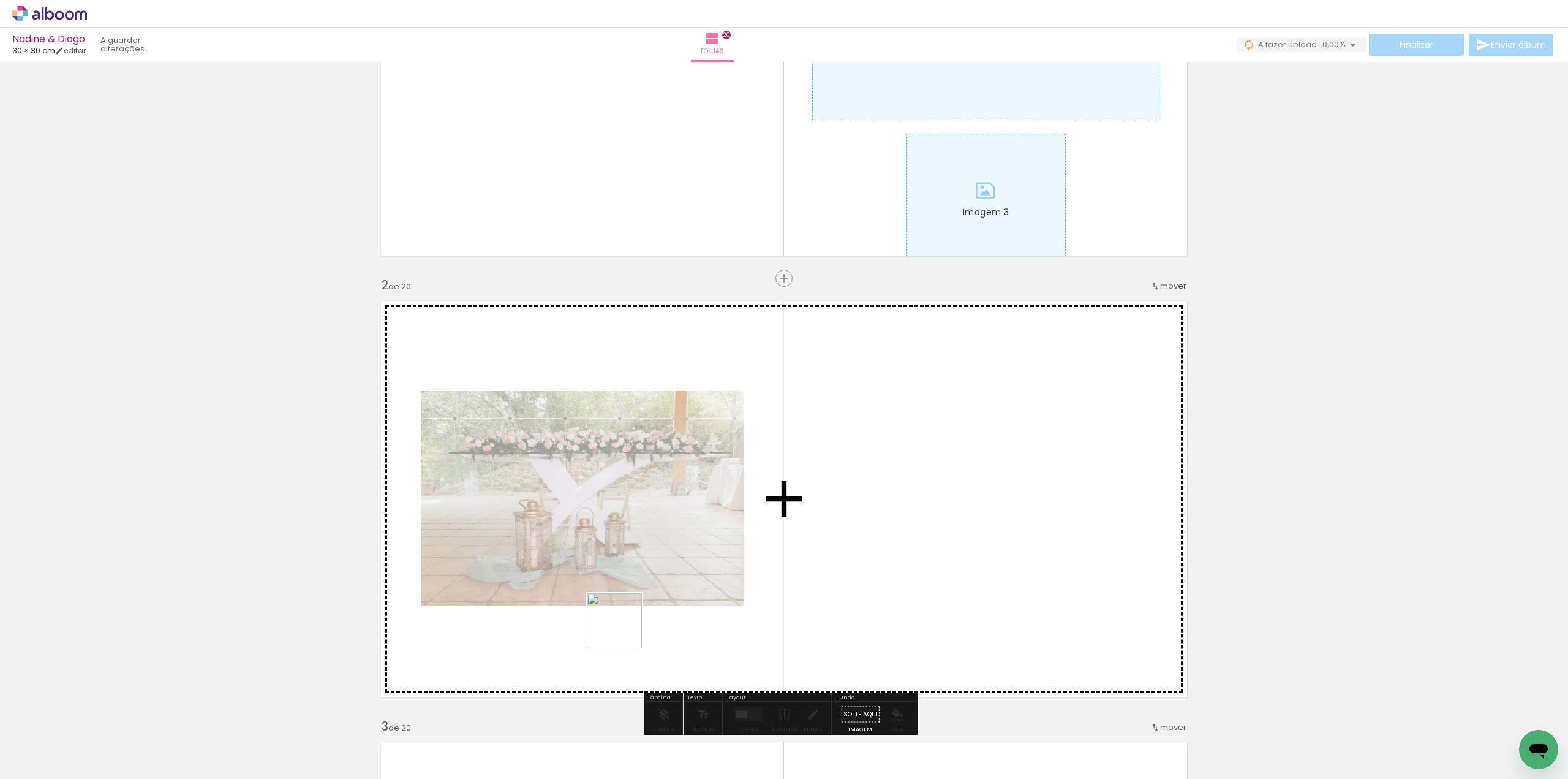
drag, startPoint x: 136, startPoint y: 736, endPoint x: 629, endPoint y: 625, distance: 505.3
click at [629, 625] on quentale-workspace at bounding box center [784, 389] width 1568 height 779
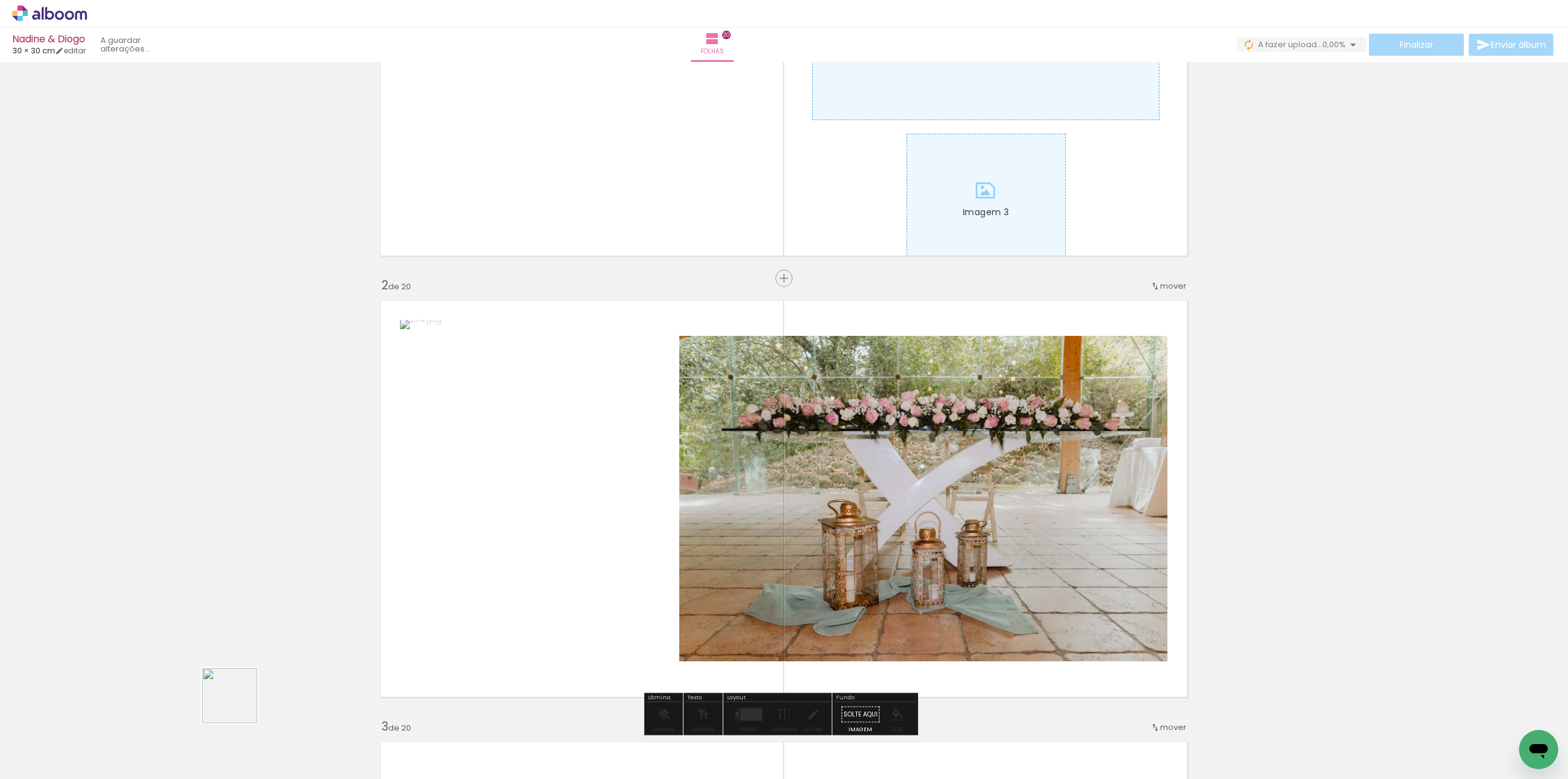
drag, startPoint x: 138, startPoint y: 733, endPoint x: 718, endPoint y: 578, distance: 600.4
click at [733, 582] on quentale-workspace at bounding box center [784, 389] width 1568 height 779
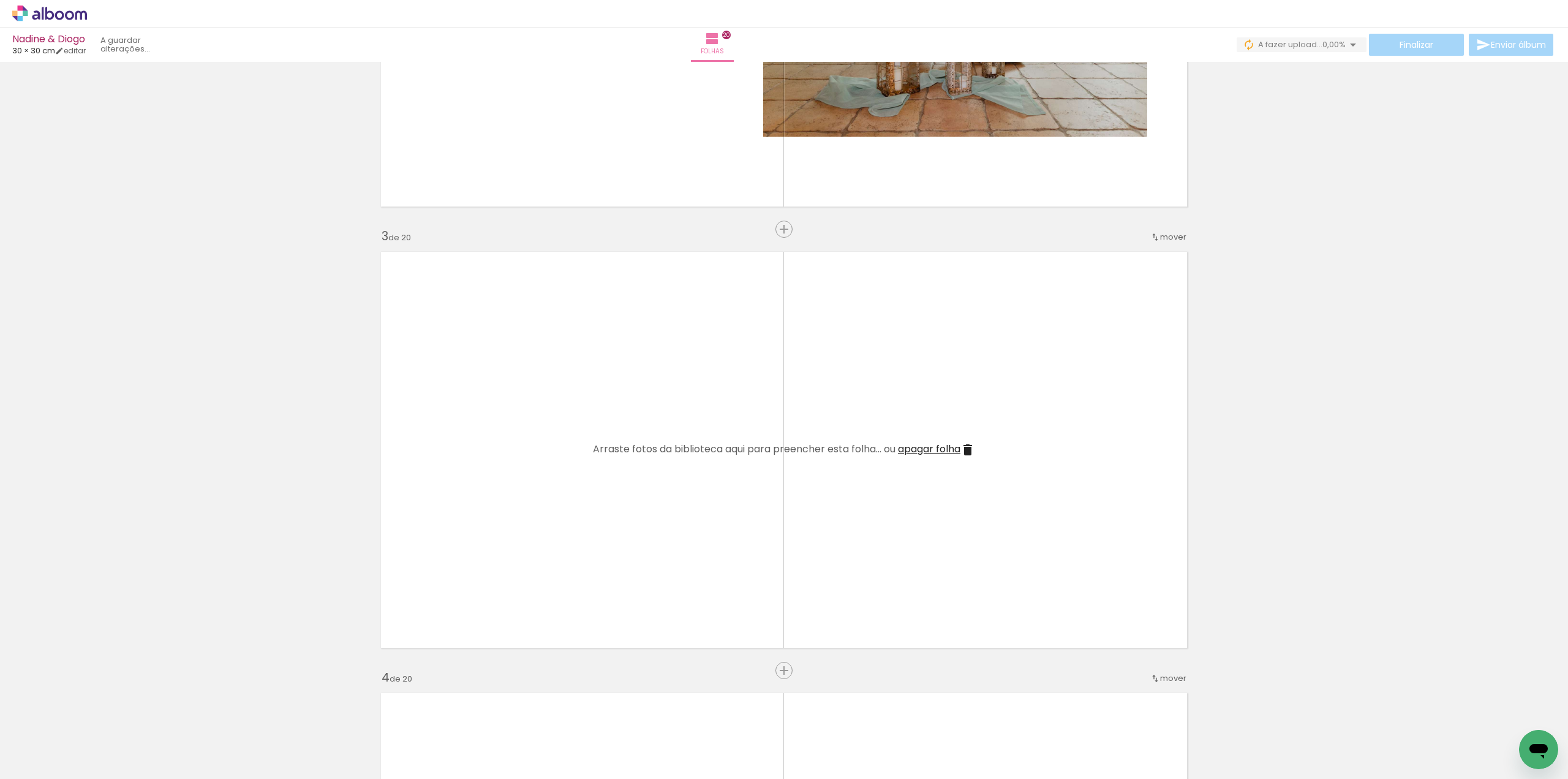
scroll to position [0, 0]
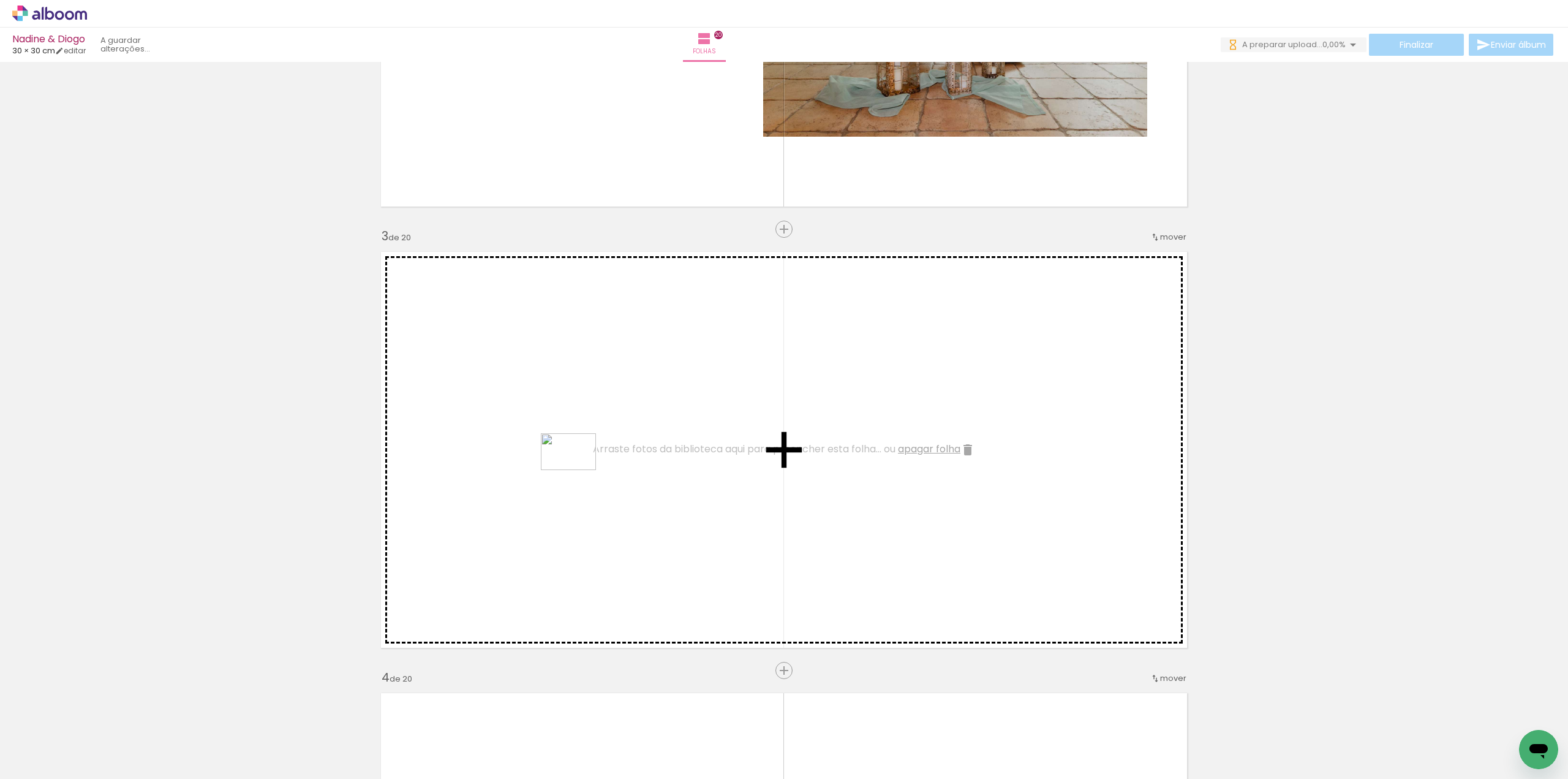
drag, startPoint x: 192, startPoint y: 712, endPoint x: 578, endPoint y: 470, distance: 455.6
click at [578, 470] on quentale-workspace at bounding box center [784, 389] width 1568 height 779
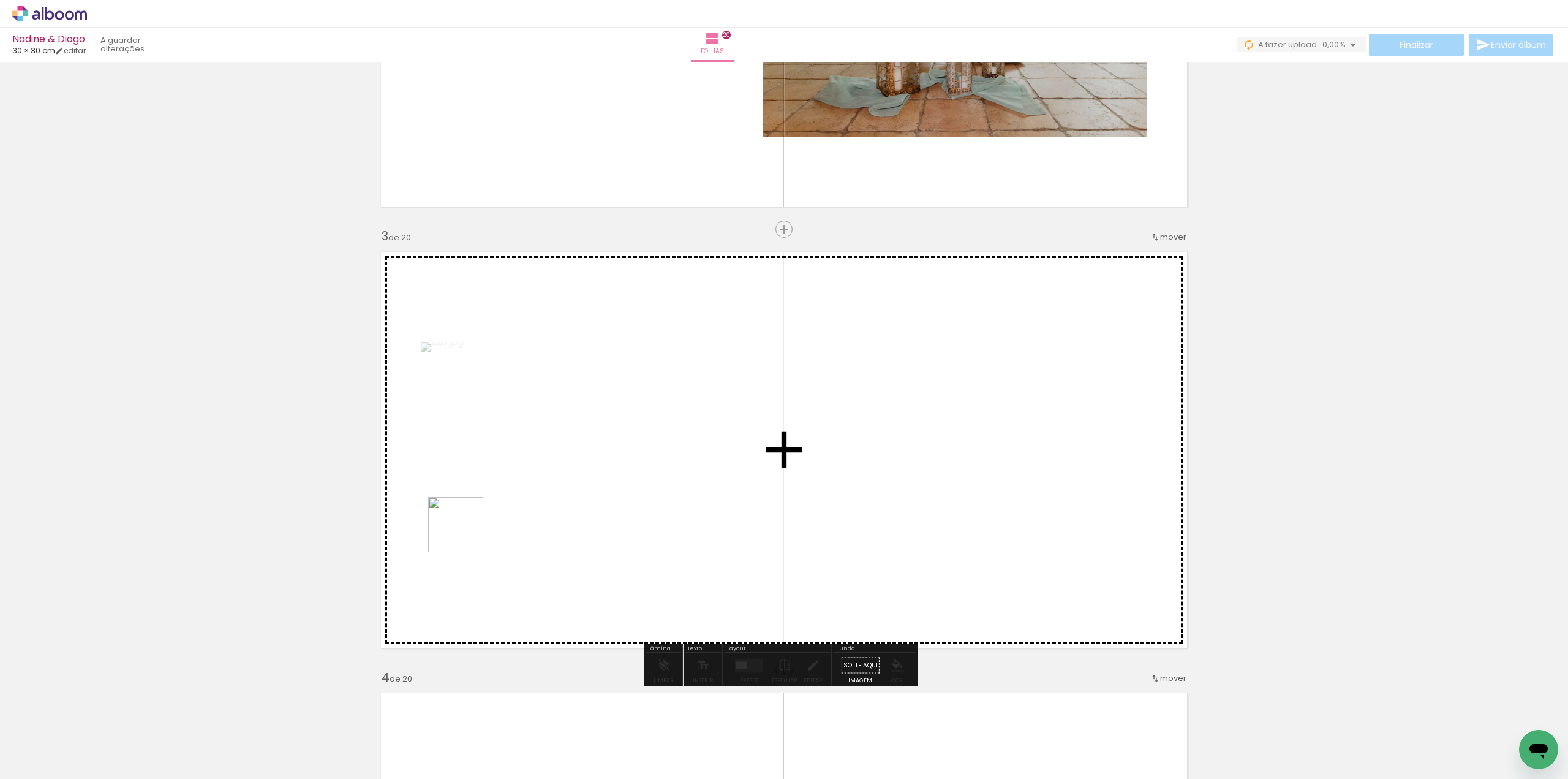
drag, startPoint x: 129, startPoint y: 738, endPoint x: 452, endPoint y: 548, distance: 374.7
click at [469, 529] on quentale-workspace at bounding box center [784, 389] width 1568 height 779
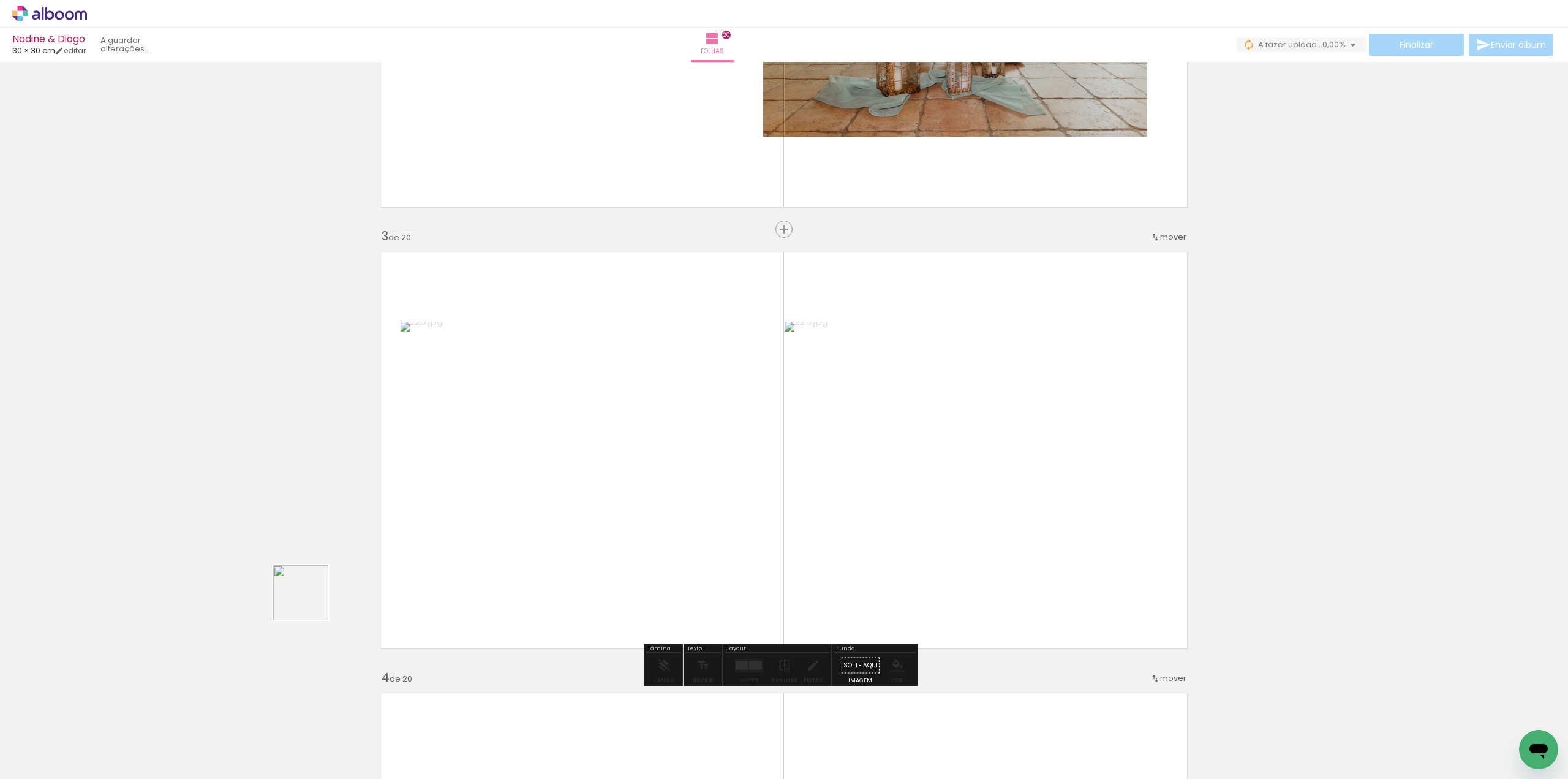
drag, startPoint x: 139, startPoint y: 722, endPoint x: 485, endPoint y: 503, distance: 409.5
click at [508, 474] on quentale-workspace at bounding box center [784, 389] width 1568 height 779
drag, startPoint x: 192, startPoint y: 697, endPoint x: 480, endPoint y: 565, distance: 316.8
click at [522, 520] on quentale-workspace at bounding box center [784, 389] width 1568 height 779
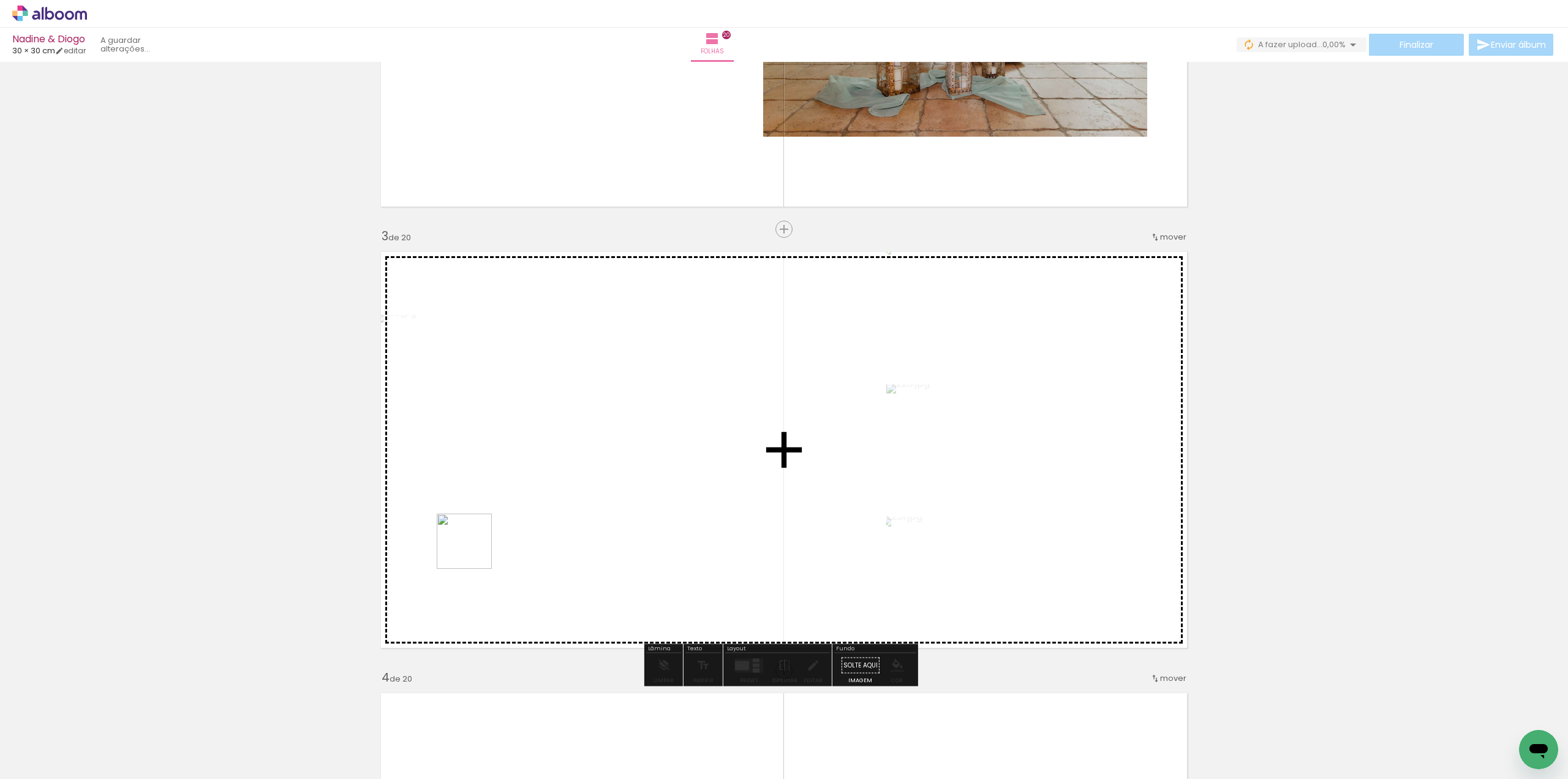
drag, startPoint x: 122, startPoint y: 746, endPoint x: 577, endPoint y: 494, distance: 520.1
click at [582, 488] on quentale-workspace at bounding box center [784, 389] width 1568 height 779
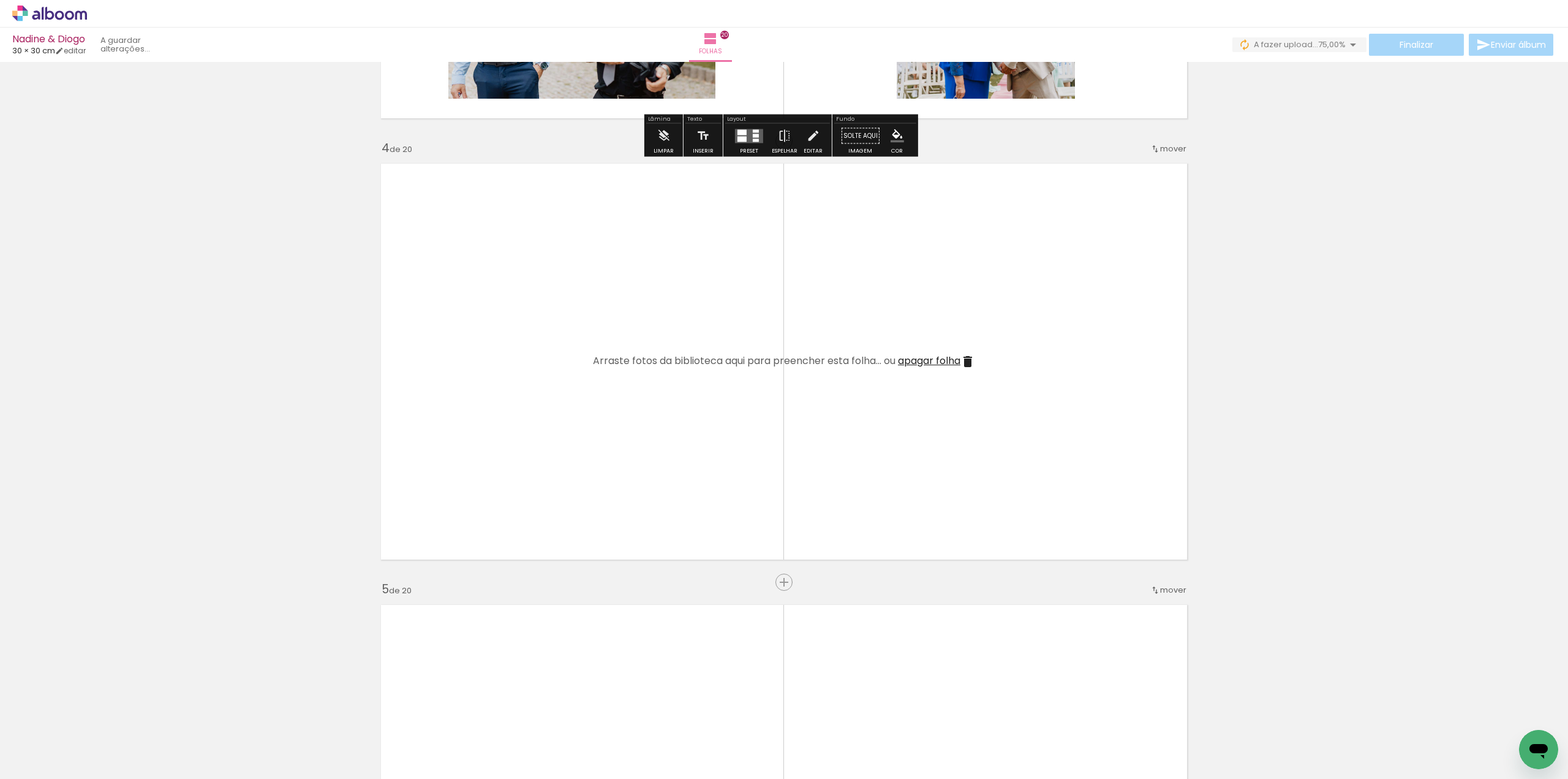
scroll to position [1348, 0]
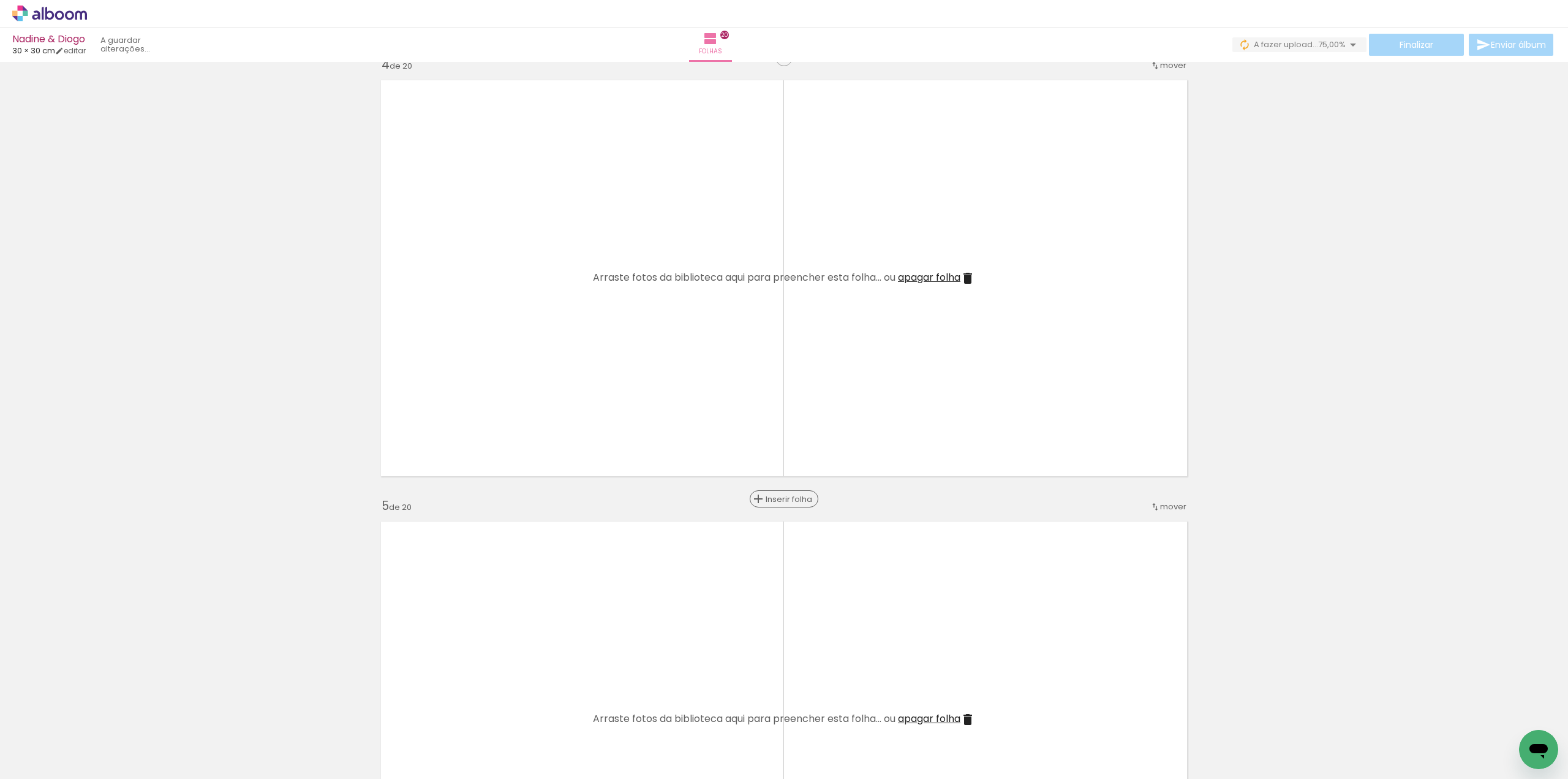
click at [775, 501] on span "Inserir folha" at bounding box center [790, 499] width 48 height 8
click at [774, 498] on span "Inserir folha" at bounding box center [790, 499] width 48 height 8
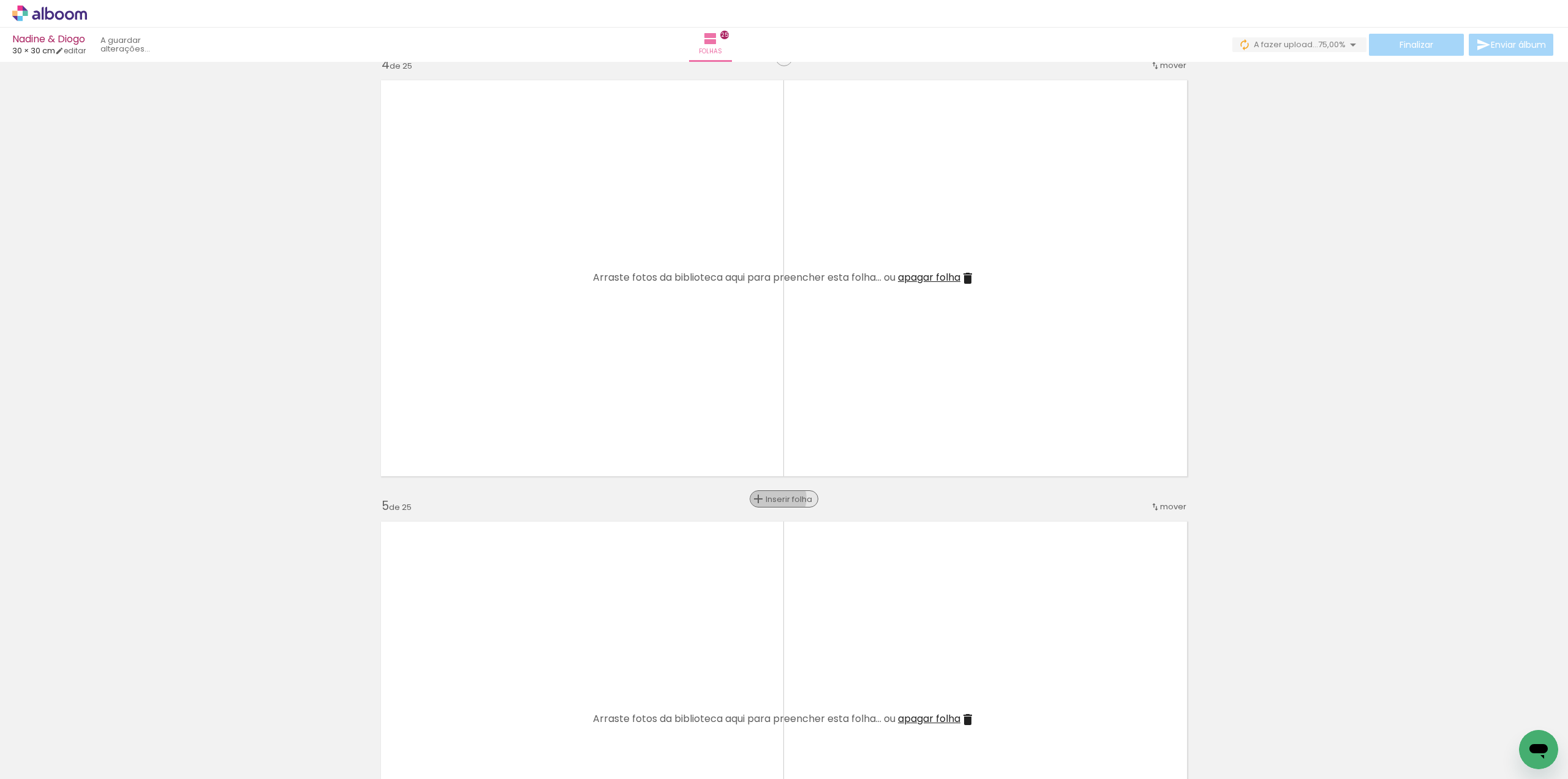
click at [774, 498] on span "Inserir folha" at bounding box center [790, 499] width 48 height 8
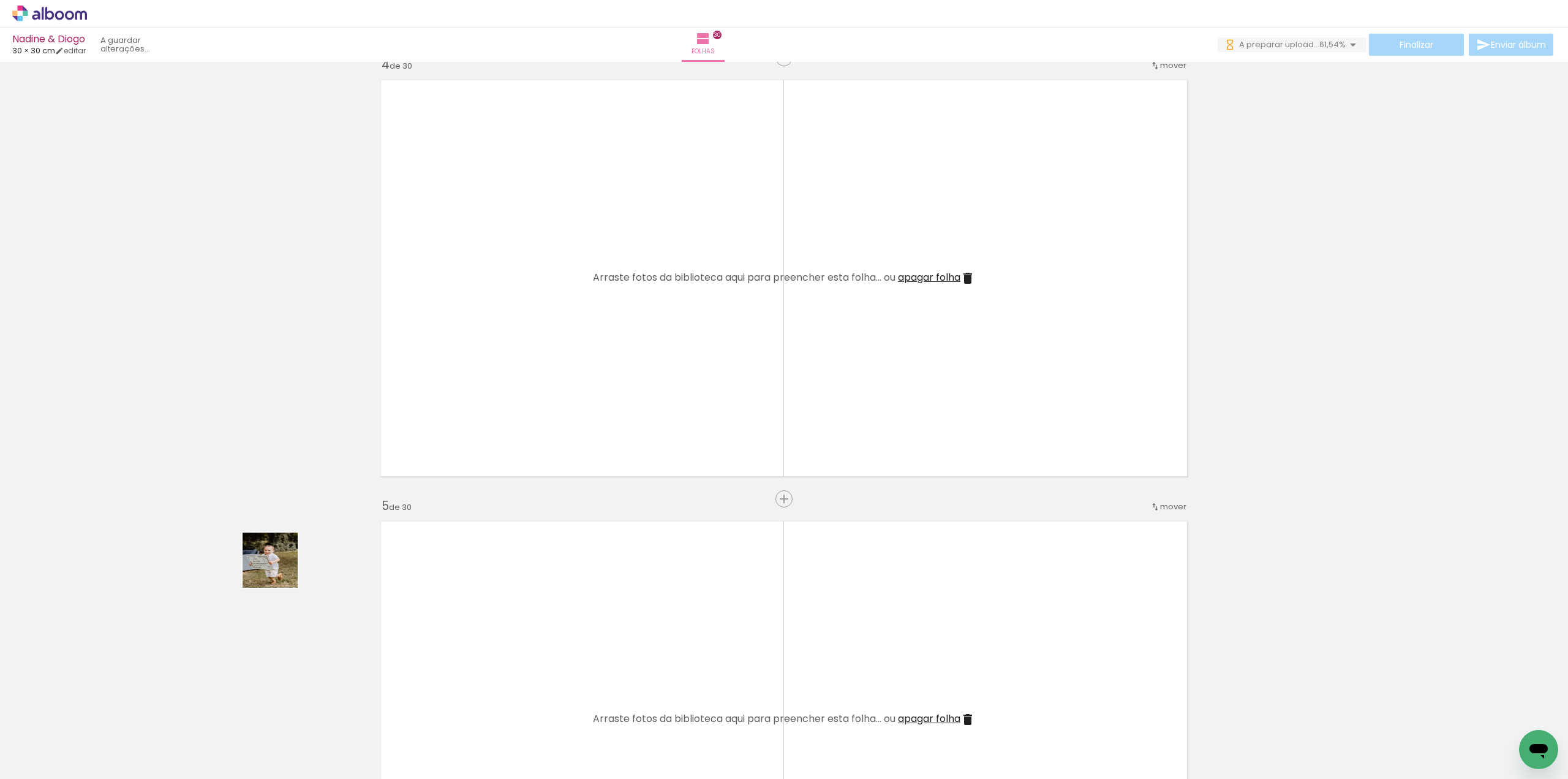
drag, startPoint x: 280, startPoint y: 569, endPoint x: 501, endPoint y: 320, distance: 332.9
click at [501, 320] on quentale-workspace at bounding box center [784, 389] width 1568 height 779
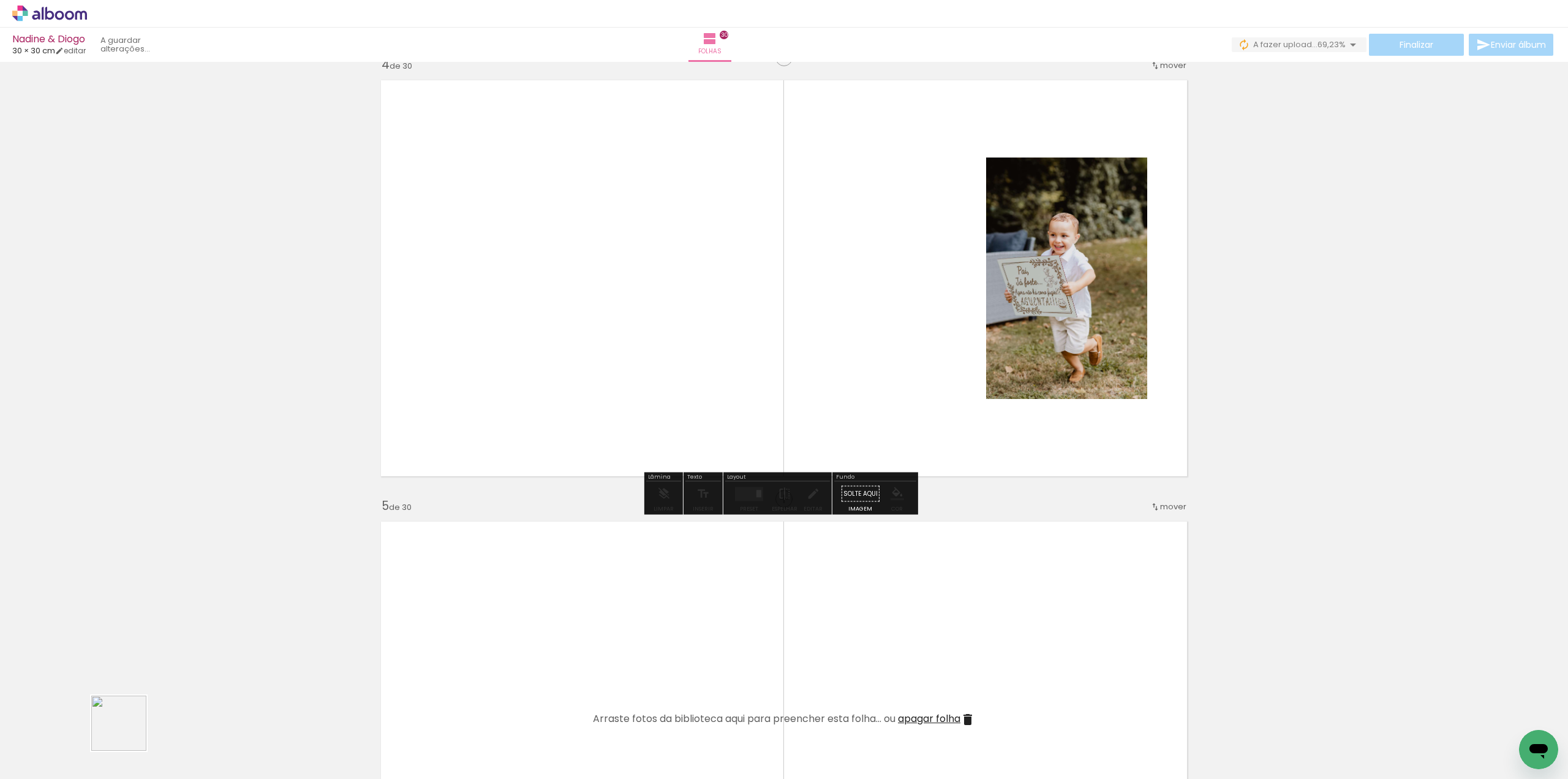
drag, startPoint x: 121, startPoint y: 740, endPoint x: 407, endPoint y: 405, distance: 440.5
click at [440, 354] on quentale-workspace at bounding box center [784, 389] width 1568 height 779
drag, startPoint x: 256, startPoint y: 586, endPoint x: 502, endPoint y: 329, distance: 355.8
click at [502, 329] on quentale-workspace at bounding box center [784, 389] width 1568 height 779
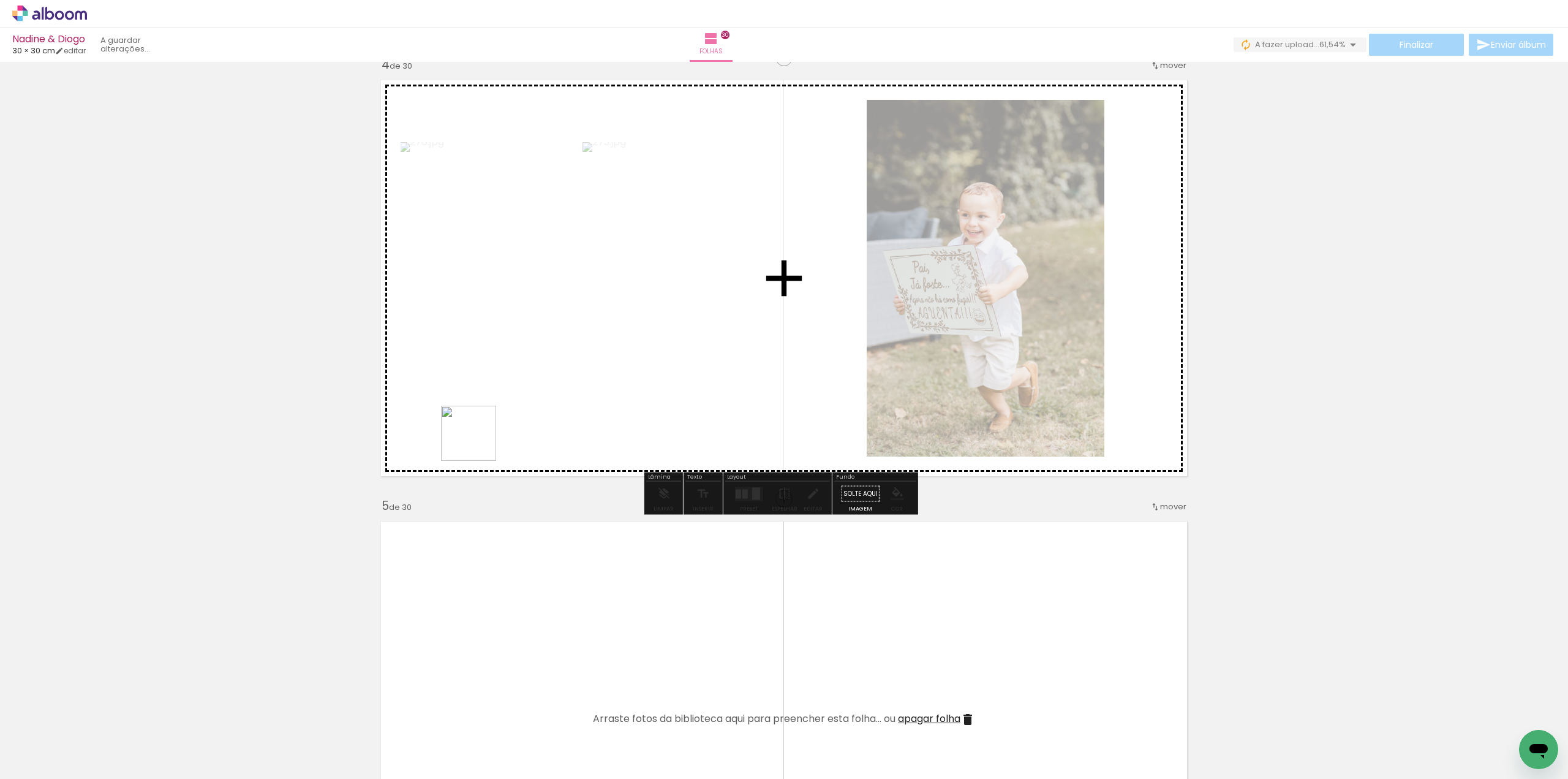
drag, startPoint x: 133, startPoint y: 731, endPoint x: 521, endPoint y: 397, distance: 512.0
click at [521, 397] on quentale-workspace at bounding box center [784, 389] width 1568 height 779
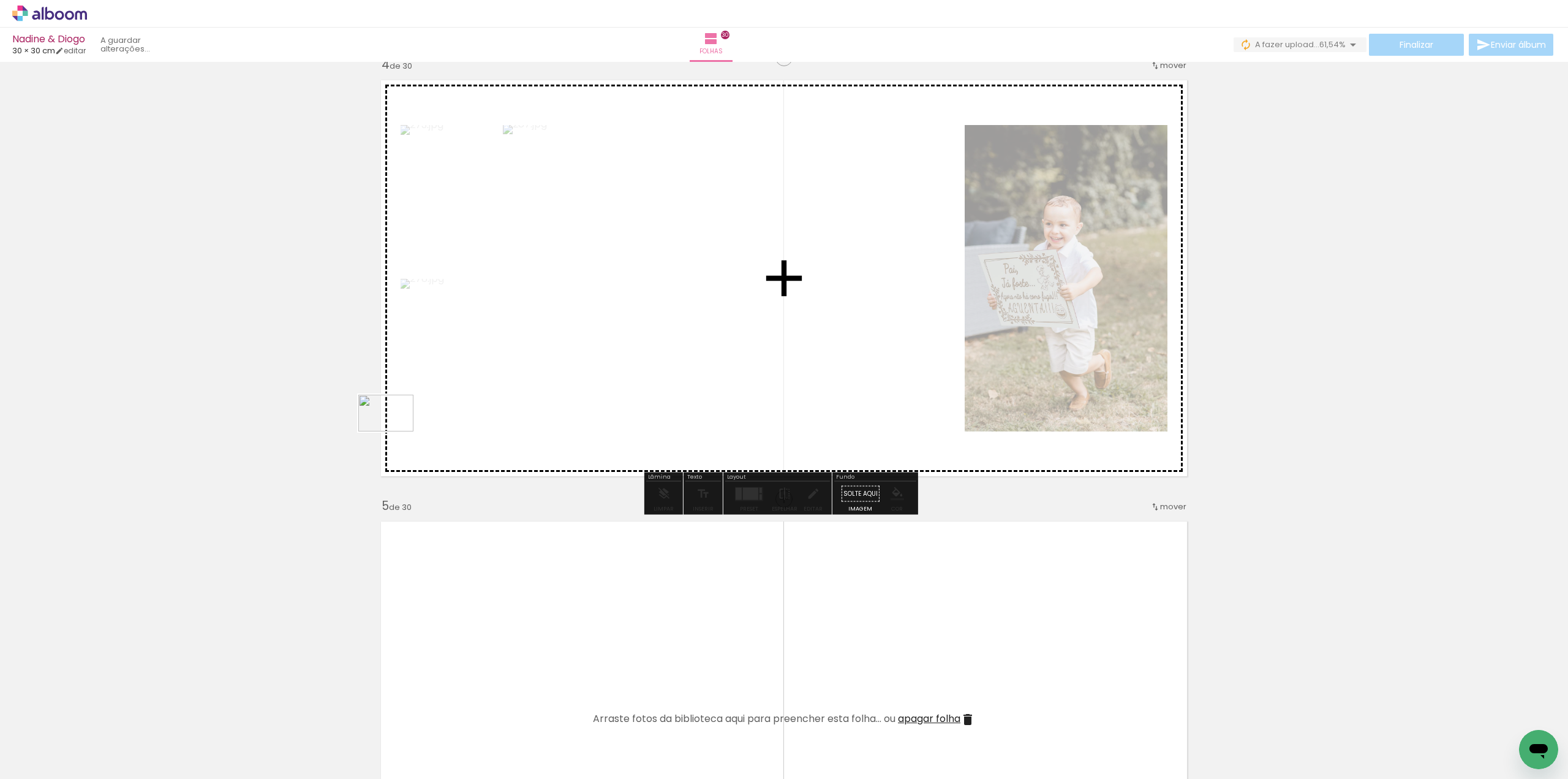
drag, startPoint x: 131, startPoint y: 754, endPoint x: 422, endPoint y: 422, distance: 441.5
click at [422, 422] on quentale-workspace at bounding box center [784, 389] width 1568 height 779
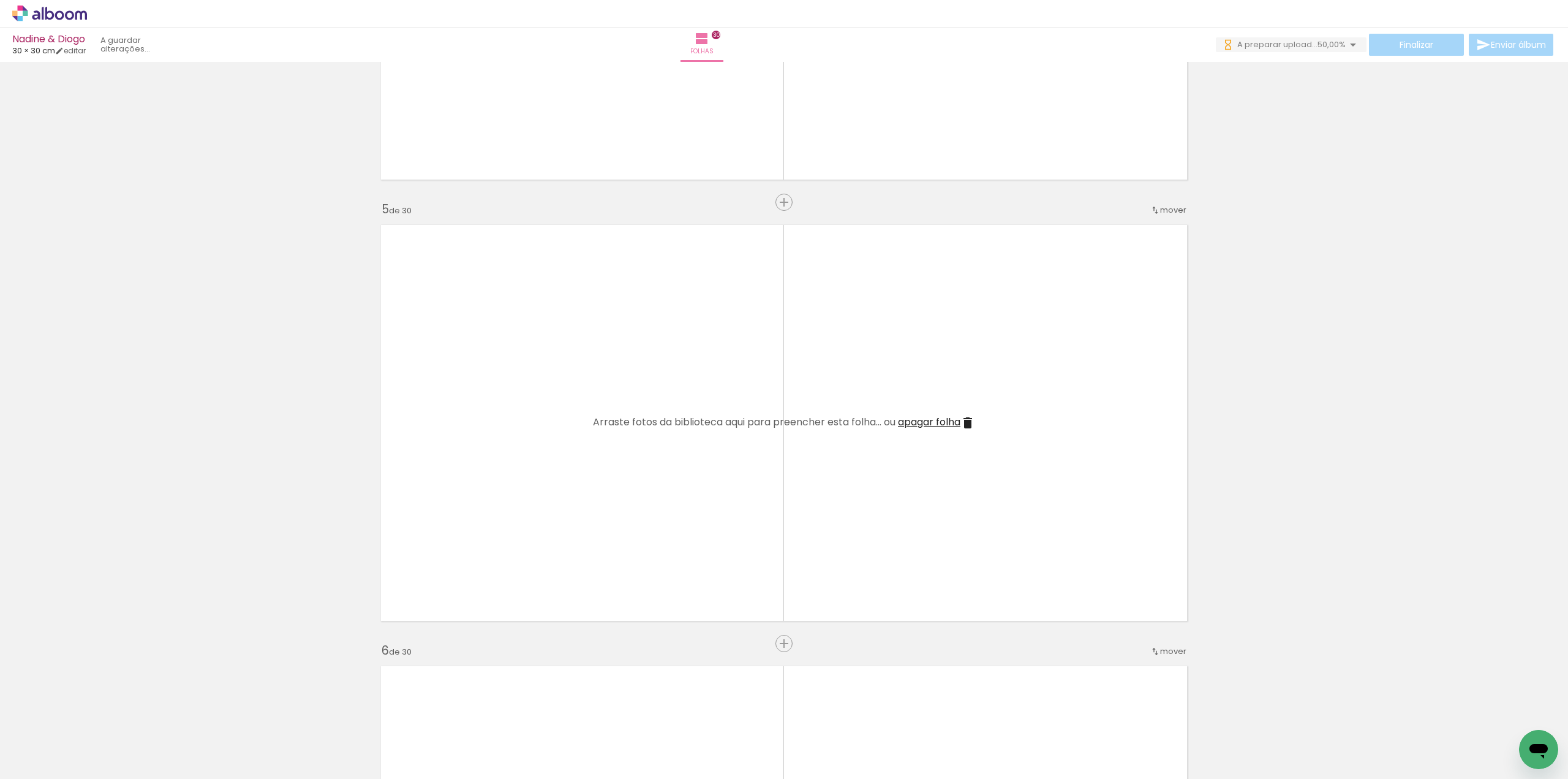
scroll to position [1655, 0]
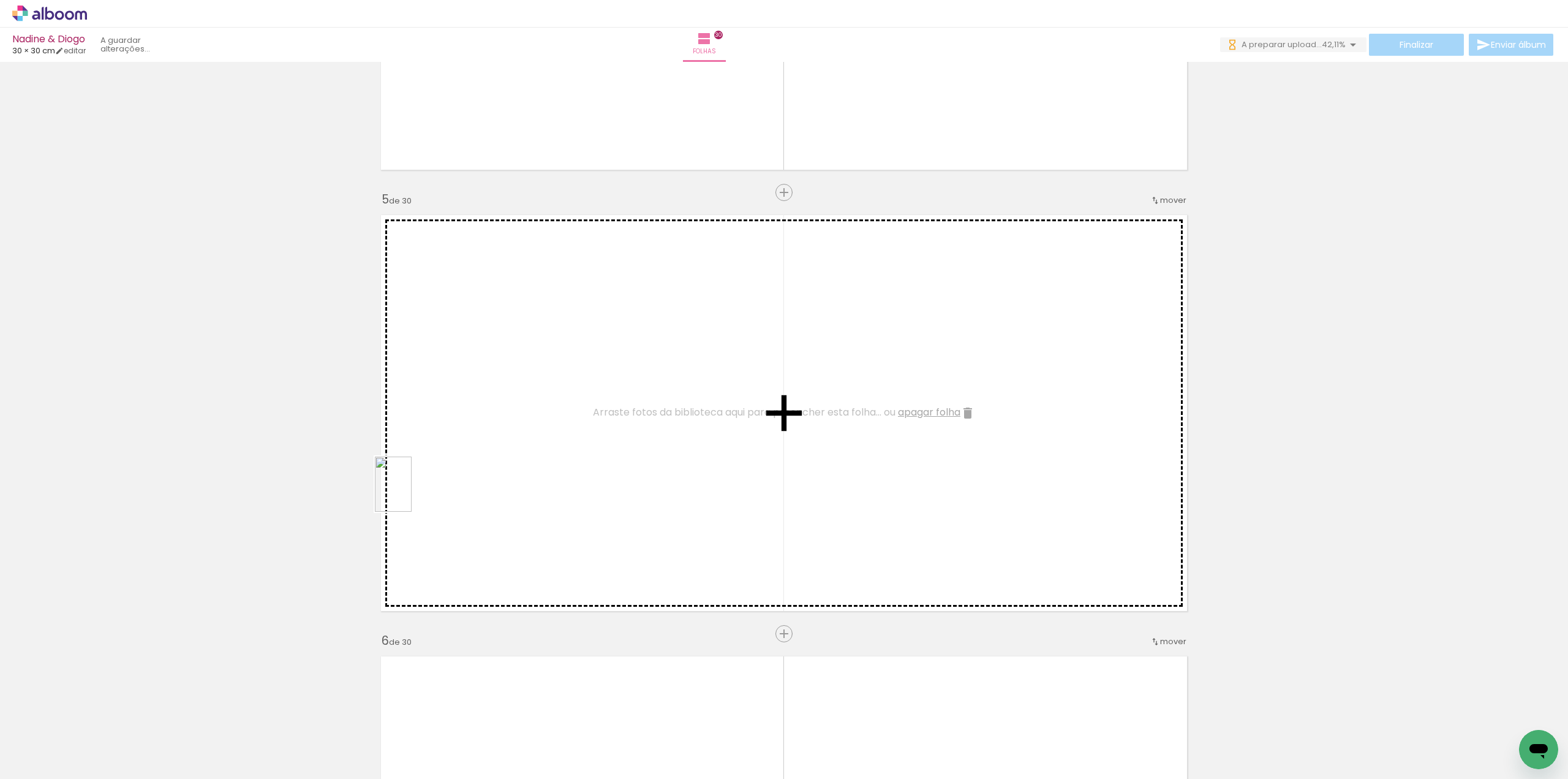
drag, startPoint x: 124, startPoint y: 728, endPoint x: 422, endPoint y: 487, distance: 383.3
click at [422, 487] on quentale-workspace at bounding box center [784, 389] width 1568 height 779
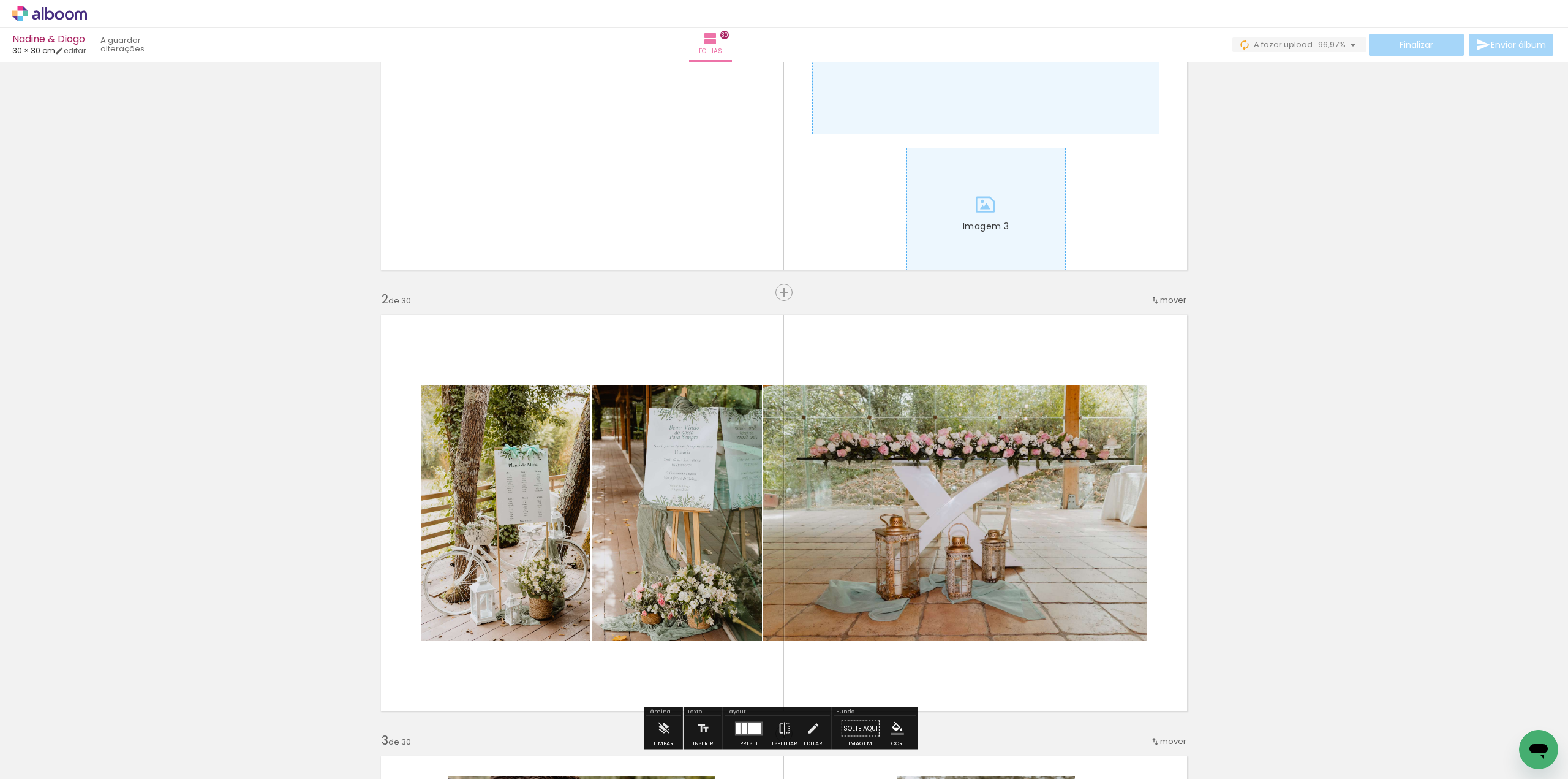
scroll to position [245, 0]
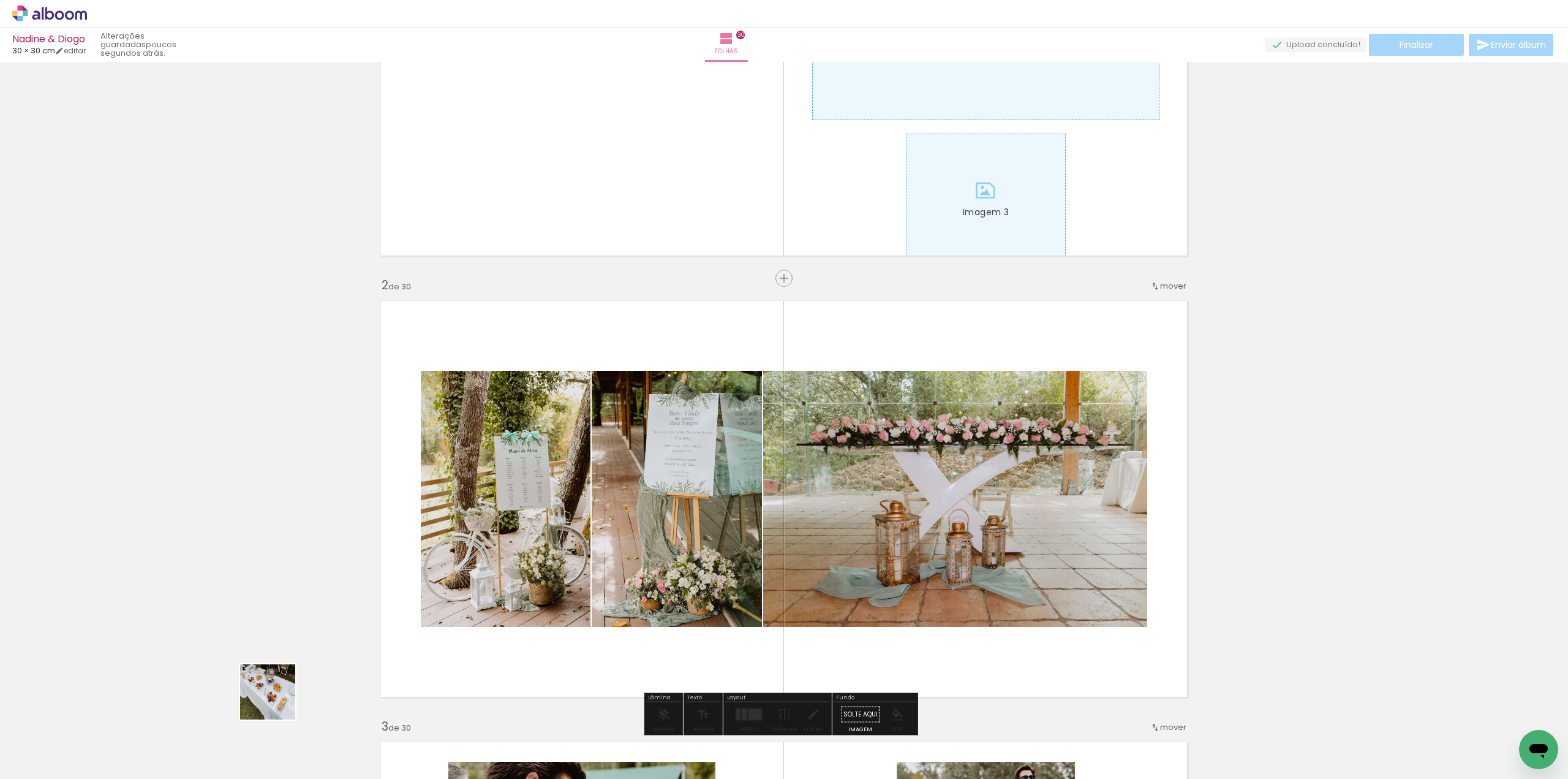
drag, startPoint x: 208, startPoint y: 741, endPoint x: 350, endPoint y: 668, distance: 159.7
click at [528, 554] on quentale-workspace at bounding box center [784, 389] width 1568 height 779
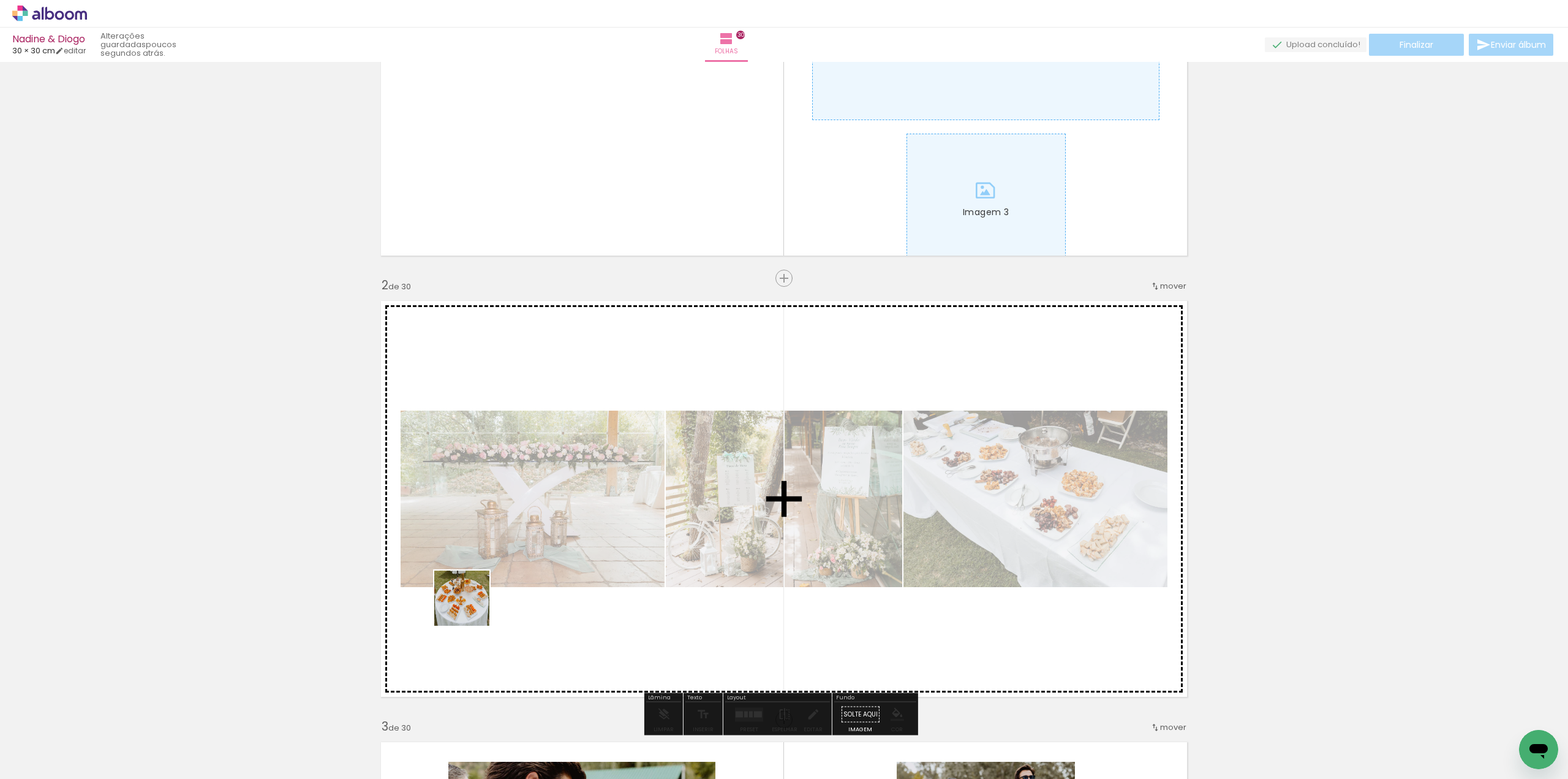
drag, startPoint x: 133, startPoint y: 743, endPoint x: 483, endPoint y: 611, distance: 374.1
click at [479, 602] on quentale-workspace at bounding box center [784, 389] width 1568 height 779
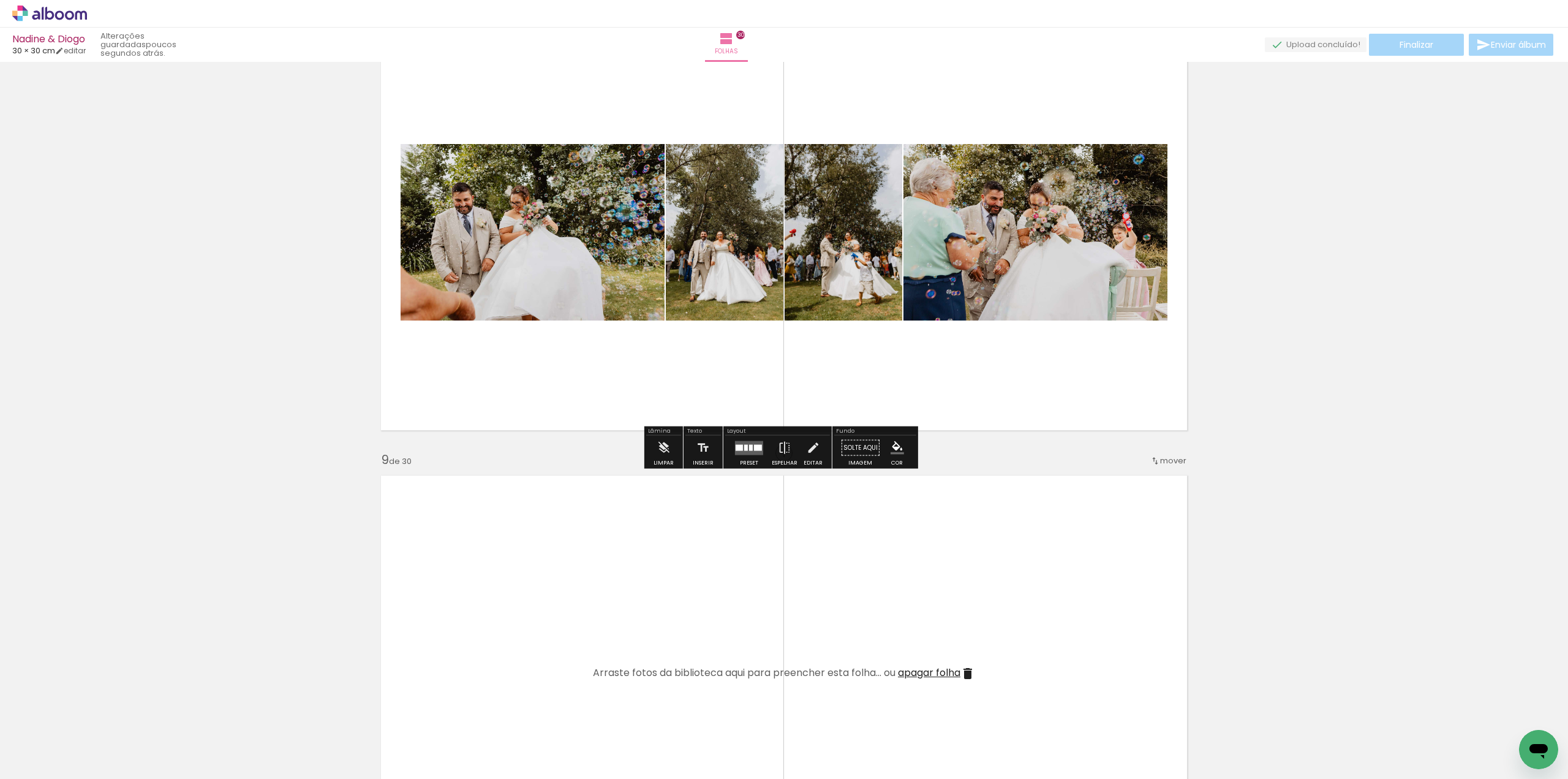
scroll to position [3186, 0]
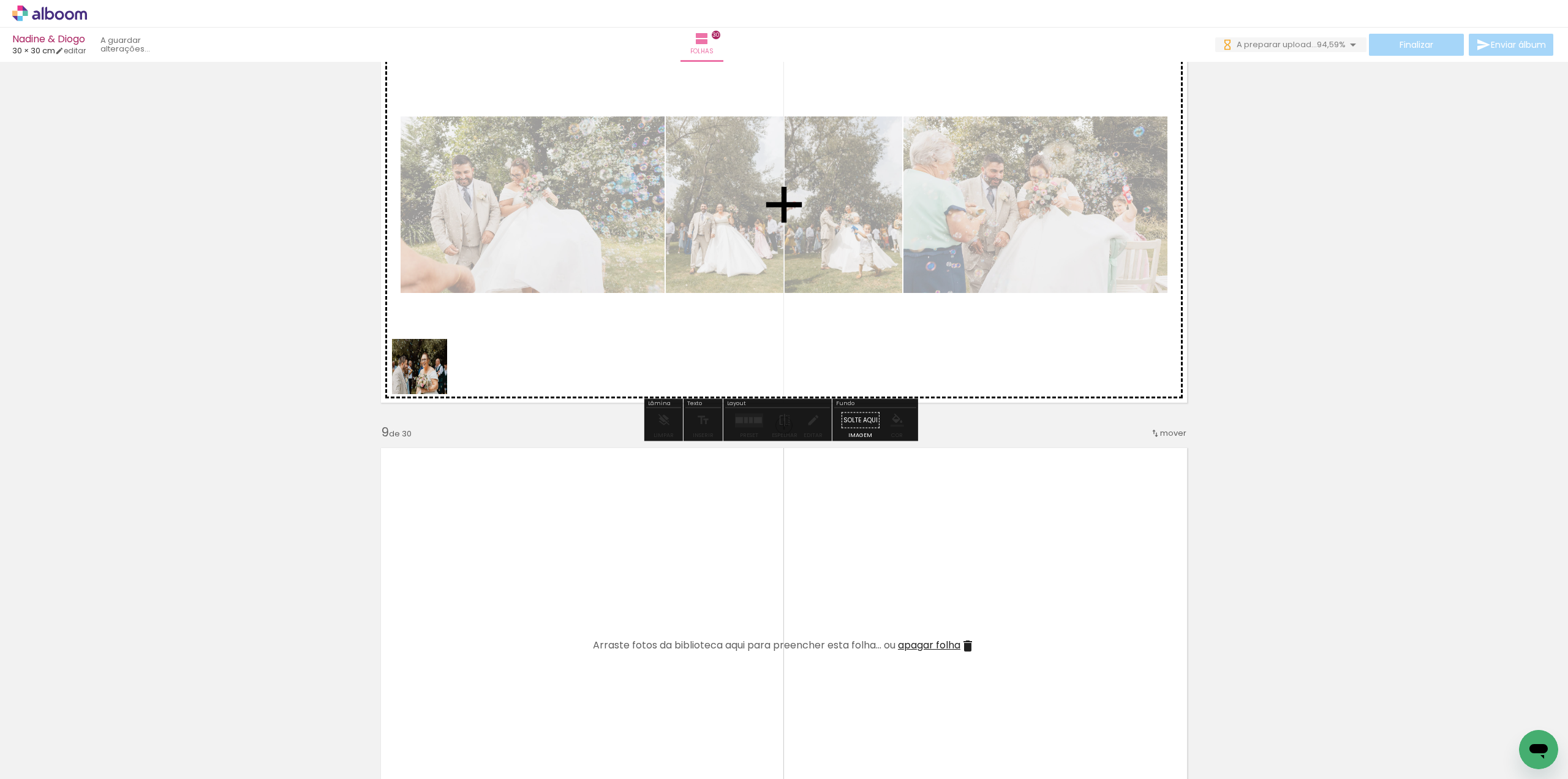
drag, startPoint x: 133, startPoint y: 736, endPoint x: 429, endPoint y: 374, distance: 467.6
click at [429, 374] on quentale-workspace at bounding box center [784, 389] width 1568 height 779
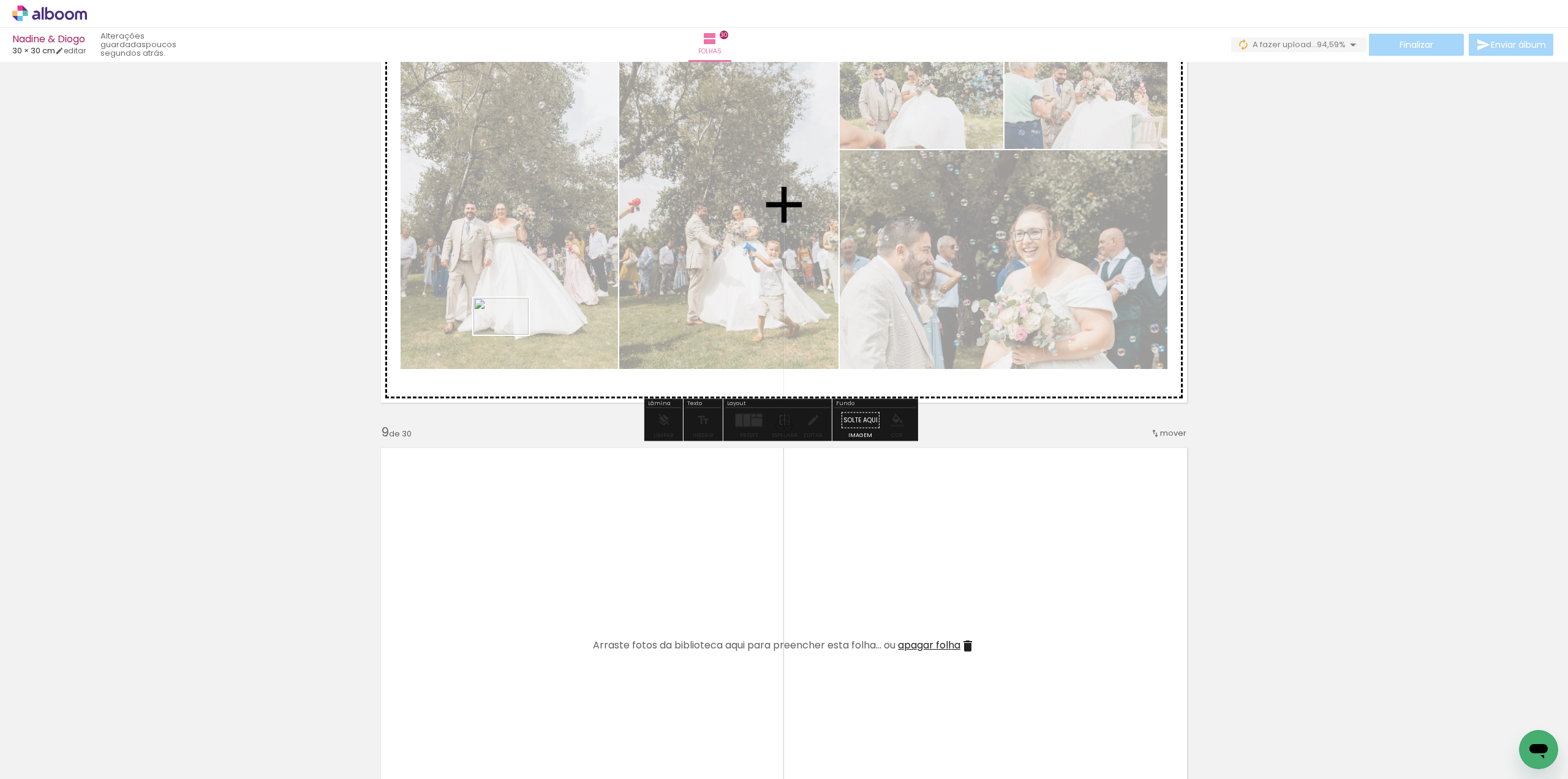
drag, startPoint x: 121, startPoint y: 747, endPoint x: 499, endPoint y: 392, distance: 518.6
click at [510, 335] on quentale-workspace at bounding box center [784, 389] width 1568 height 779
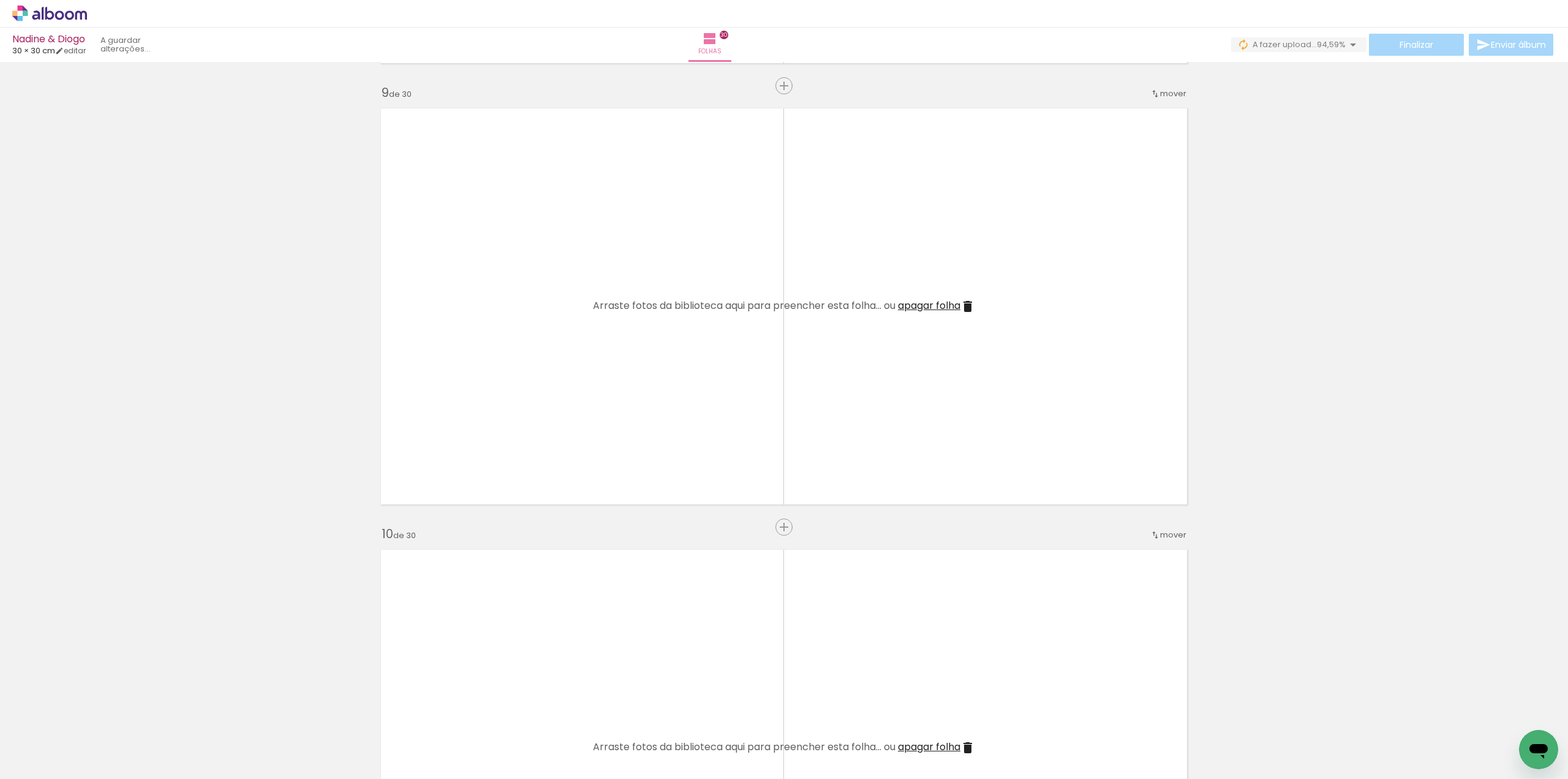
scroll to position [3553, 0]
